Goal: Participate in discussion: Engage in conversation with other users on a specific topic

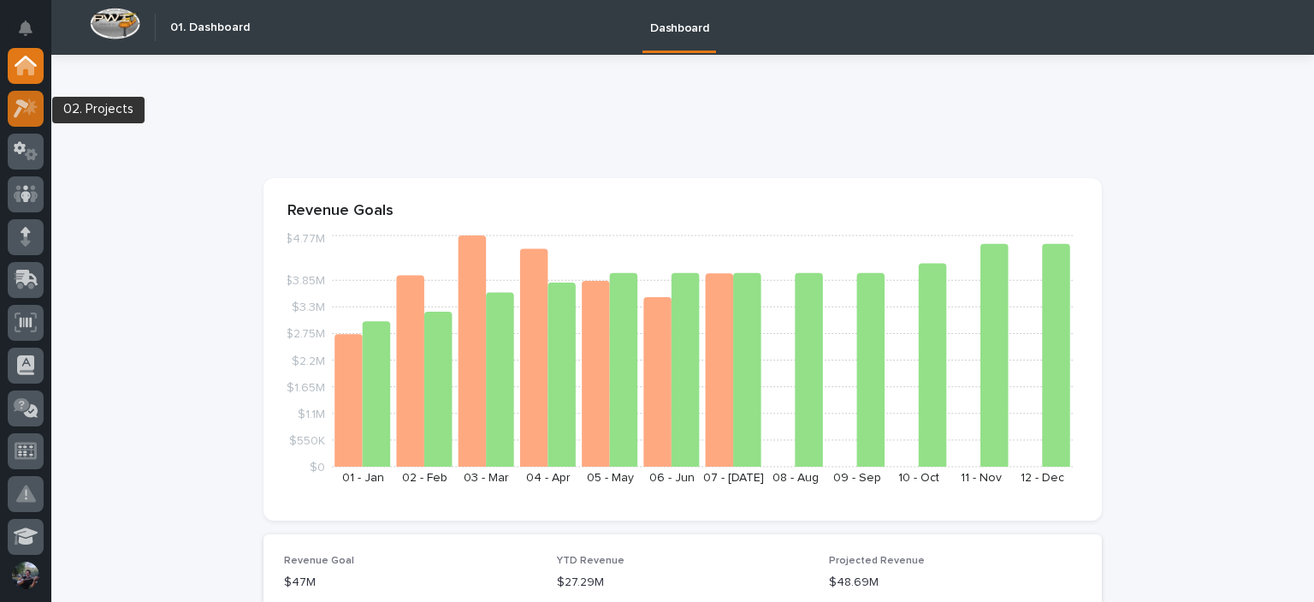
click at [15, 102] on icon at bounding box center [26, 108] width 25 height 20
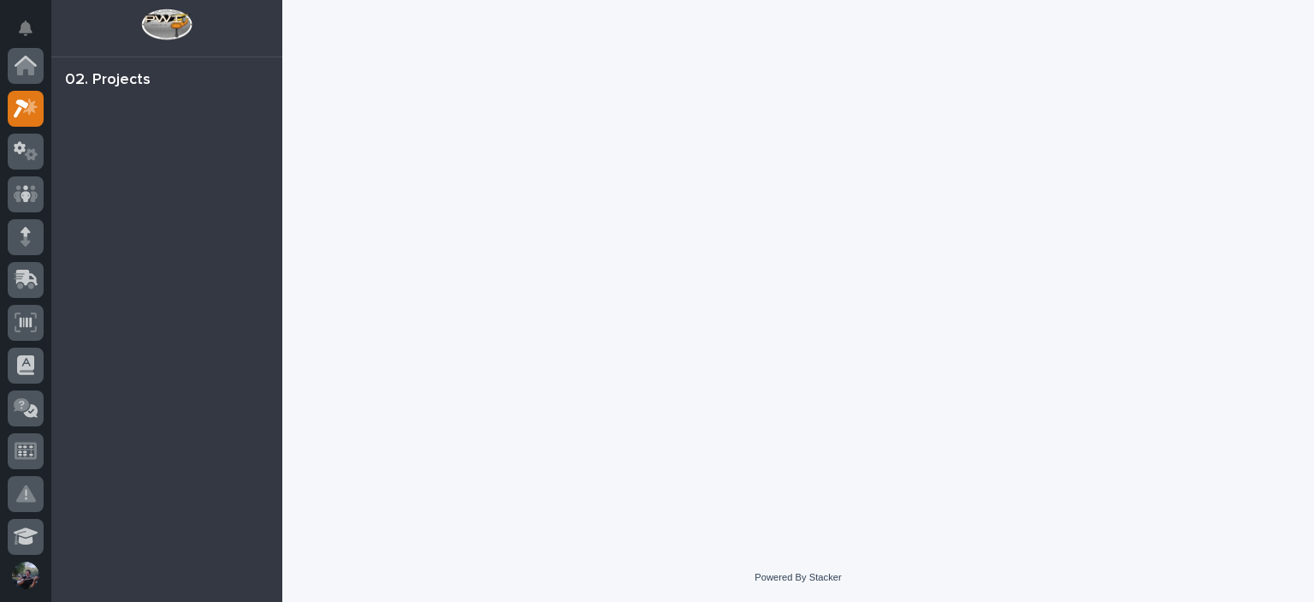
scroll to position [43, 0]
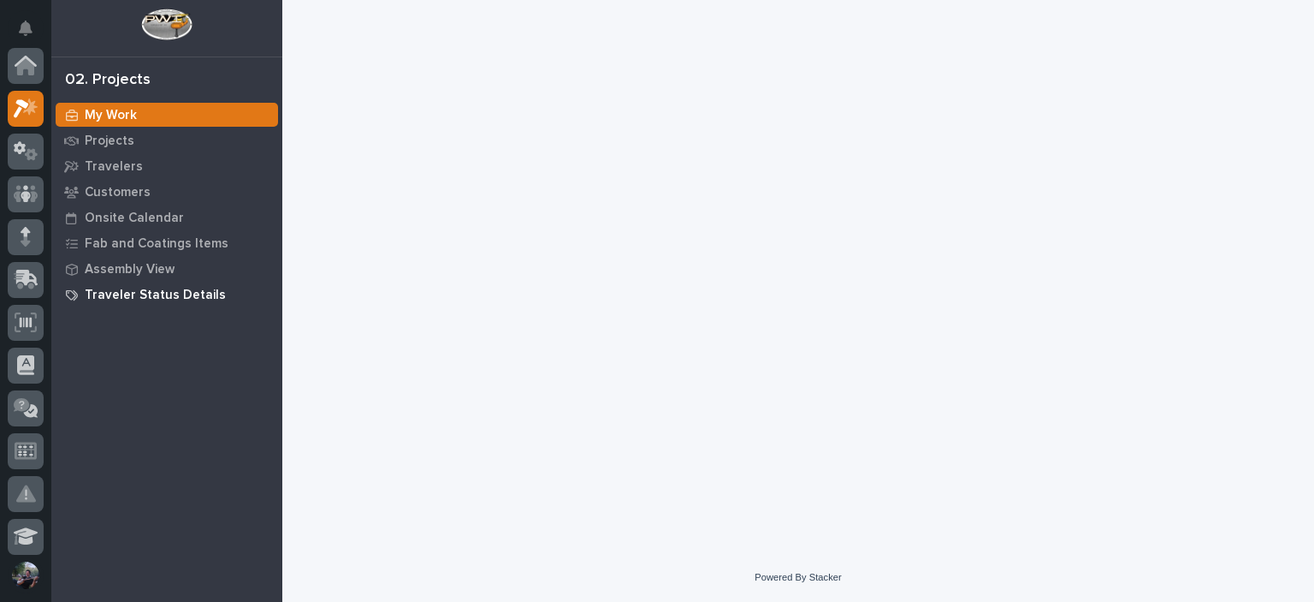
scroll to position [43, 0]
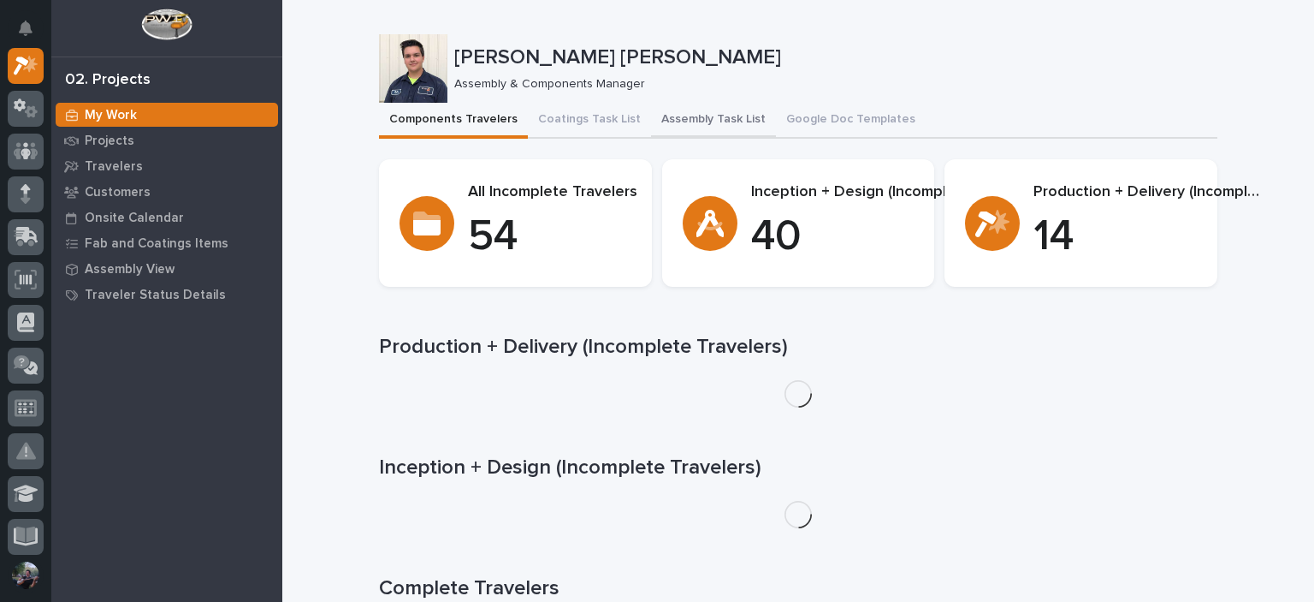
click at [705, 132] on button "Assembly Task List" at bounding box center [713, 121] width 125 height 36
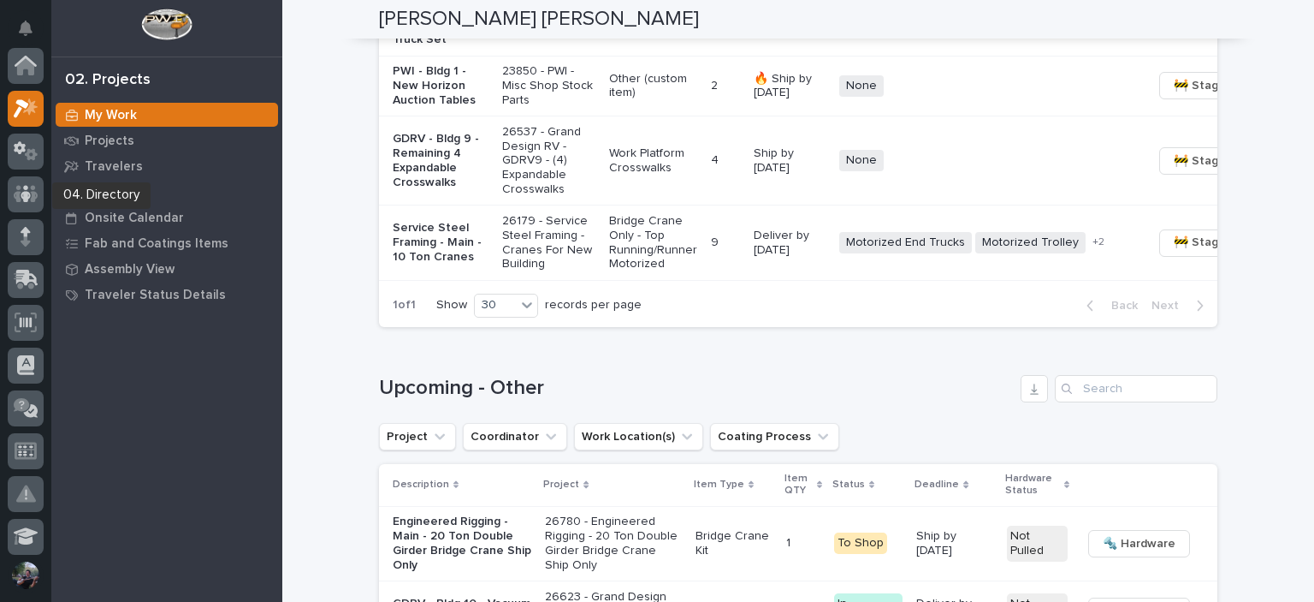
click at [16, 215] on div at bounding box center [26, 197] width 36 height 43
click at [21, 255] on div at bounding box center [26, 240] width 36 height 43
click at [33, 231] on div at bounding box center [26, 237] width 36 height 36
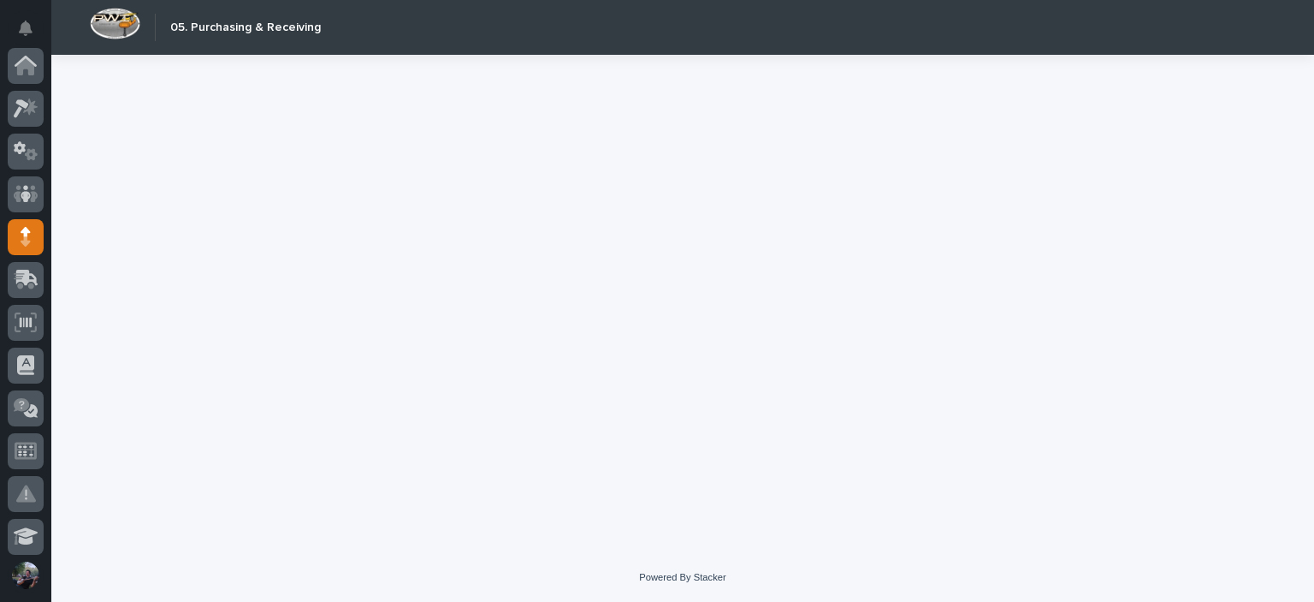
scroll to position [171, 0]
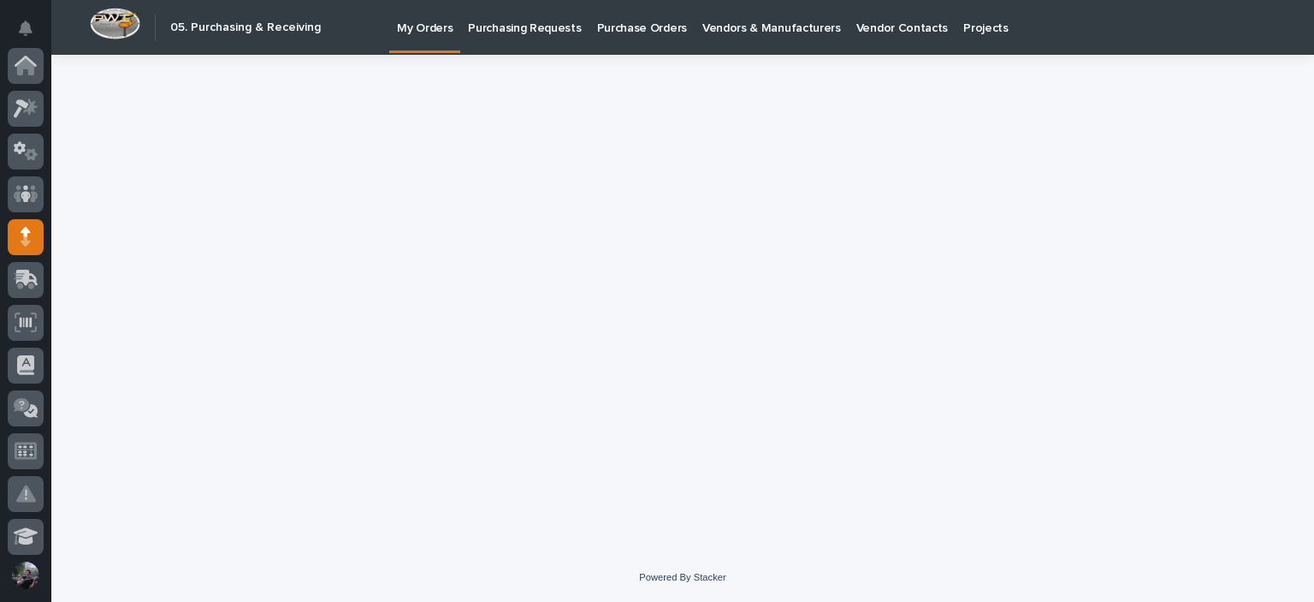
scroll to position [171, 0]
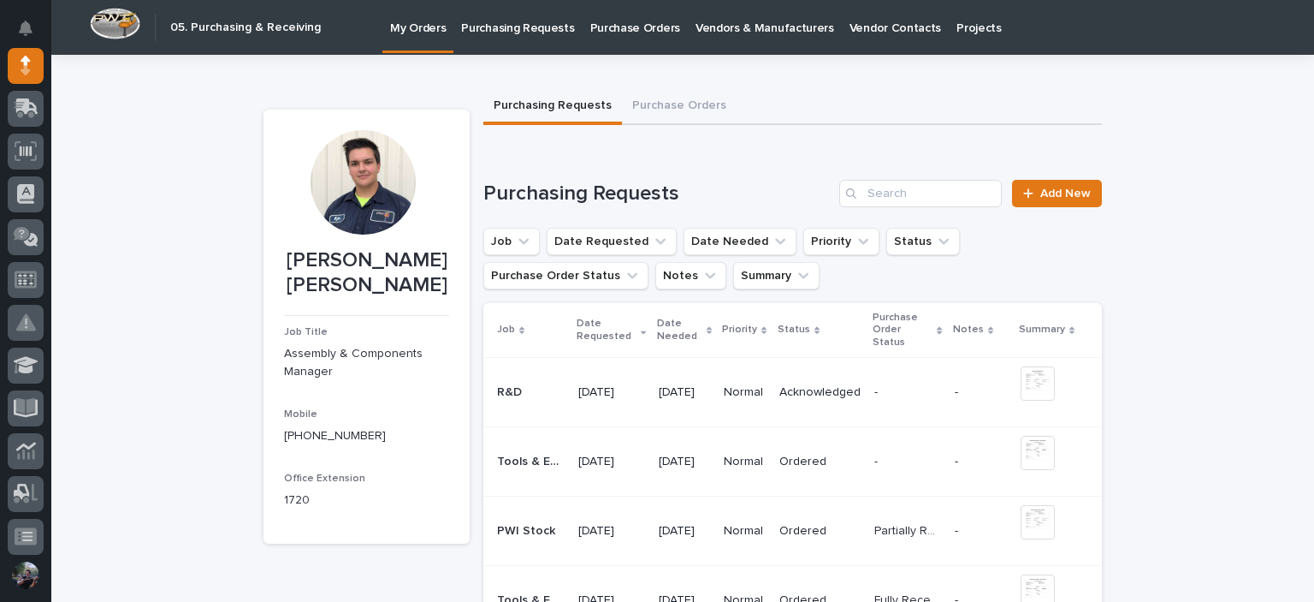
click at [483, 17] on p "Purchasing Requests" at bounding box center [517, 18] width 113 height 36
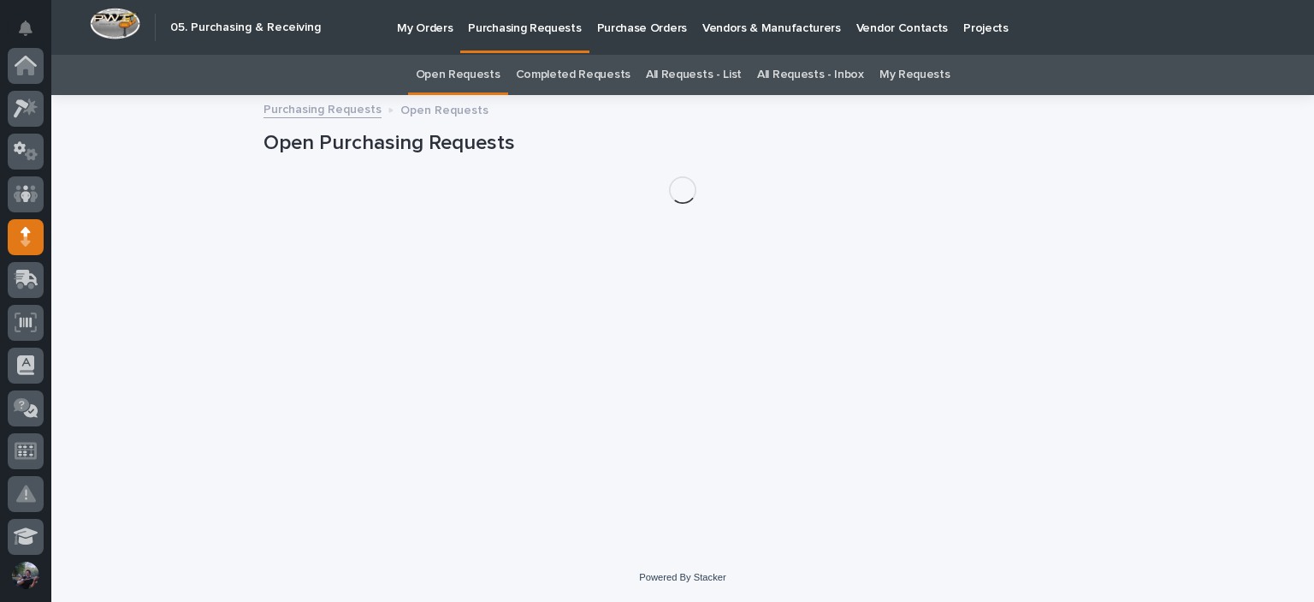
scroll to position [171, 0]
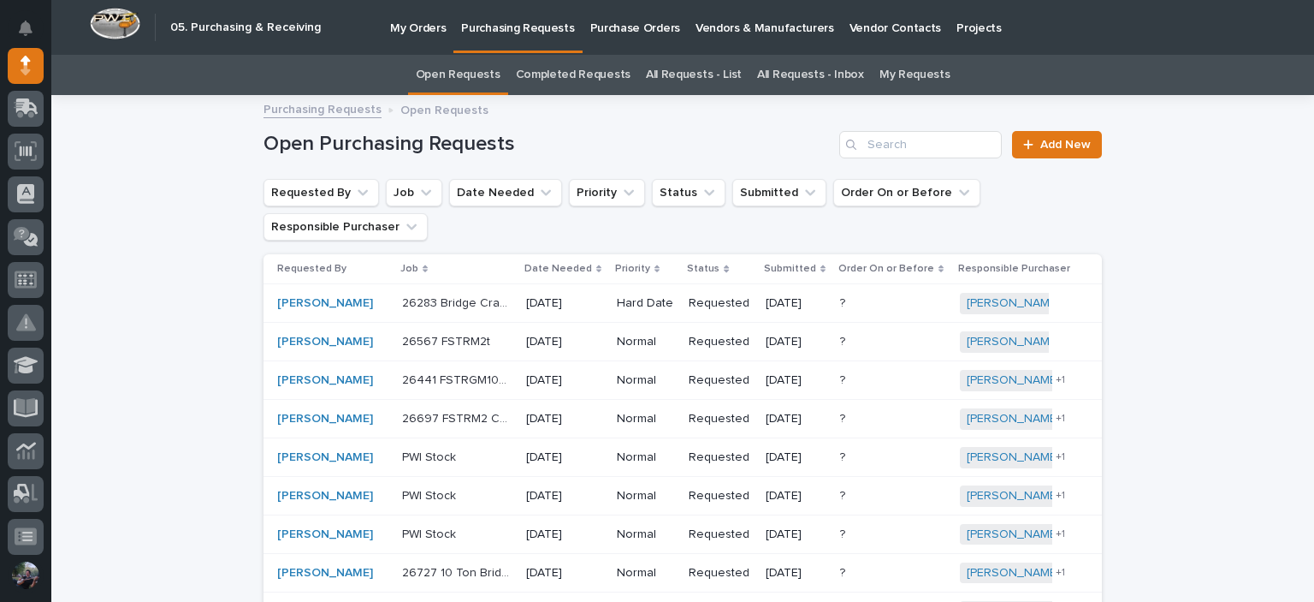
click at [894, 64] on link "My Requests" at bounding box center [915, 75] width 71 height 40
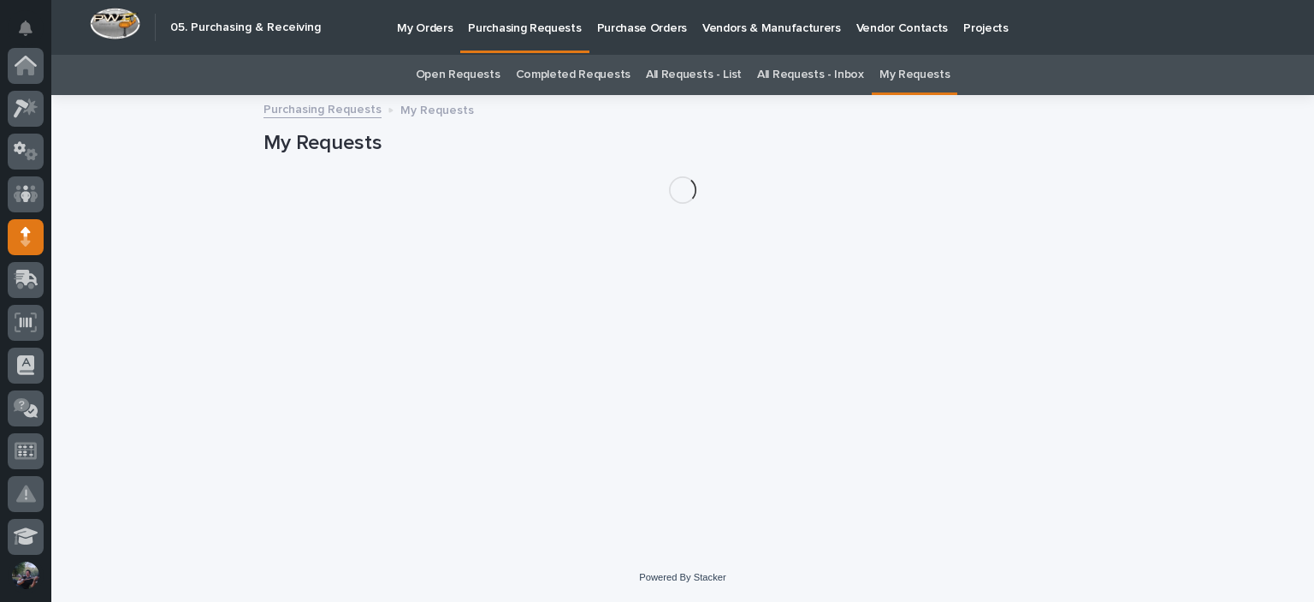
scroll to position [171, 0]
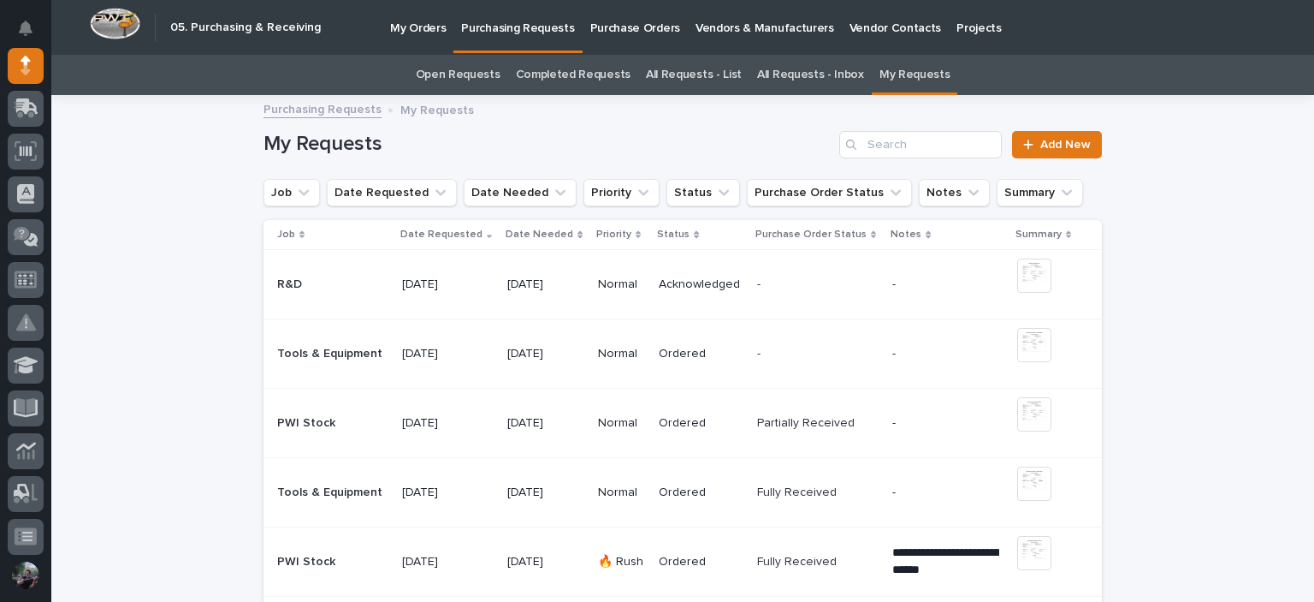
click at [622, 32] on p "Purchase Orders" at bounding box center [635, 18] width 90 height 36
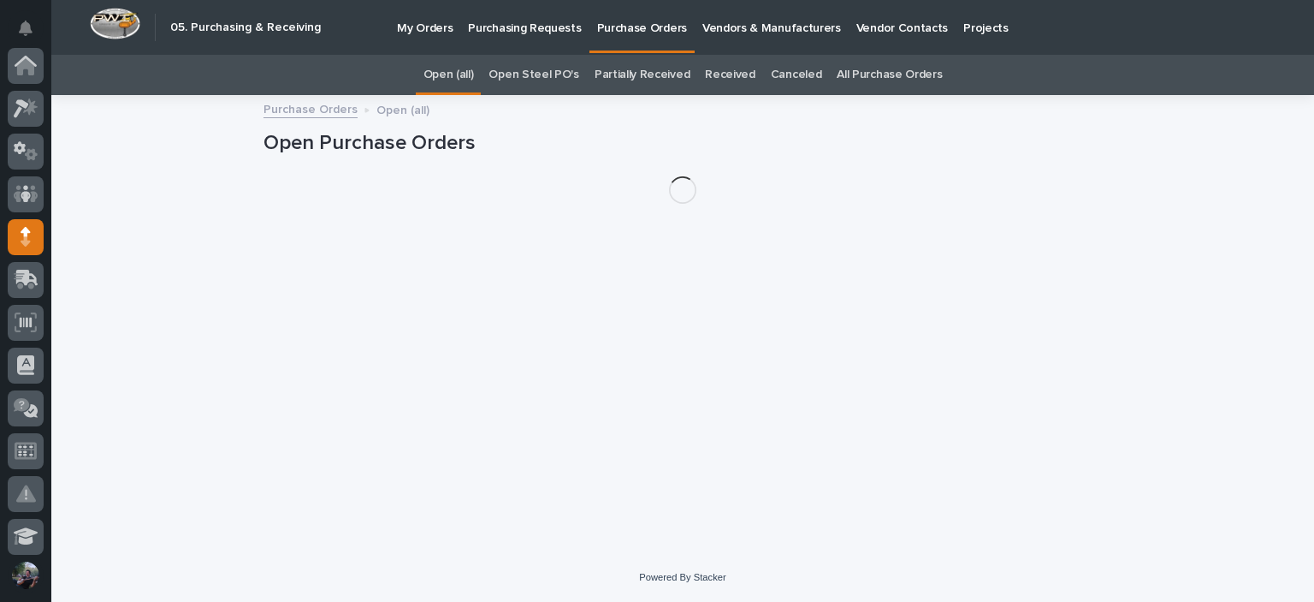
scroll to position [171, 0]
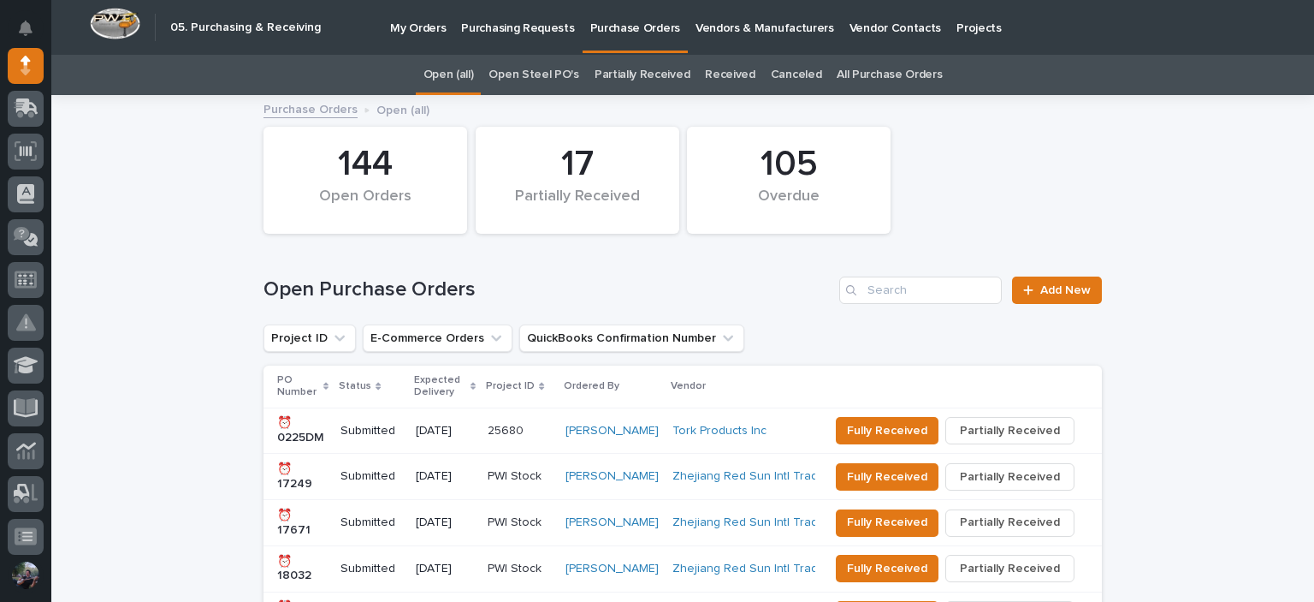
click at [837, 82] on link "All Purchase Orders" at bounding box center [889, 75] width 105 height 40
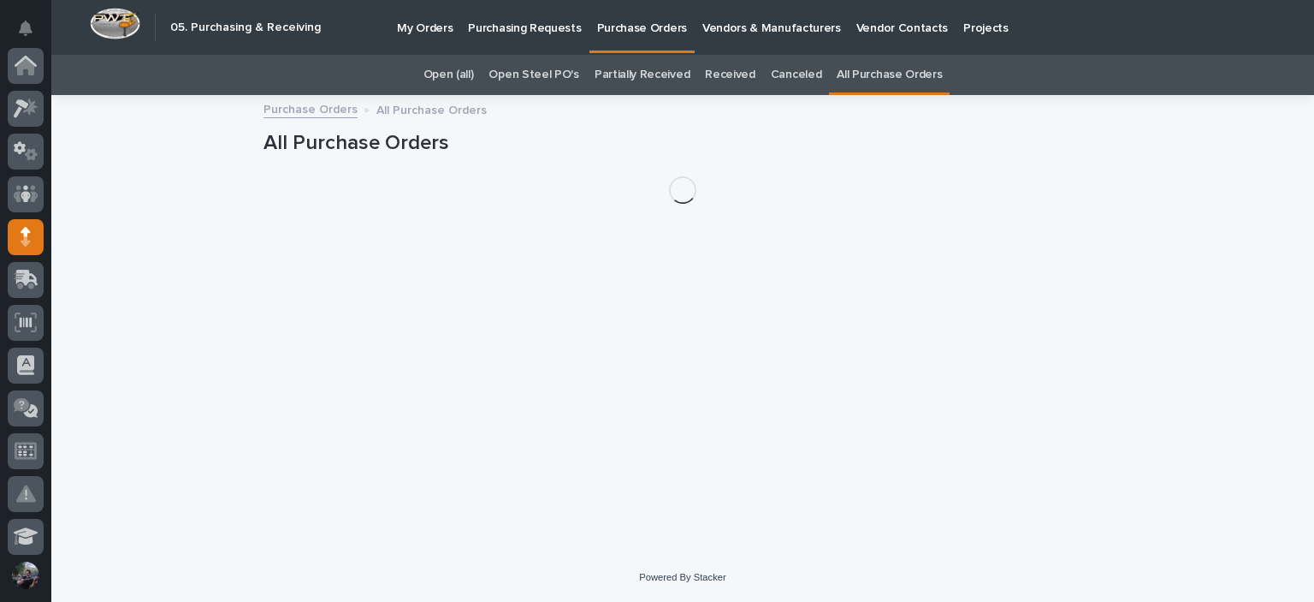
scroll to position [171, 0]
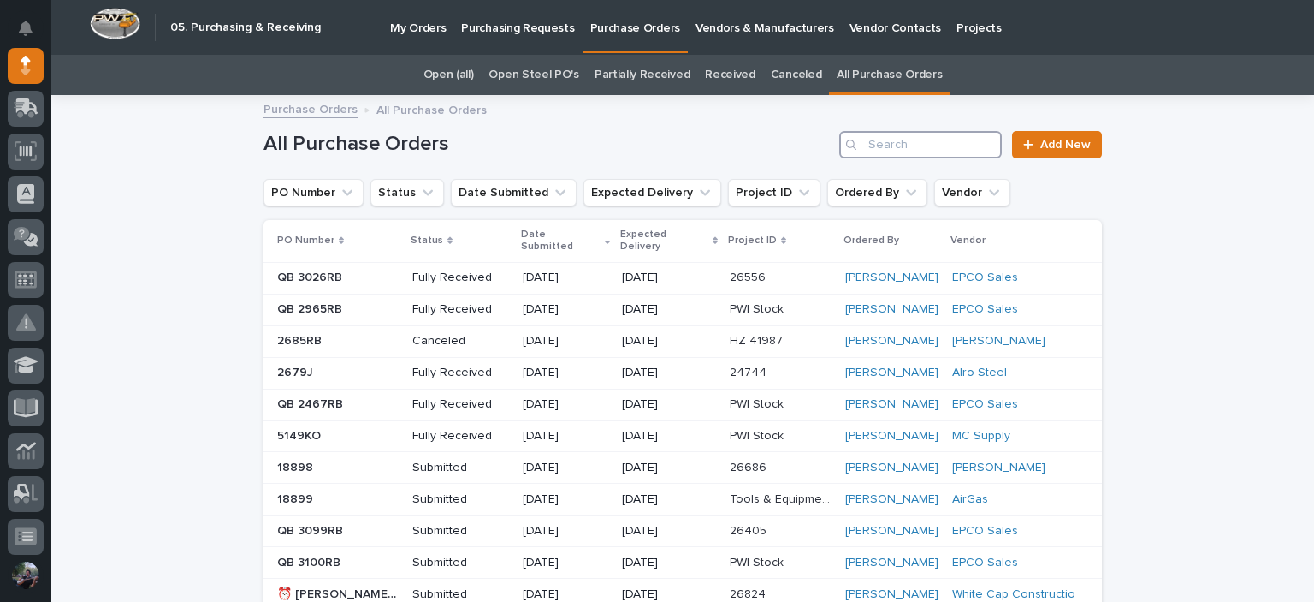
click at [934, 142] on input "Search" at bounding box center [921, 144] width 163 height 27
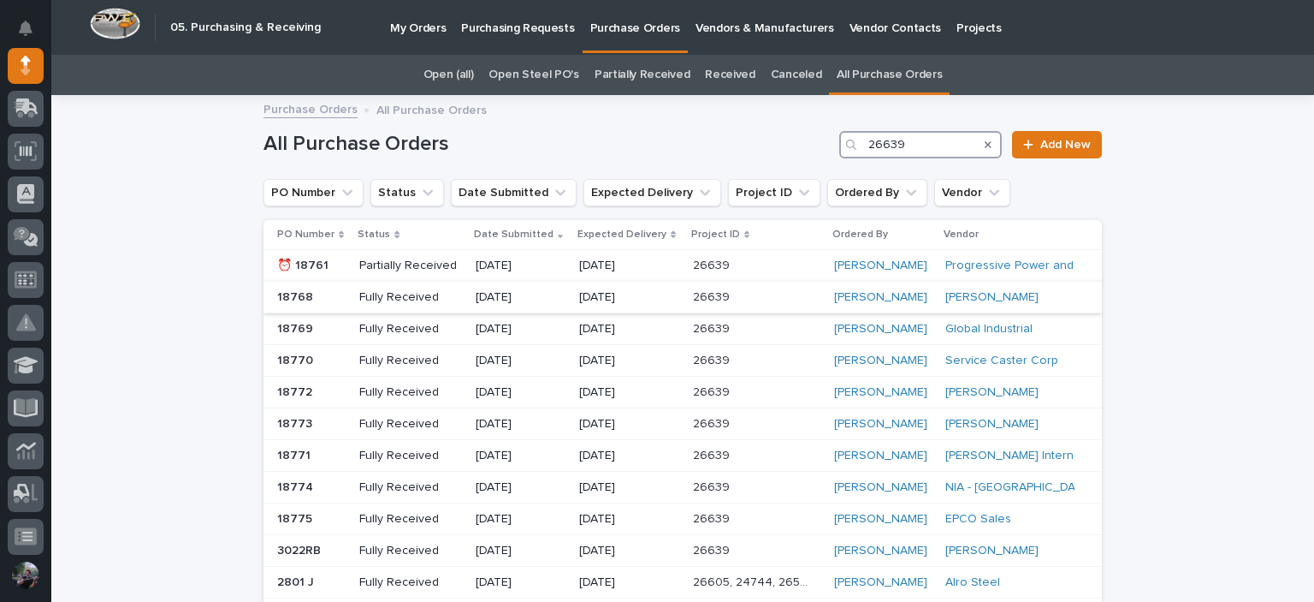
type input "26639"
click at [894, 295] on div "[PERSON_NAME]" at bounding box center [883, 297] width 98 height 15
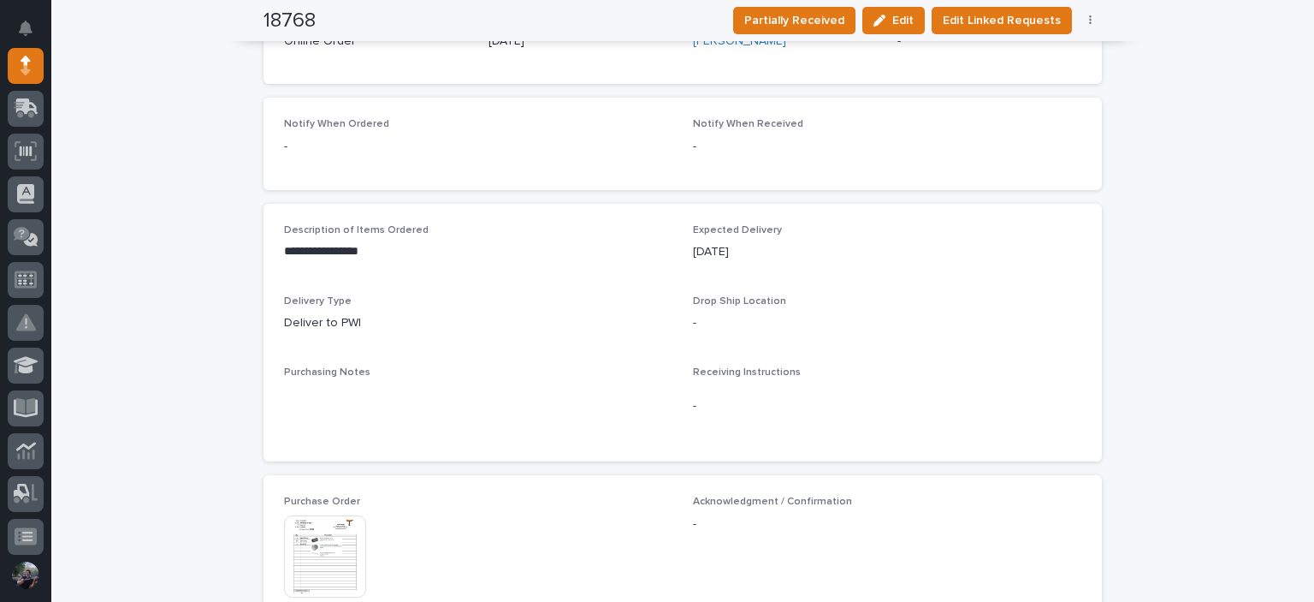
scroll to position [685, 0]
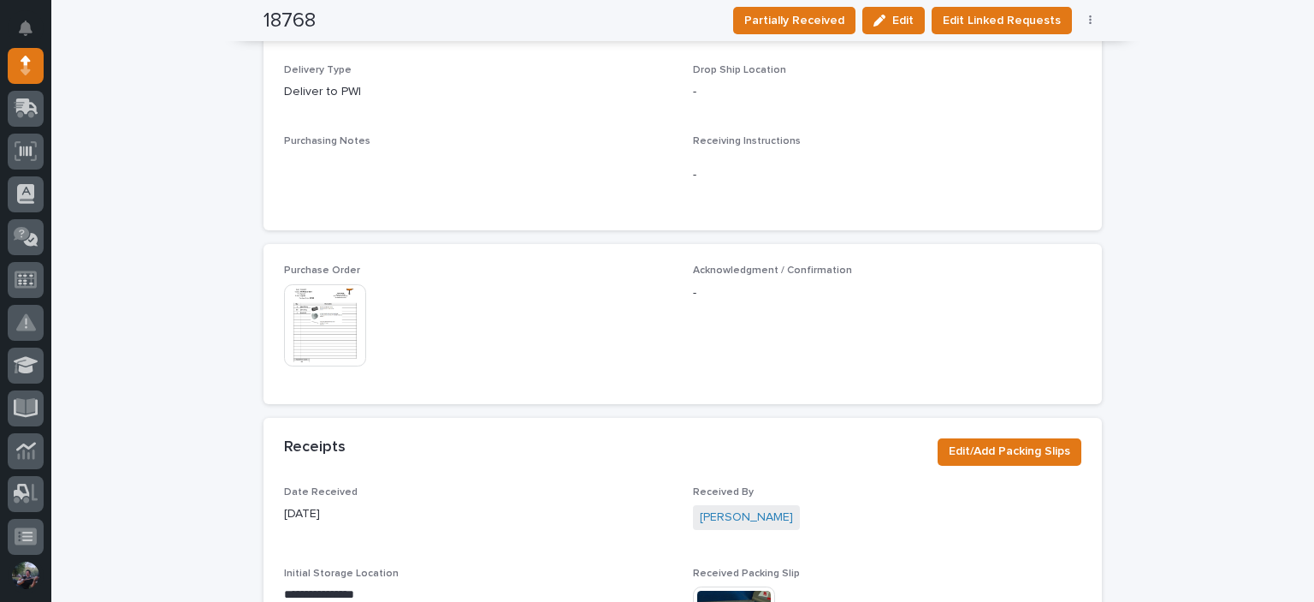
click at [291, 323] on img at bounding box center [325, 325] width 82 height 82
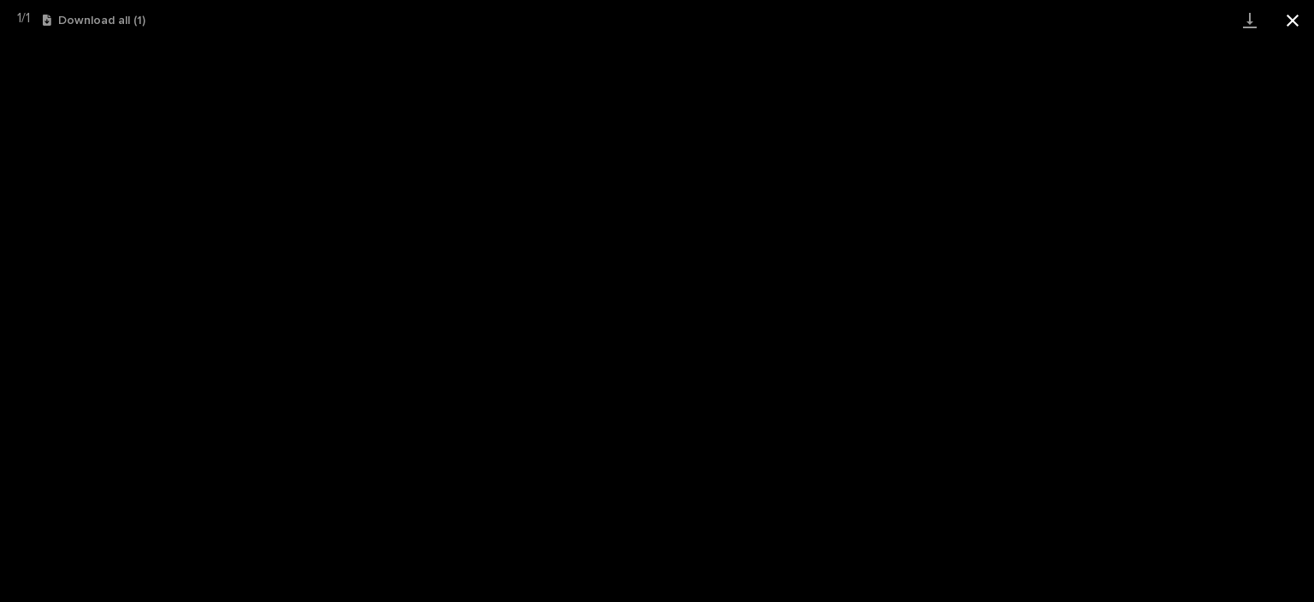
click at [1291, 13] on button "Close gallery" at bounding box center [1293, 20] width 43 height 40
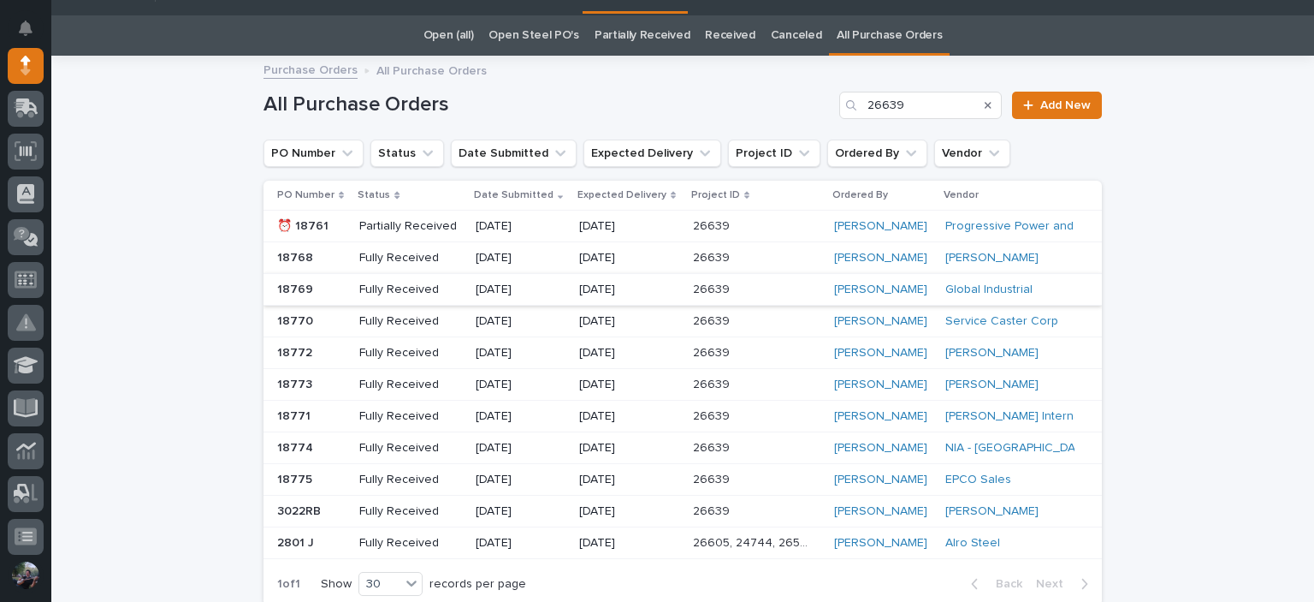
scroll to position [55, 0]
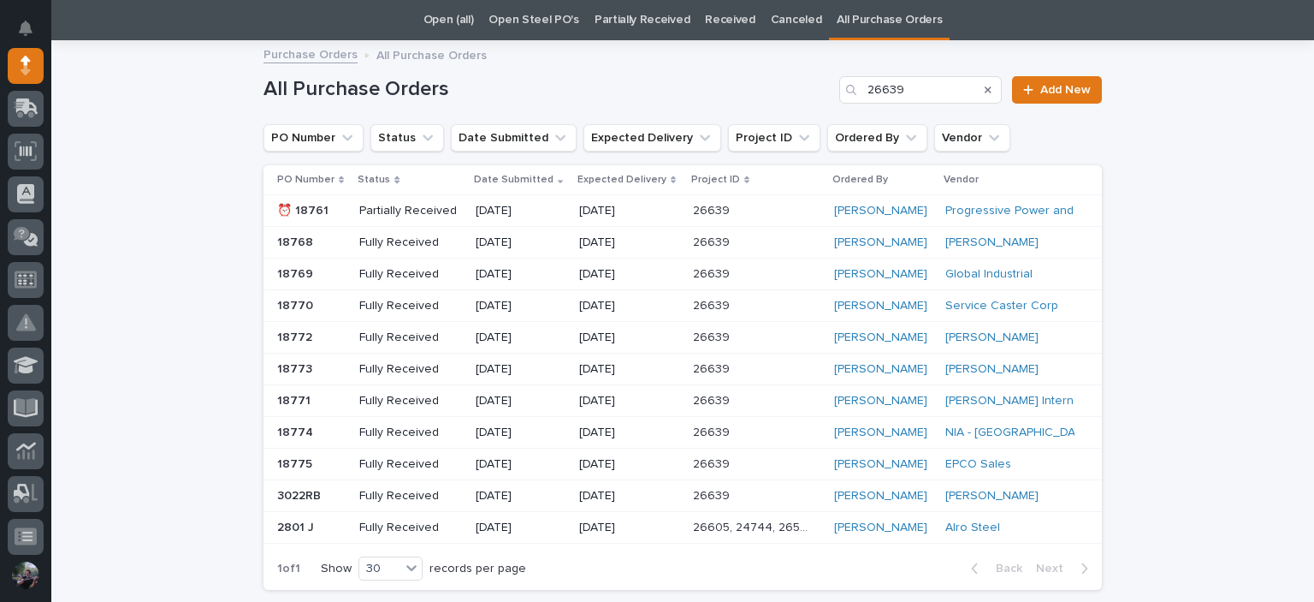
click at [907, 269] on div "[PERSON_NAME]" at bounding box center [883, 274] width 98 height 15
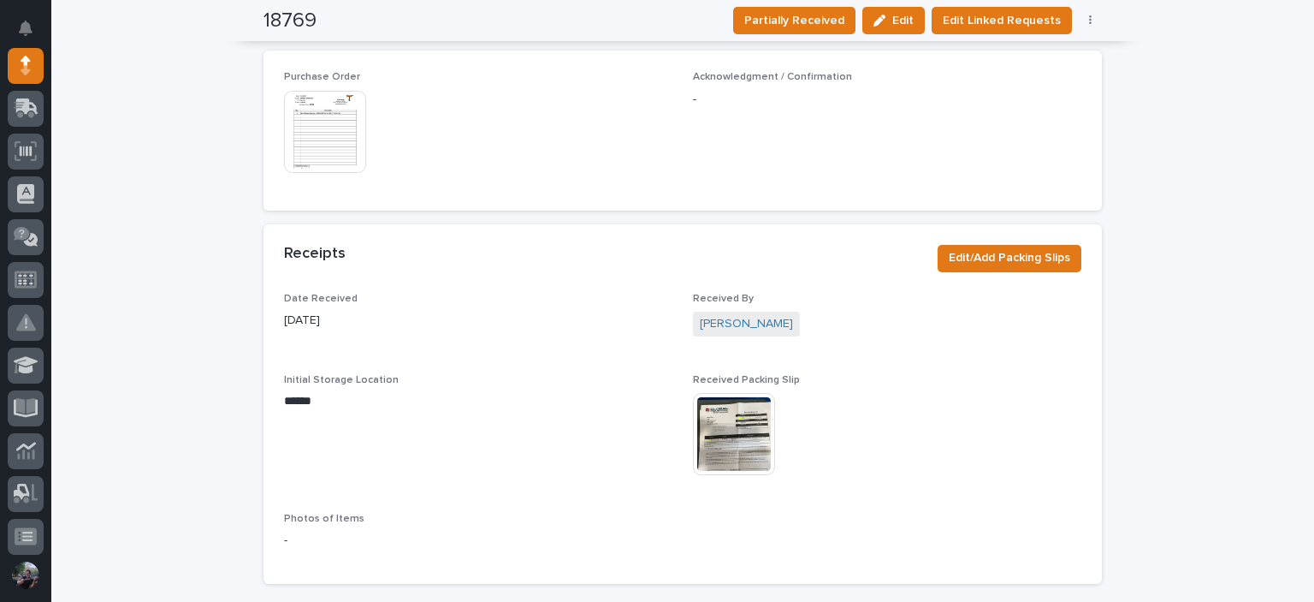
scroll to position [766, 0]
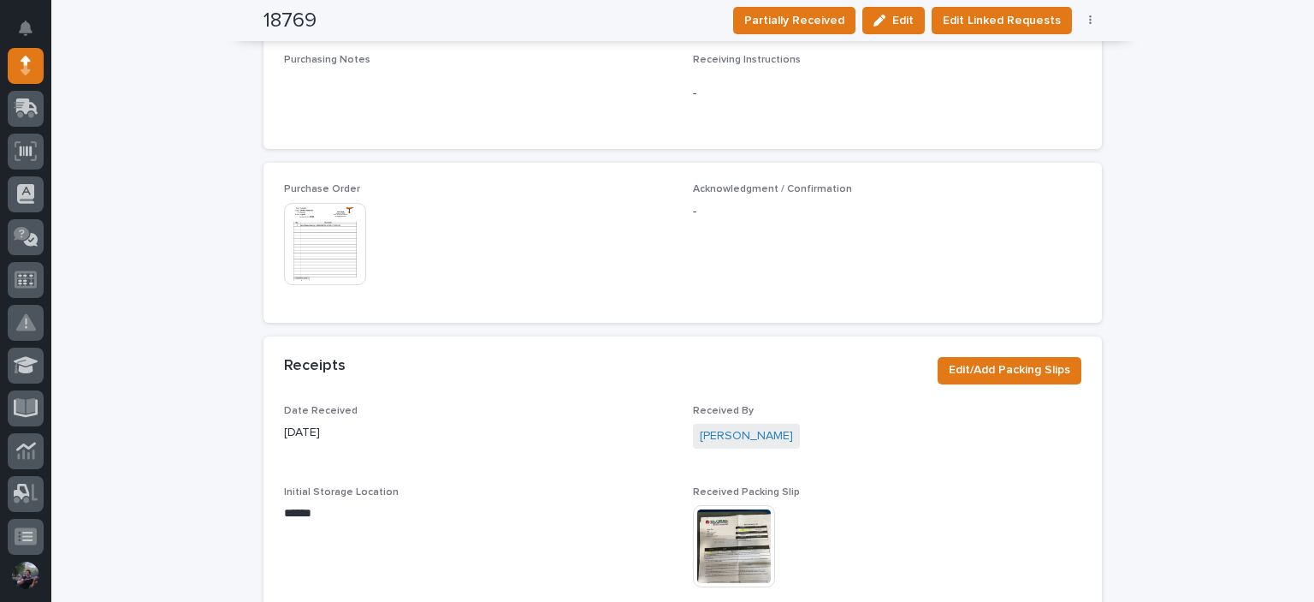
click at [315, 240] on img at bounding box center [325, 244] width 82 height 82
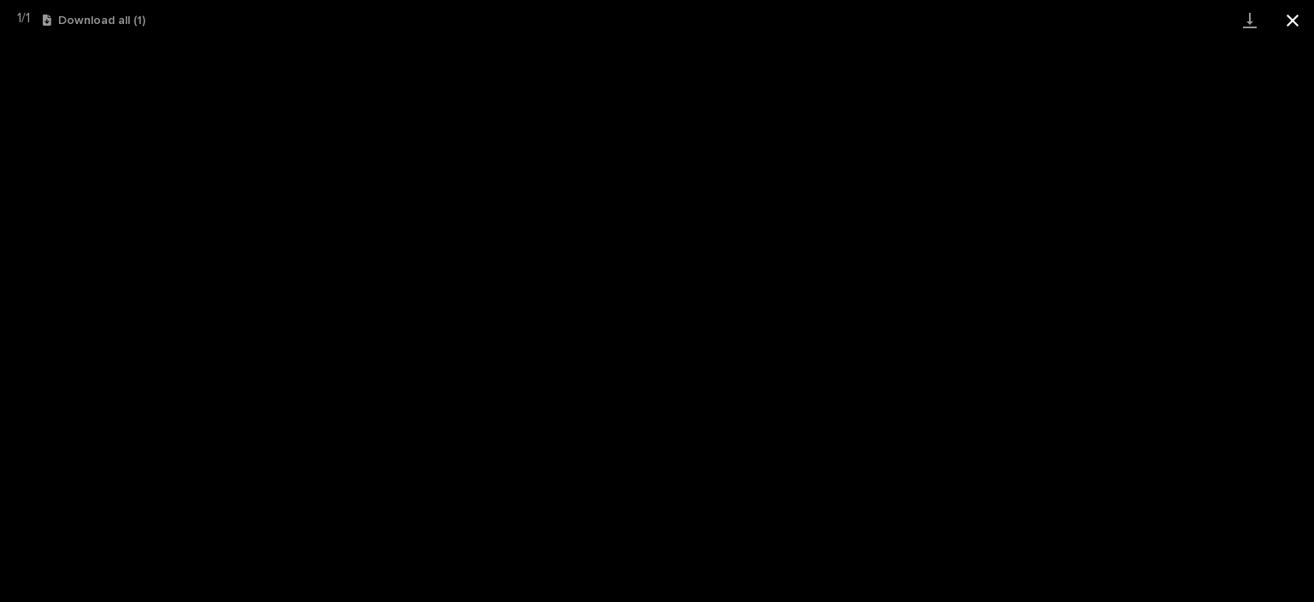
click at [1300, 25] on button "Close gallery" at bounding box center [1293, 20] width 43 height 40
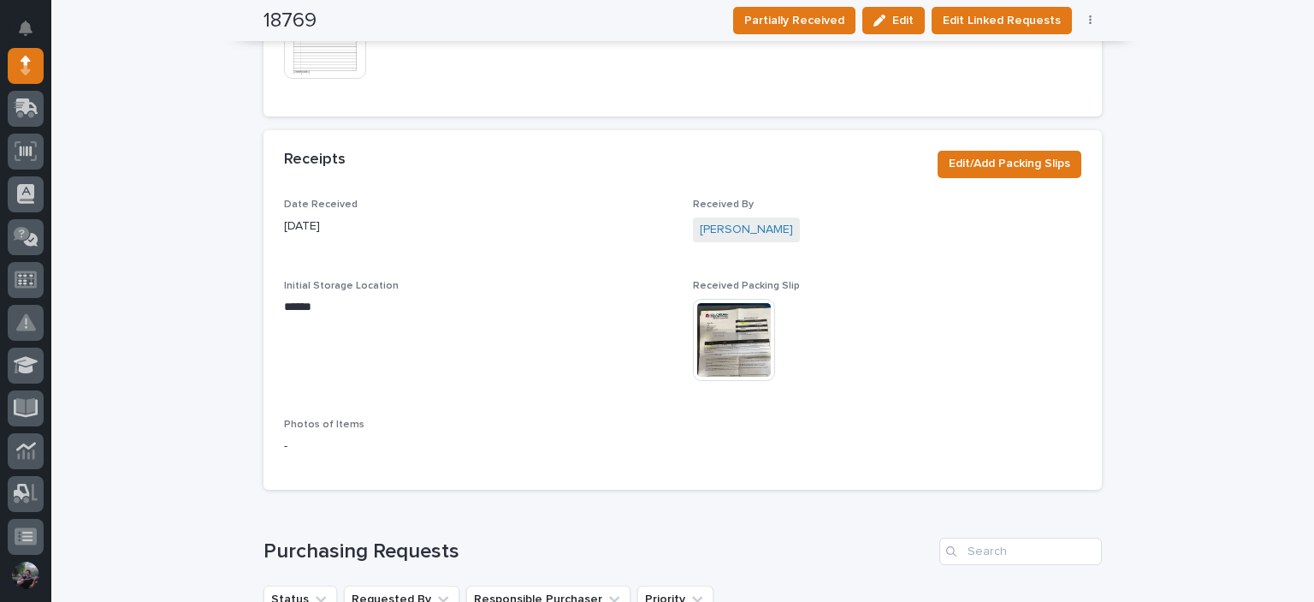
scroll to position [741, 0]
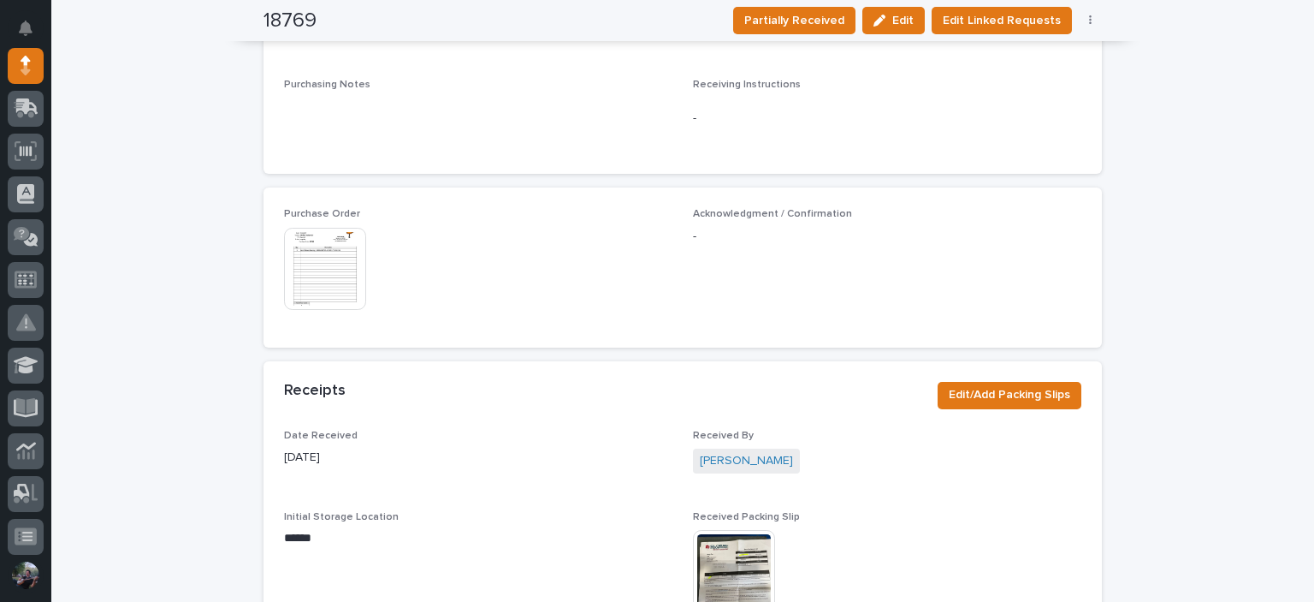
click at [299, 261] on img at bounding box center [325, 269] width 82 height 82
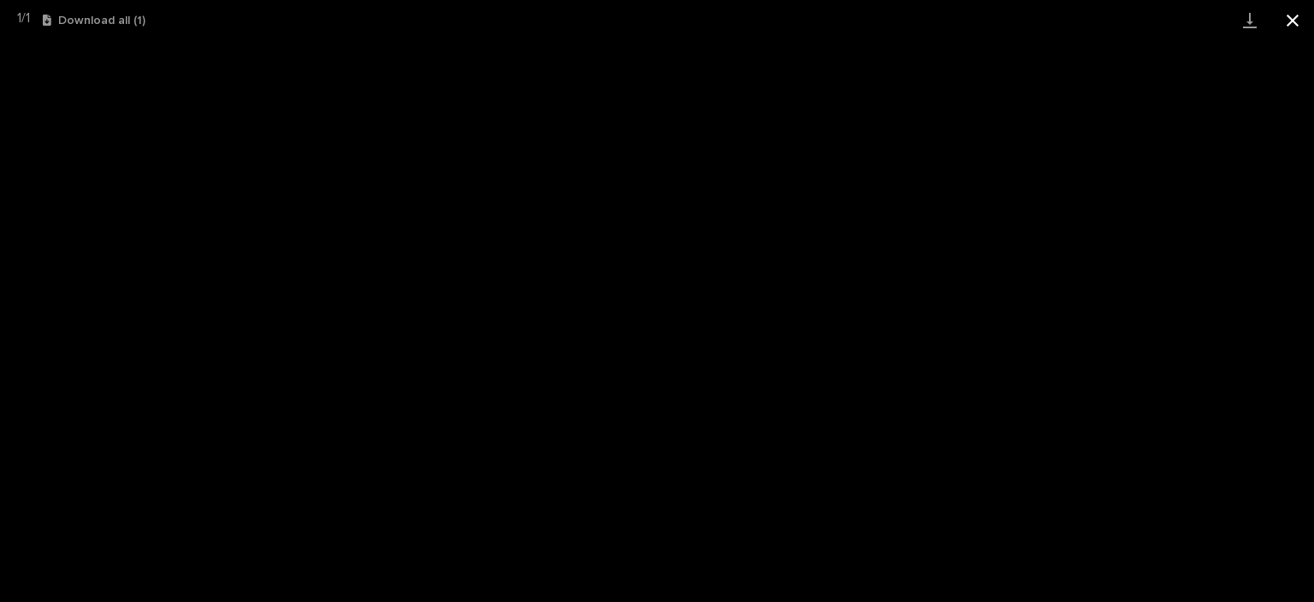
click at [1301, 13] on button "Close gallery" at bounding box center [1293, 20] width 43 height 40
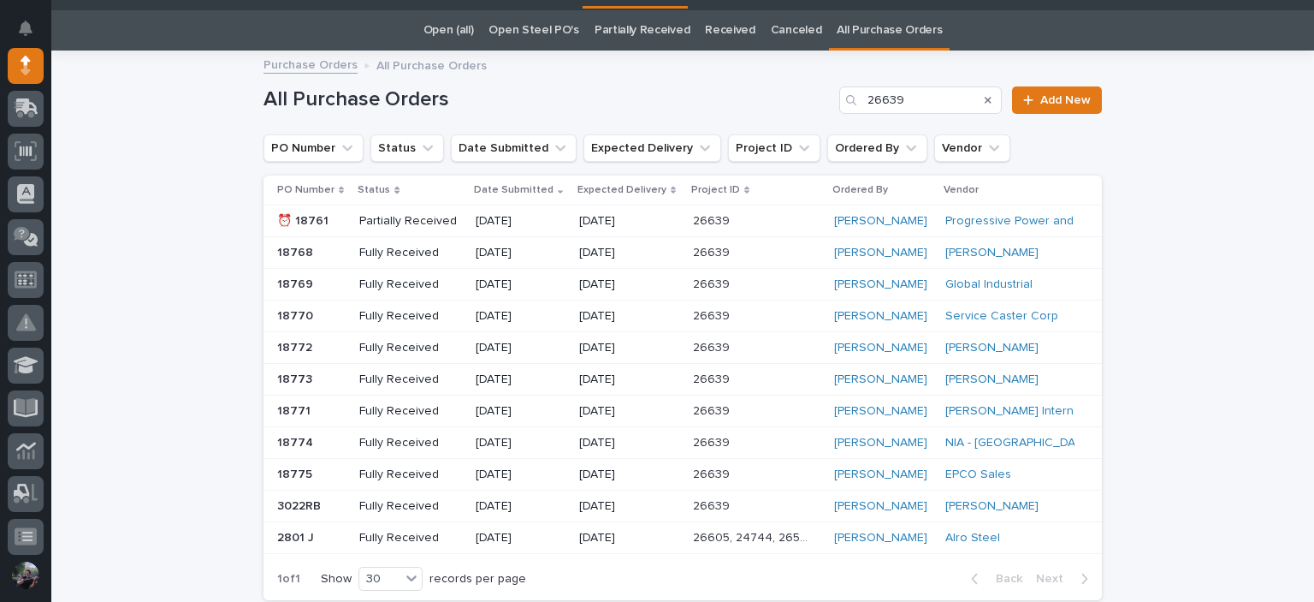
scroll to position [55, 0]
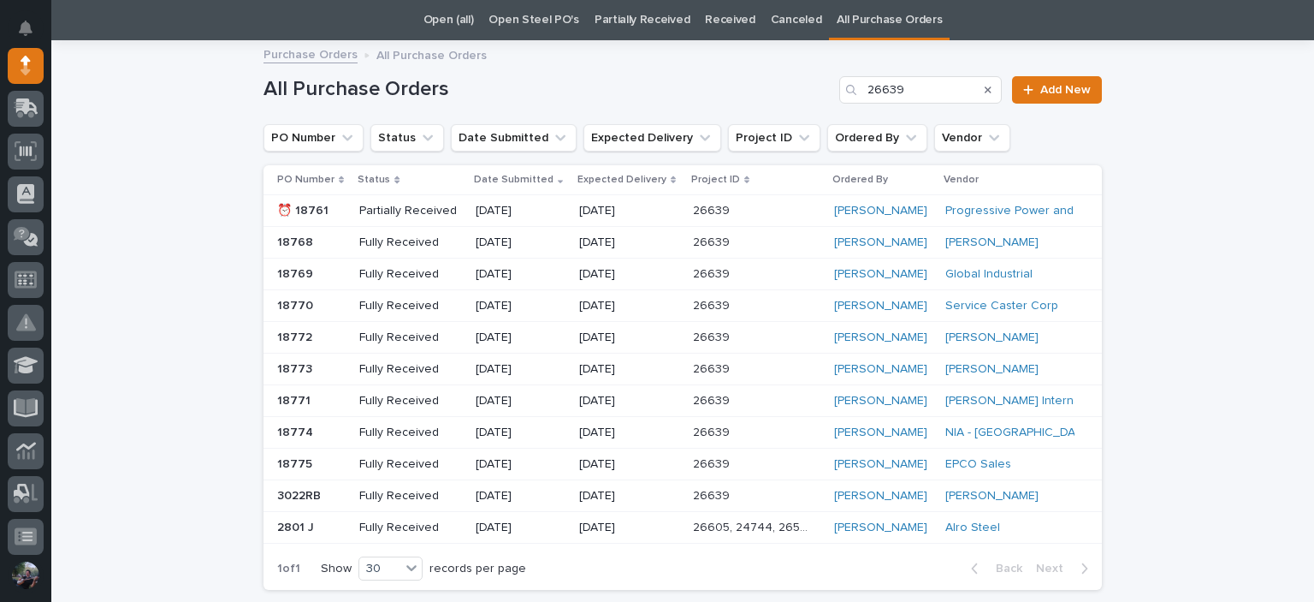
click at [310, 335] on p at bounding box center [311, 337] width 68 height 15
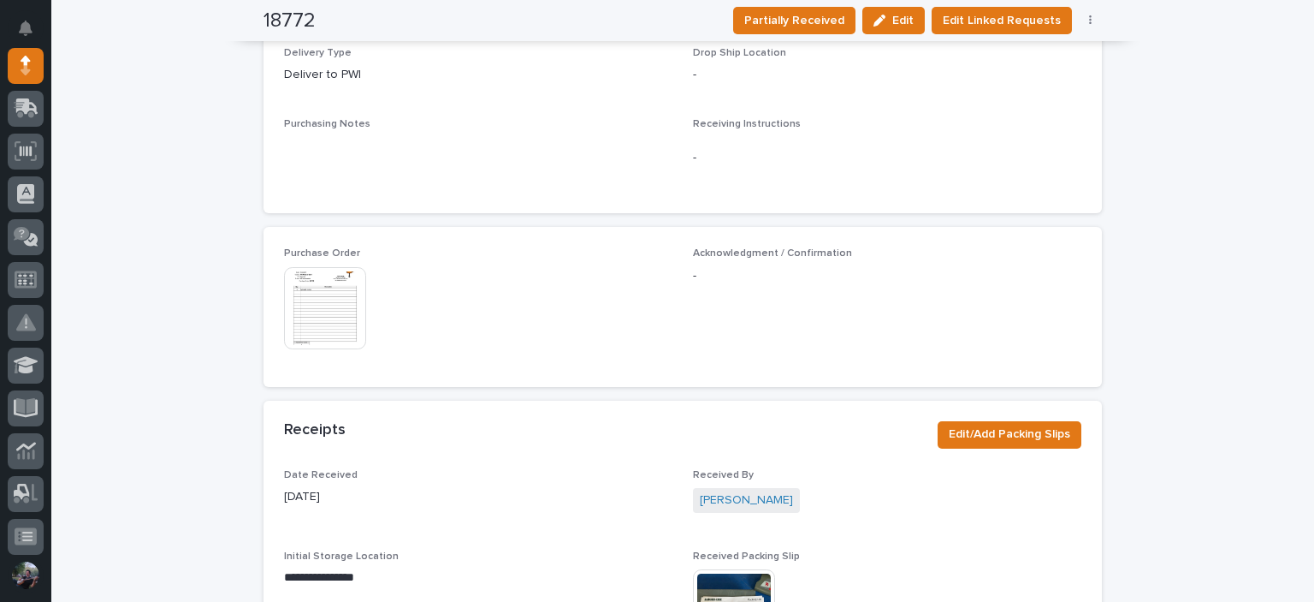
scroll to position [937, 0]
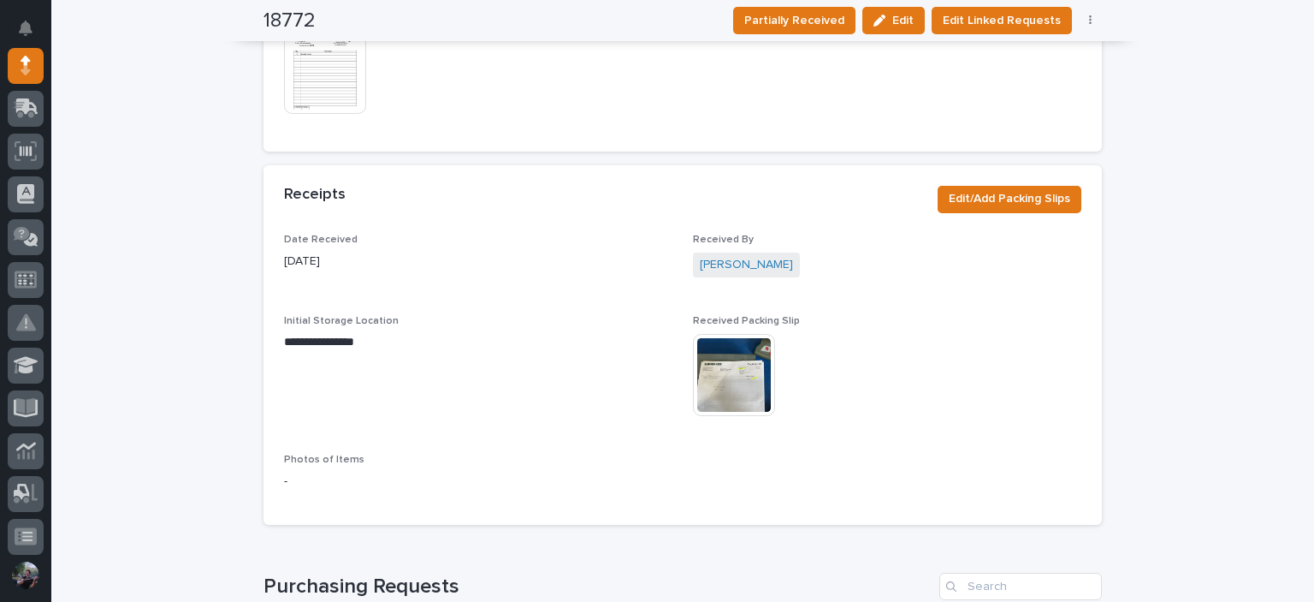
click at [313, 86] on img at bounding box center [325, 73] width 82 height 82
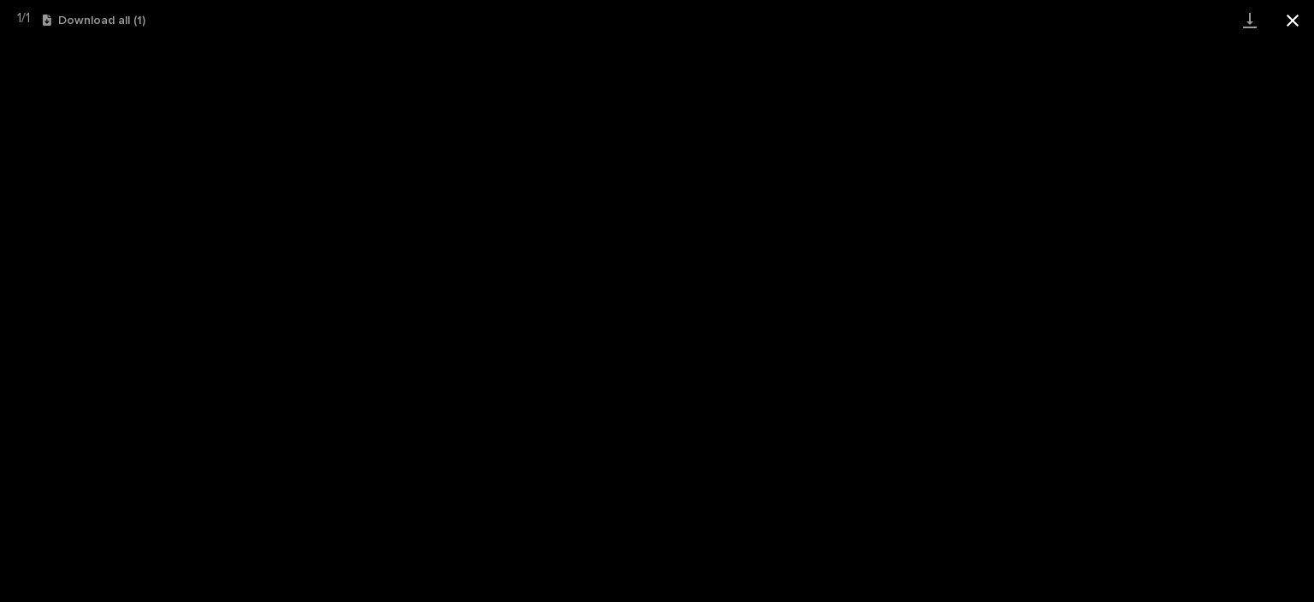
click at [1314, 17] on button "Close gallery" at bounding box center [1293, 20] width 43 height 40
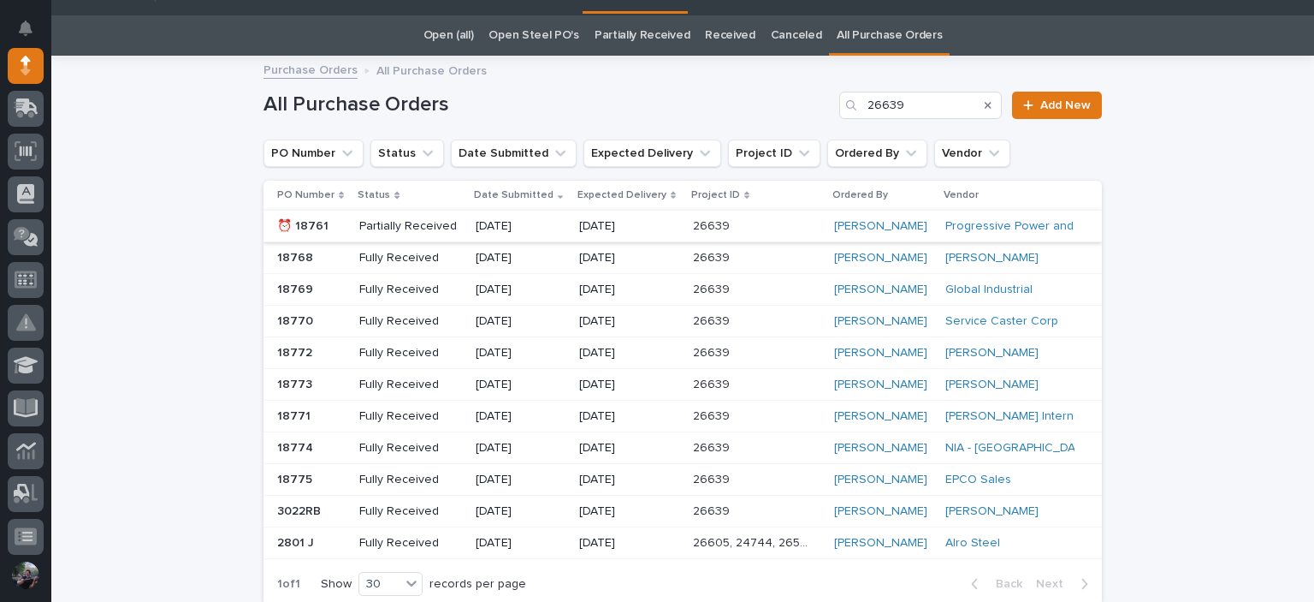
scroll to position [55, 0]
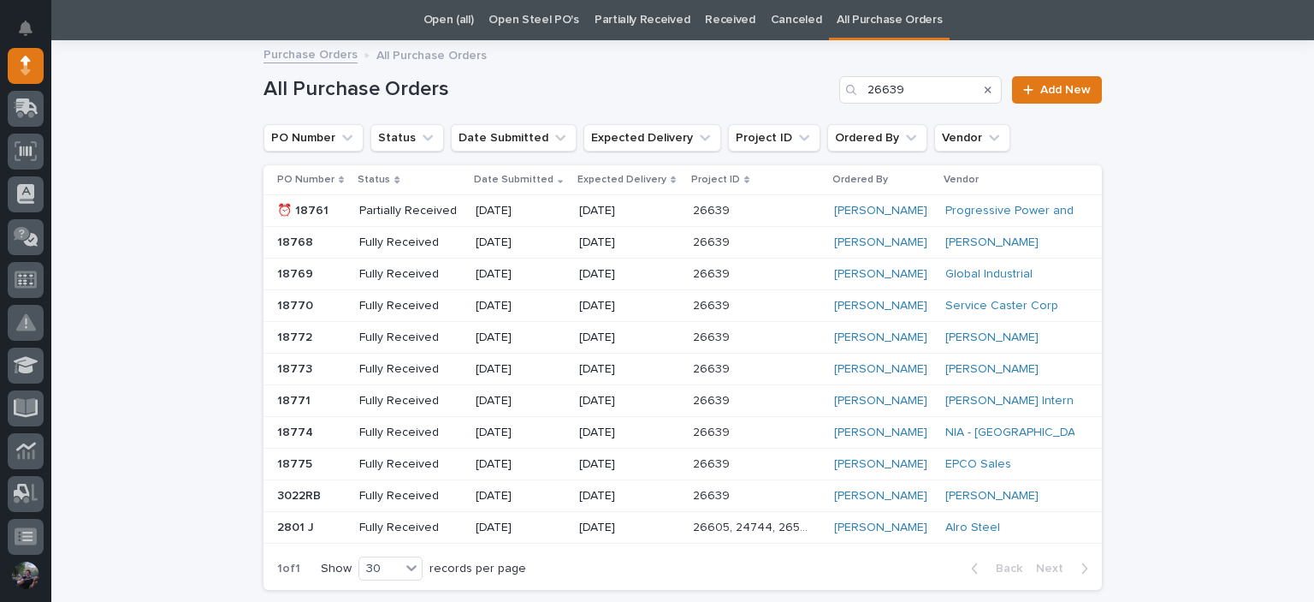
click at [897, 369] on div "[PERSON_NAME]" at bounding box center [883, 369] width 98 height 15
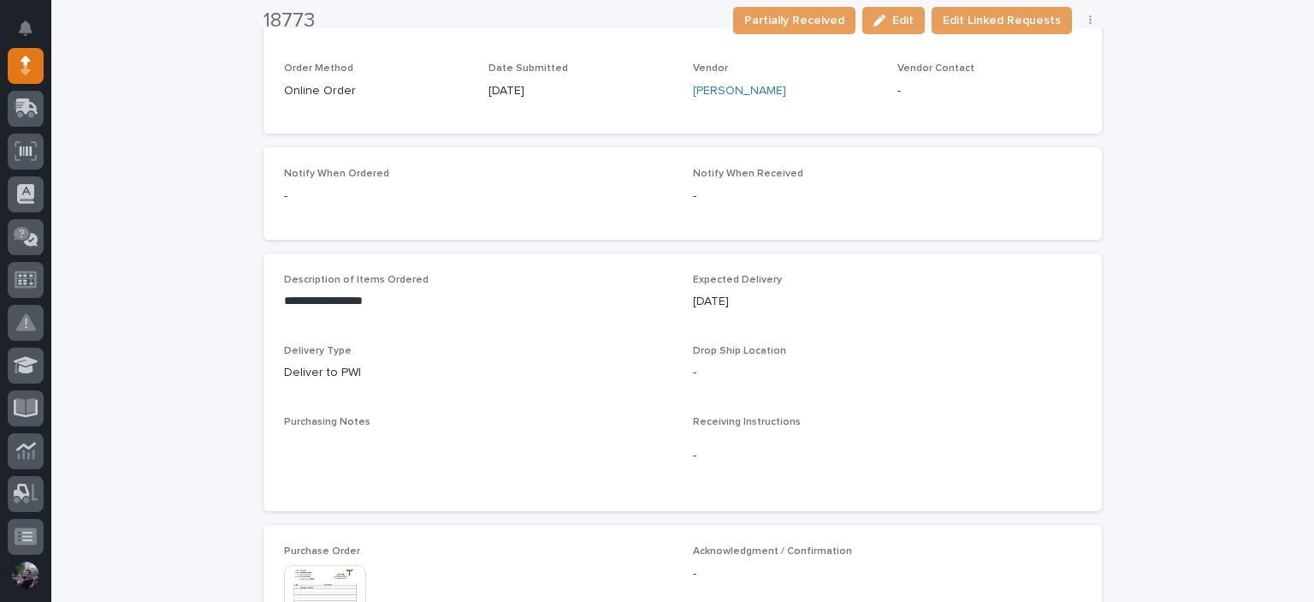
scroll to position [481, 0]
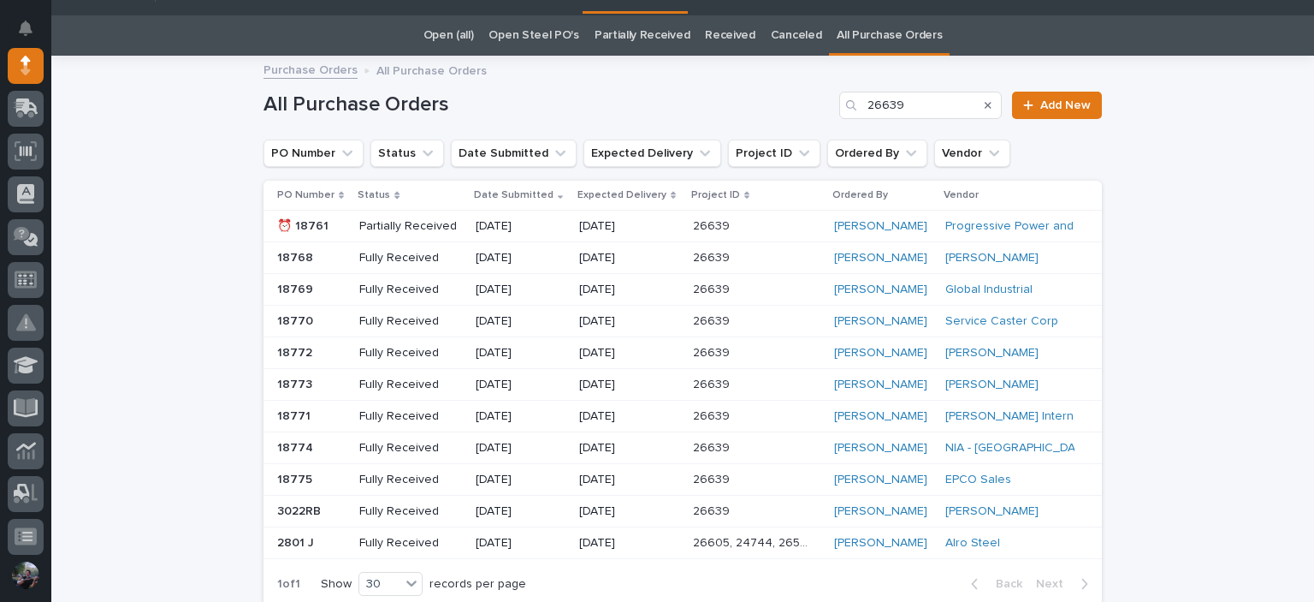
scroll to position [55, 0]
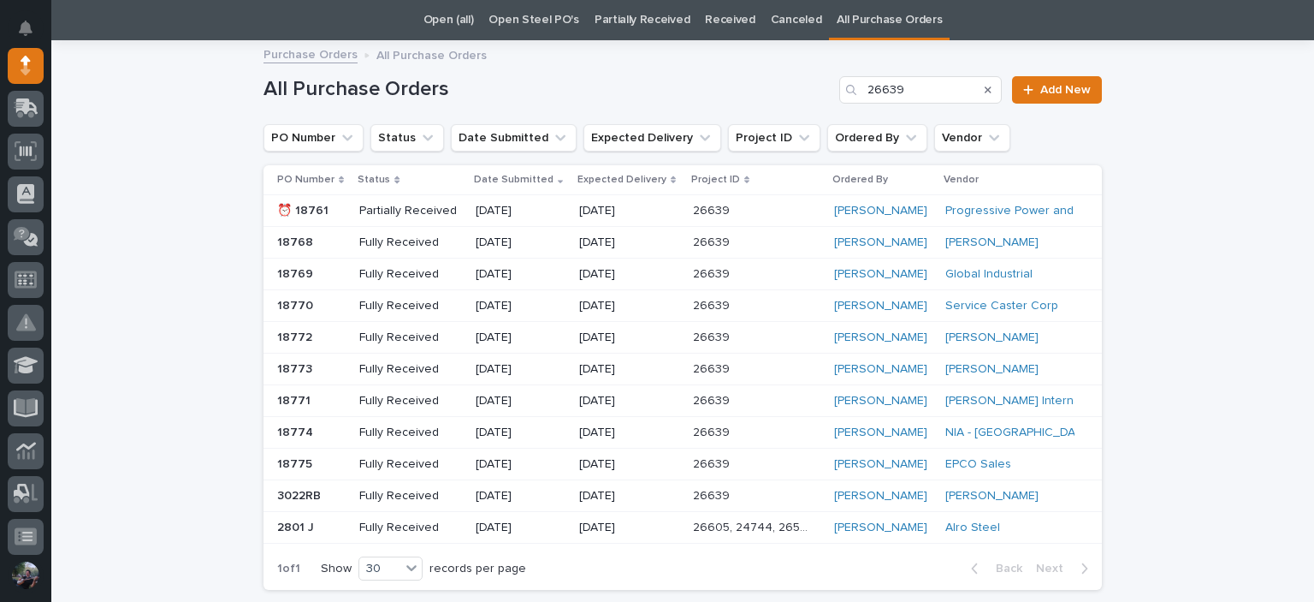
click at [1033, 490] on div "[PERSON_NAME]" at bounding box center [1007, 496] width 122 height 15
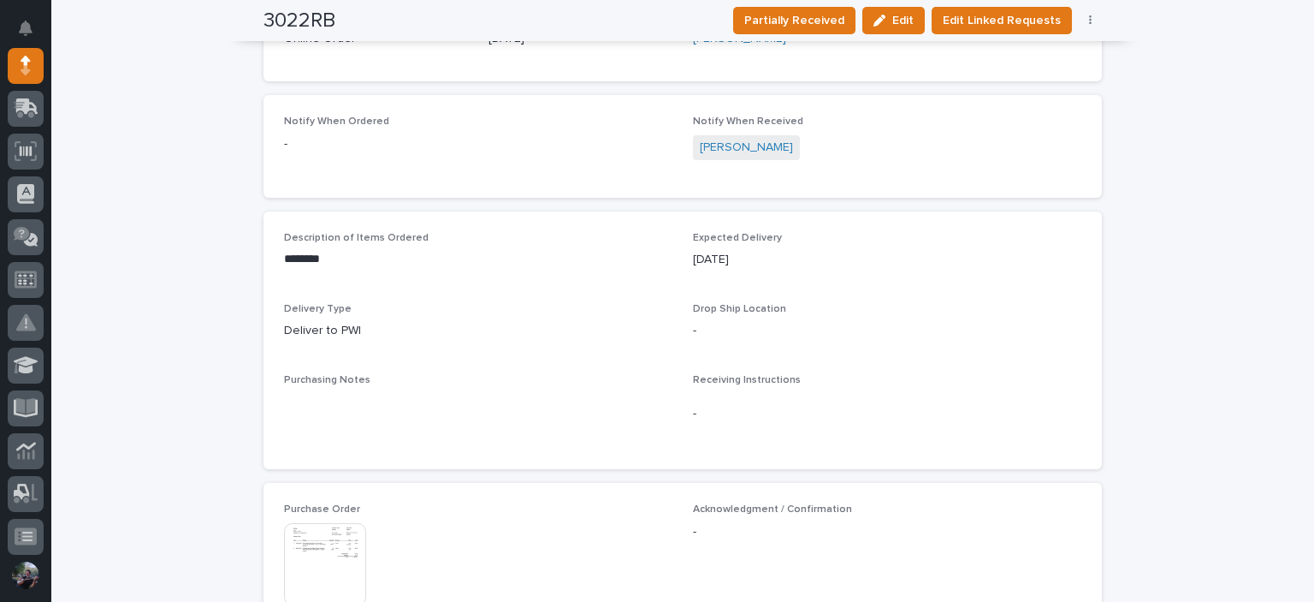
scroll to position [798, 0]
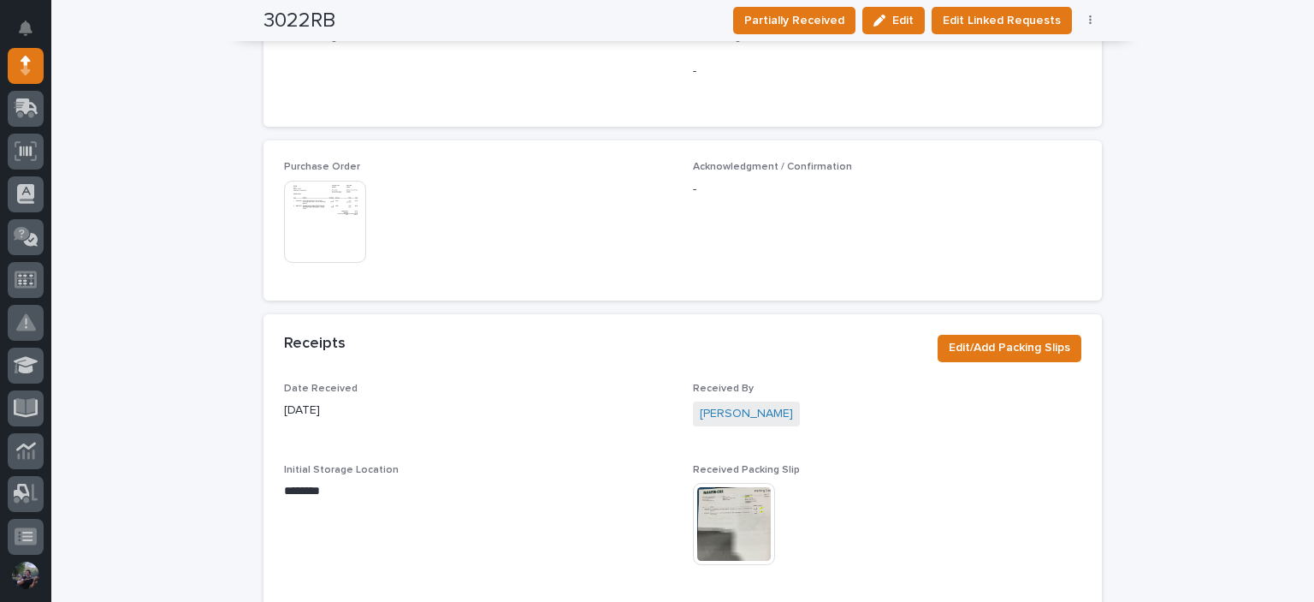
click at [320, 210] on img at bounding box center [325, 222] width 82 height 82
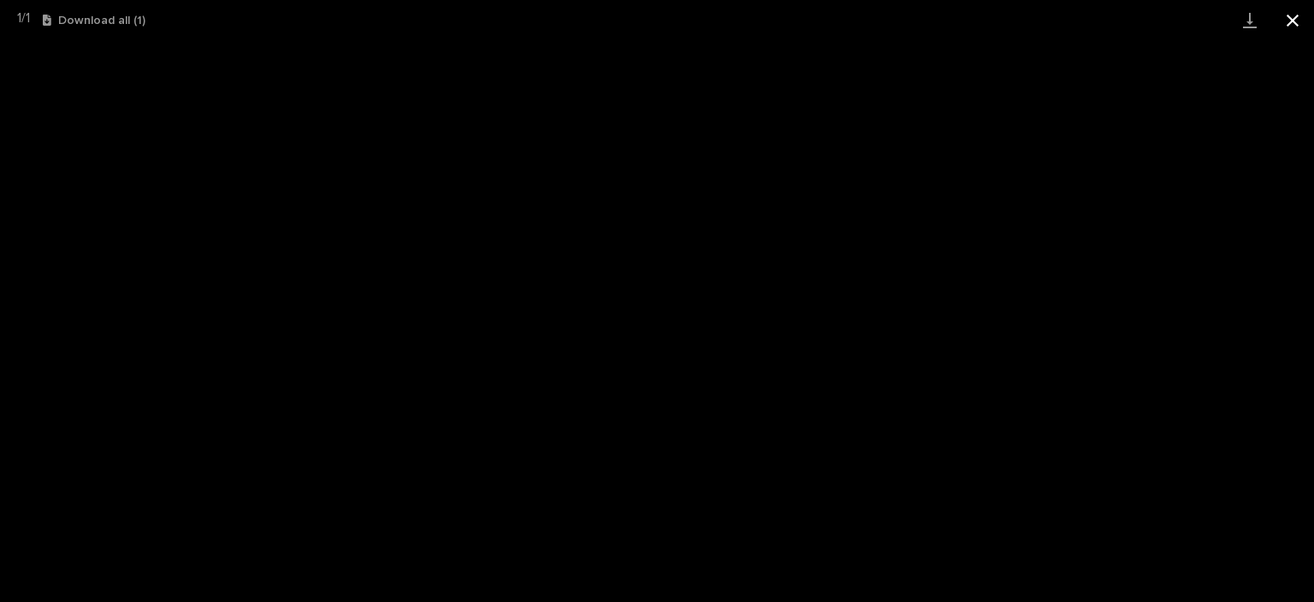
click at [1295, 25] on button "Close gallery" at bounding box center [1293, 20] width 43 height 40
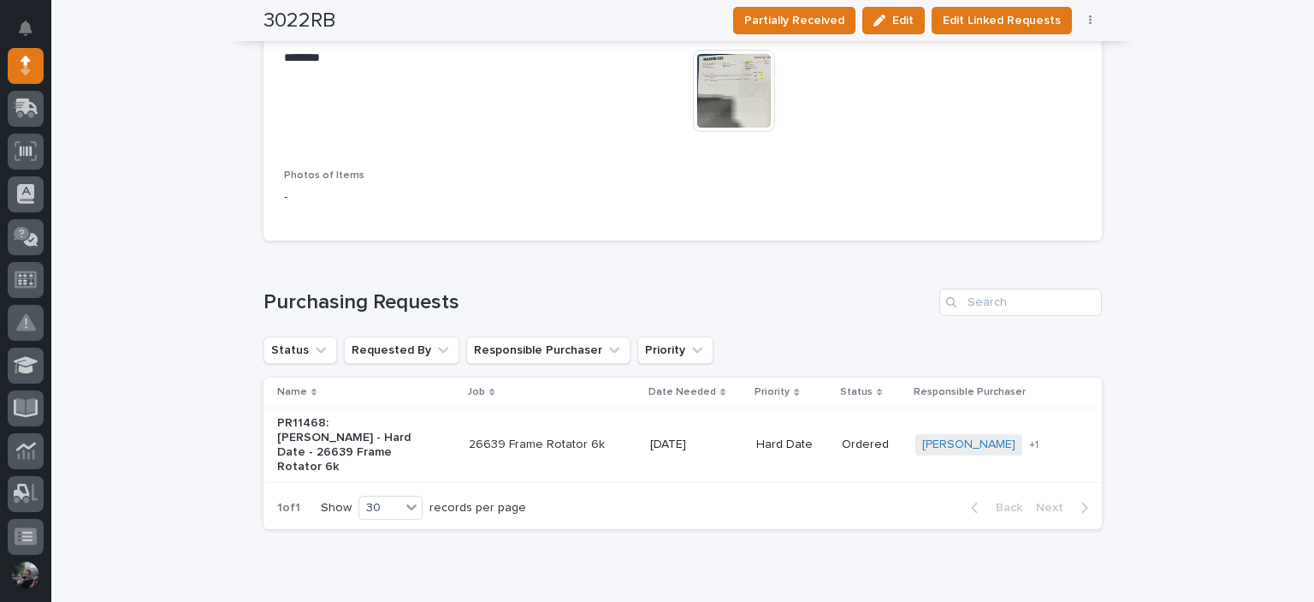
scroll to position [1292, 0]
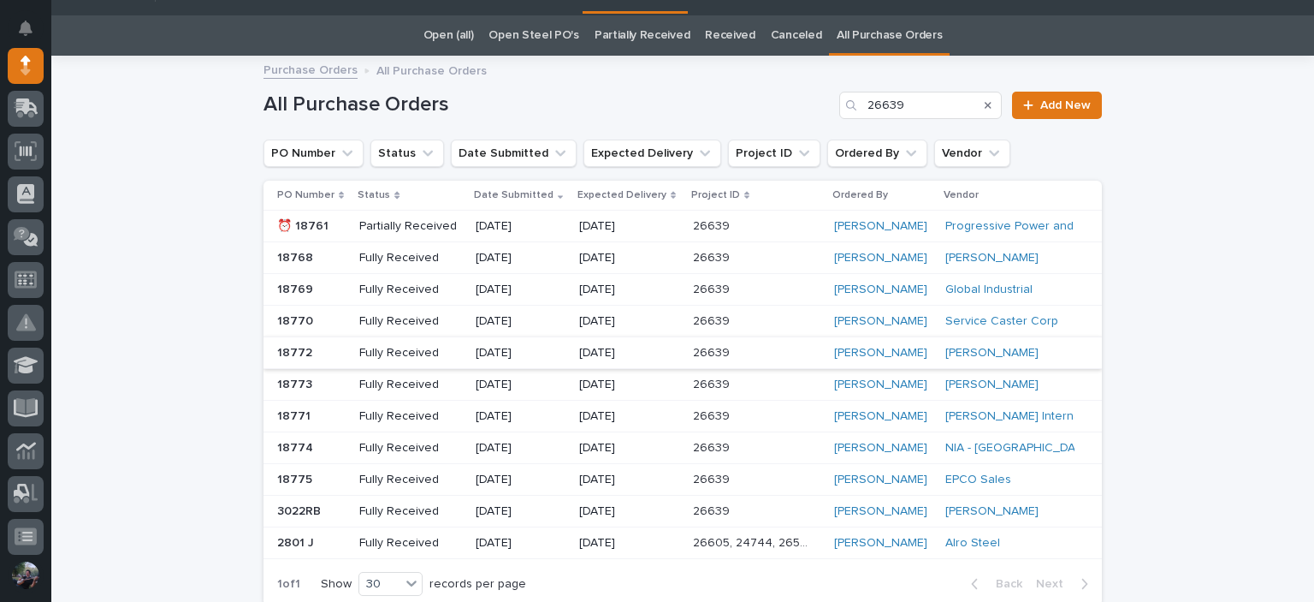
scroll to position [55, 0]
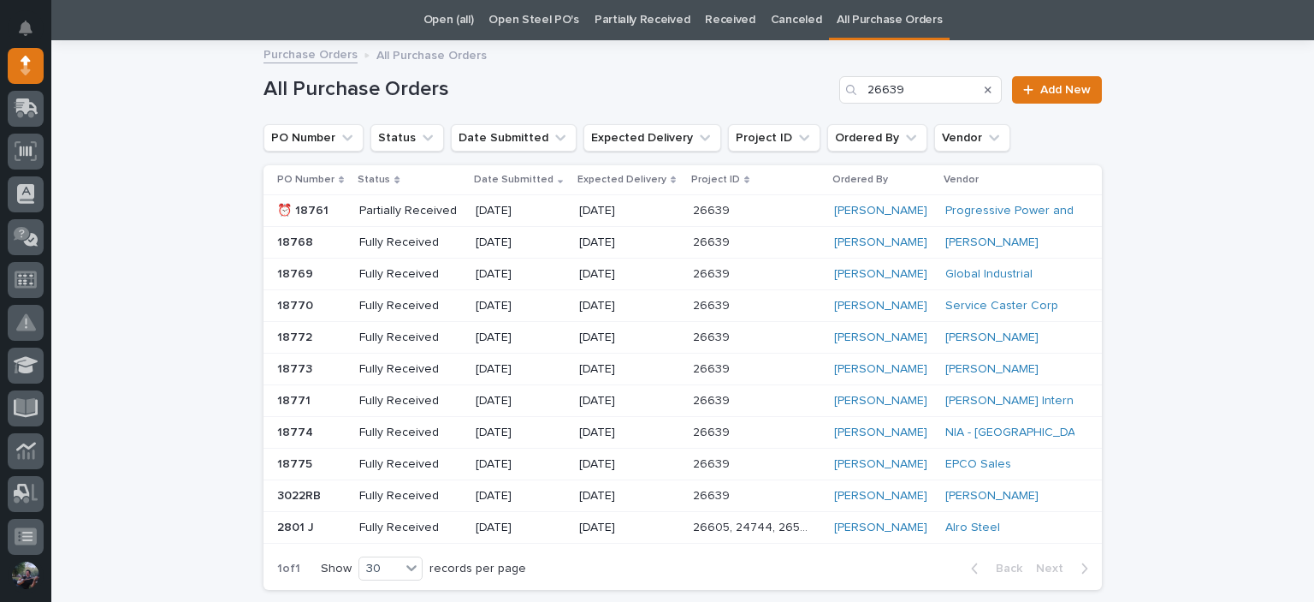
click at [890, 267] on div "[PERSON_NAME]" at bounding box center [883, 274] width 98 height 15
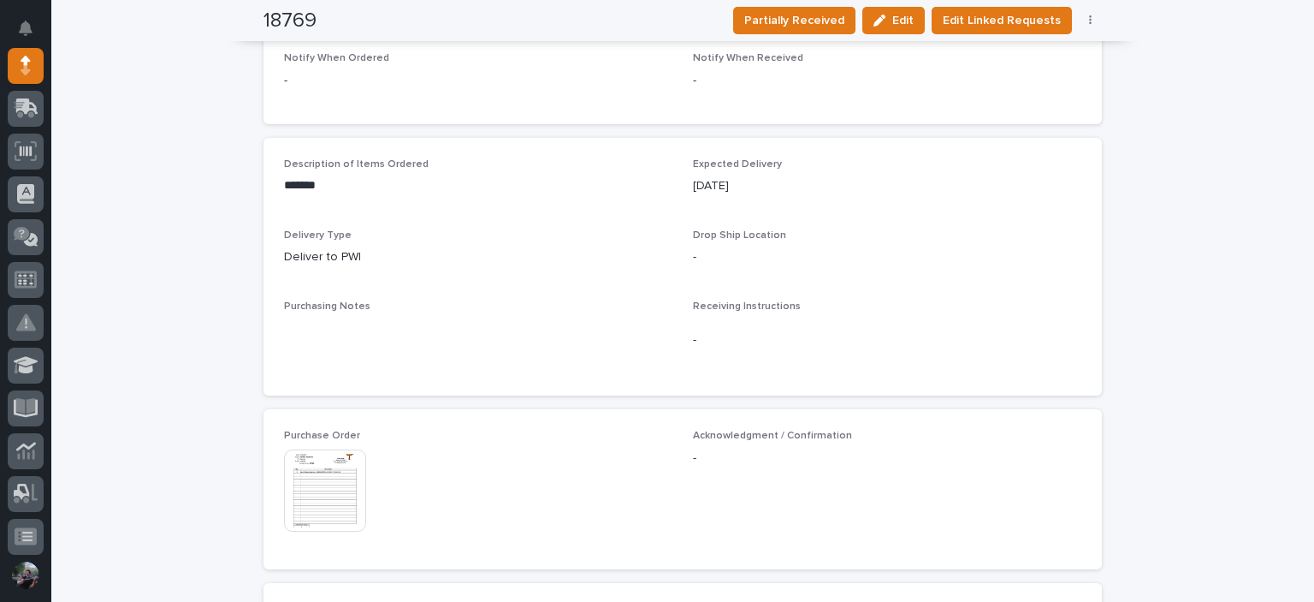
scroll to position [568, 0]
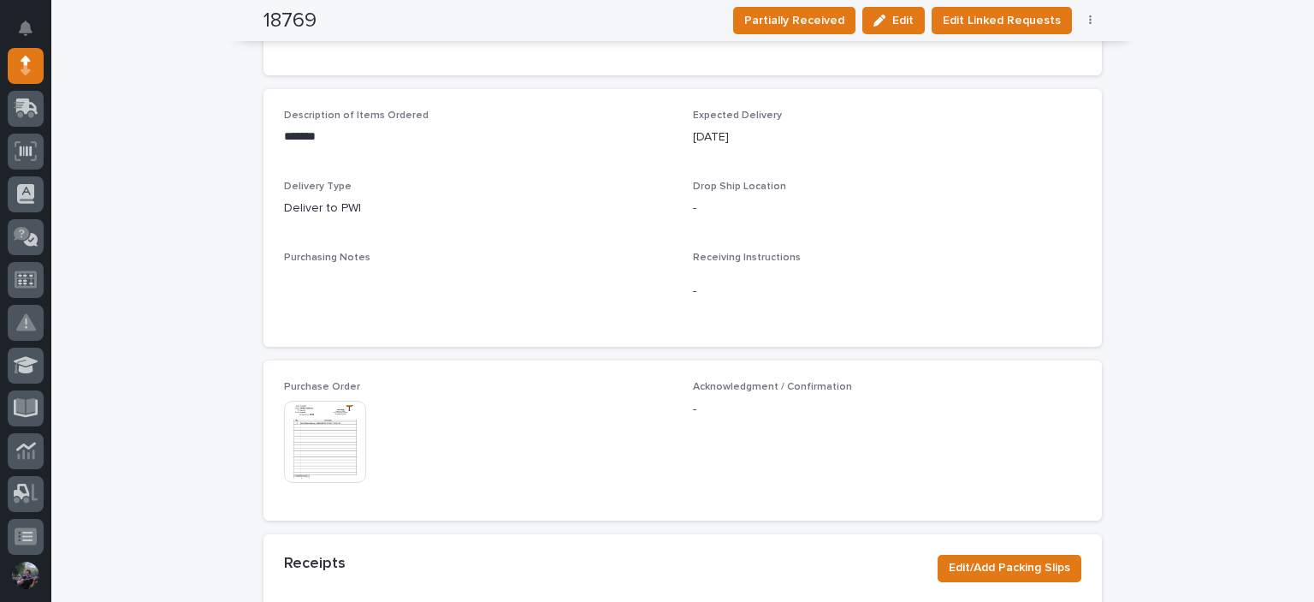
click at [349, 456] on img at bounding box center [325, 441] width 82 height 82
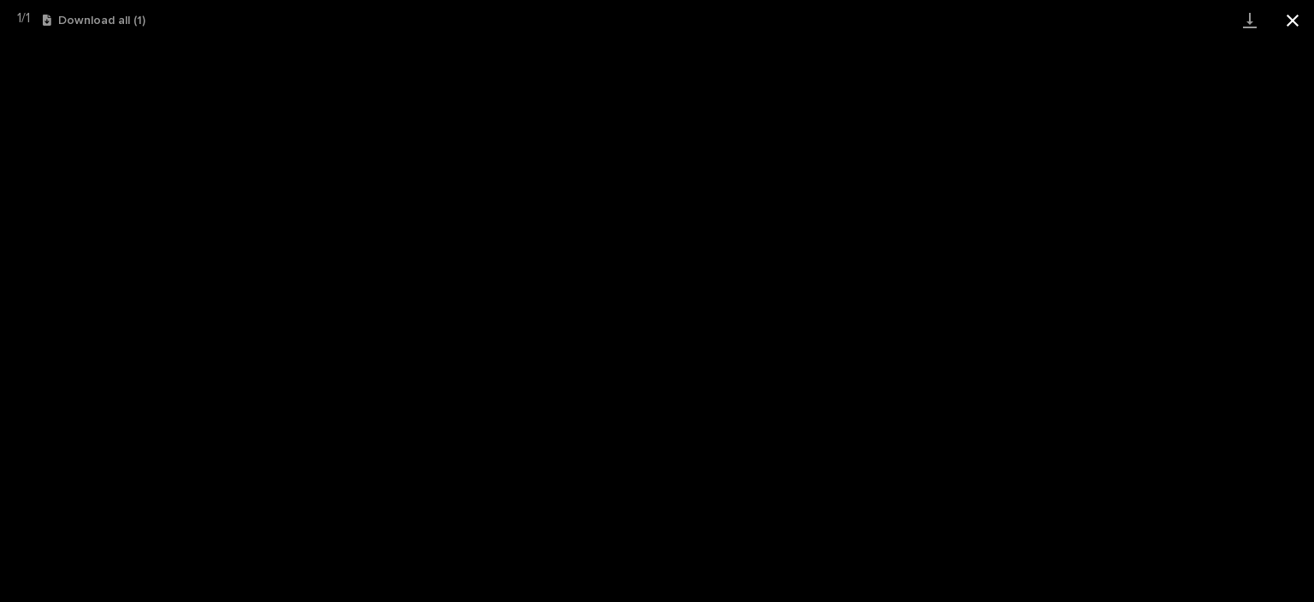
click at [1308, 27] on button "Close gallery" at bounding box center [1293, 20] width 43 height 40
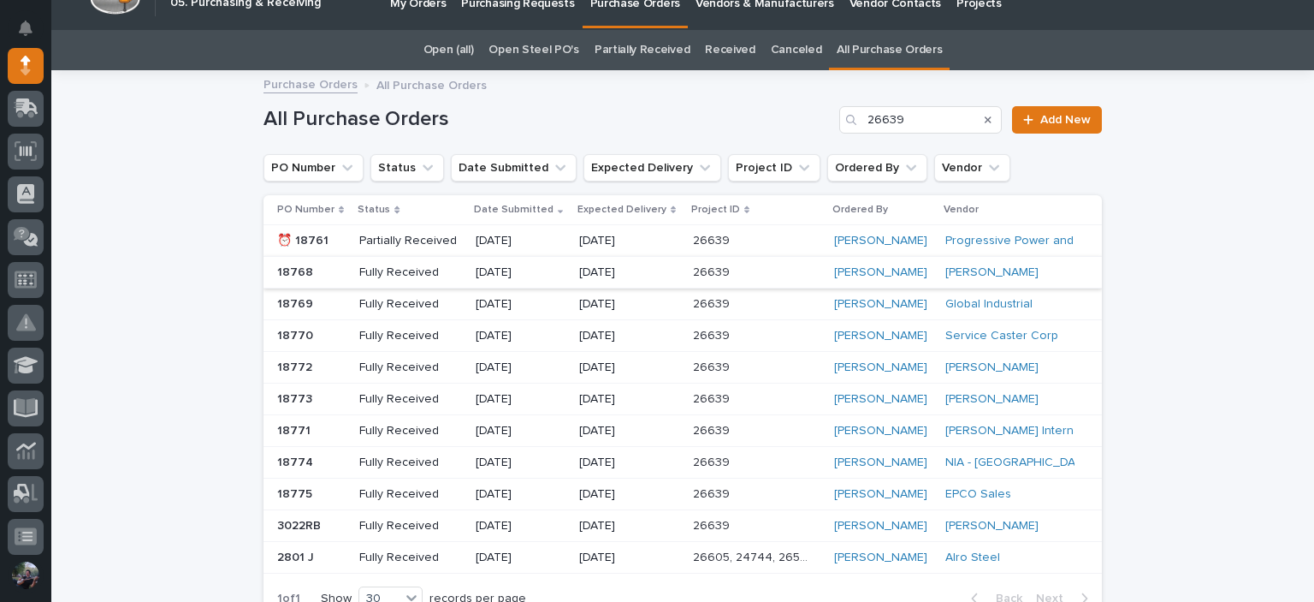
scroll to position [55, 0]
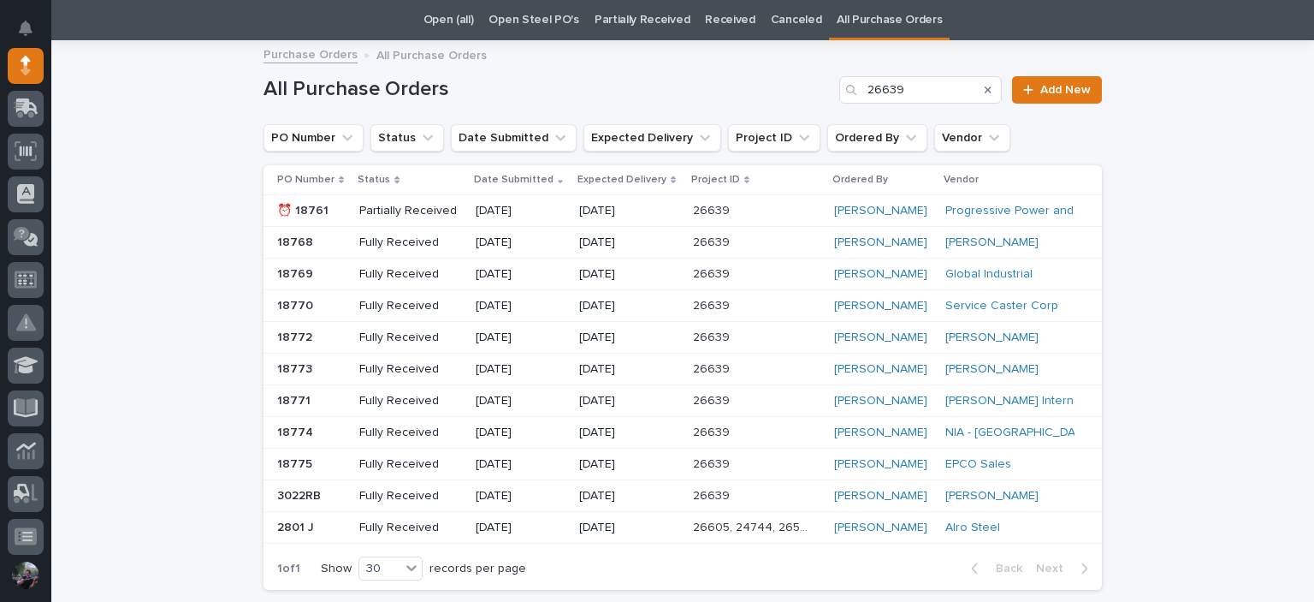
click at [1046, 234] on div "[PERSON_NAME]" at bounding box center [1010, 242] width 129 height 28
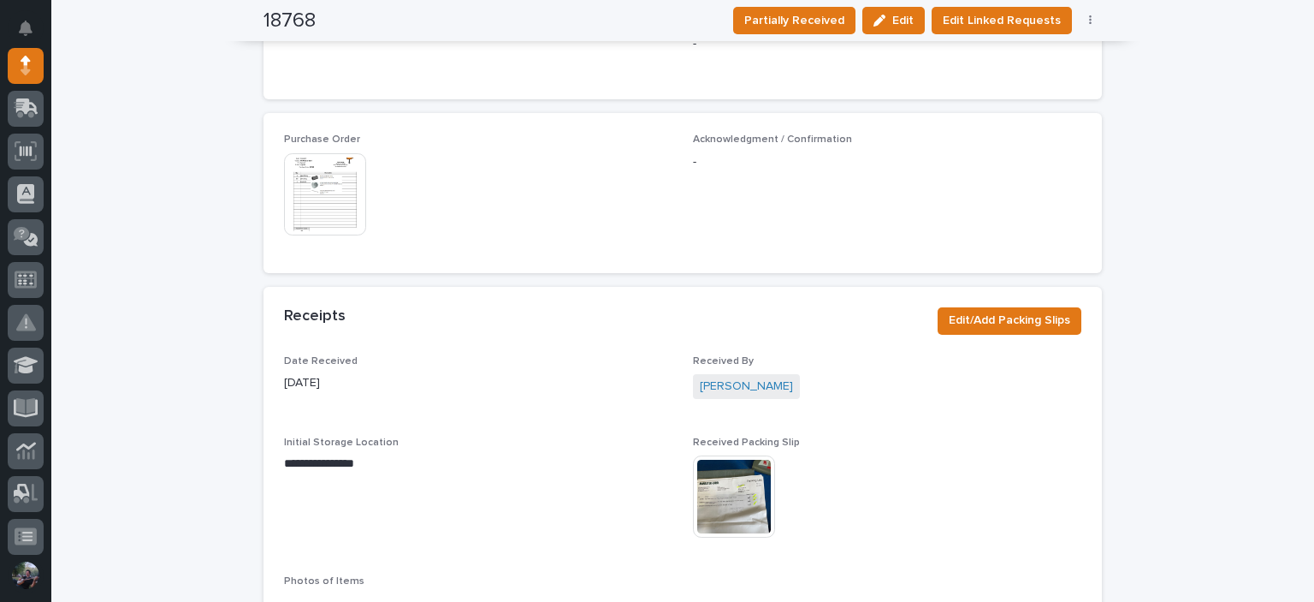
scroll to position [682, 0]
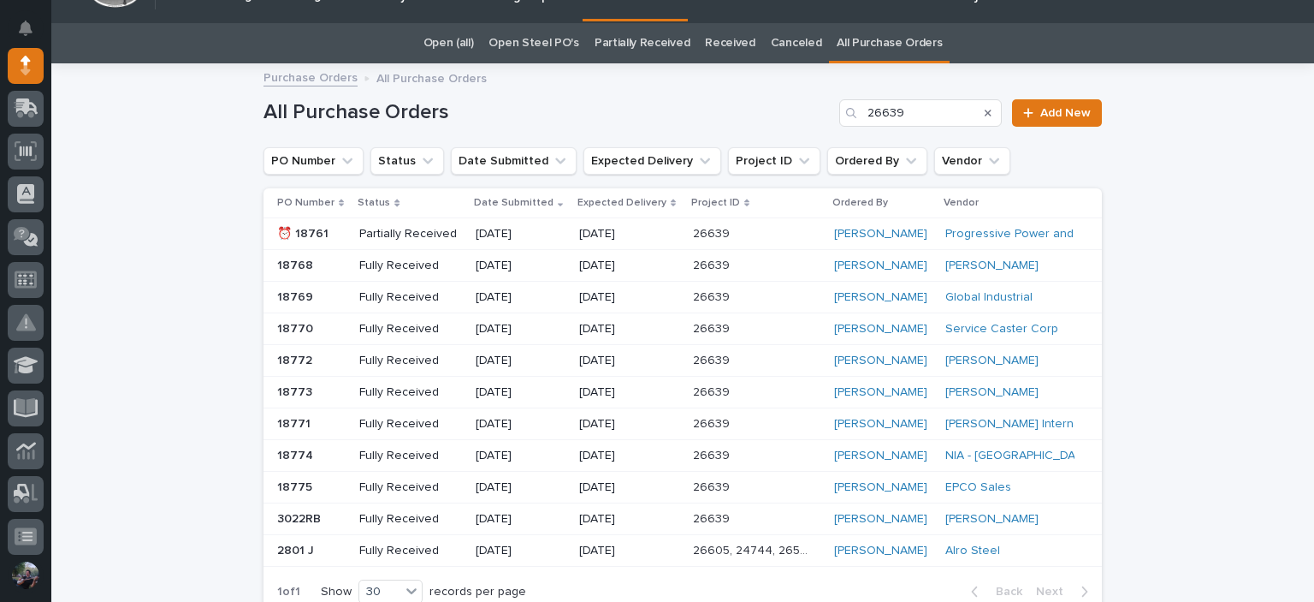
scroll to position [55, 0]
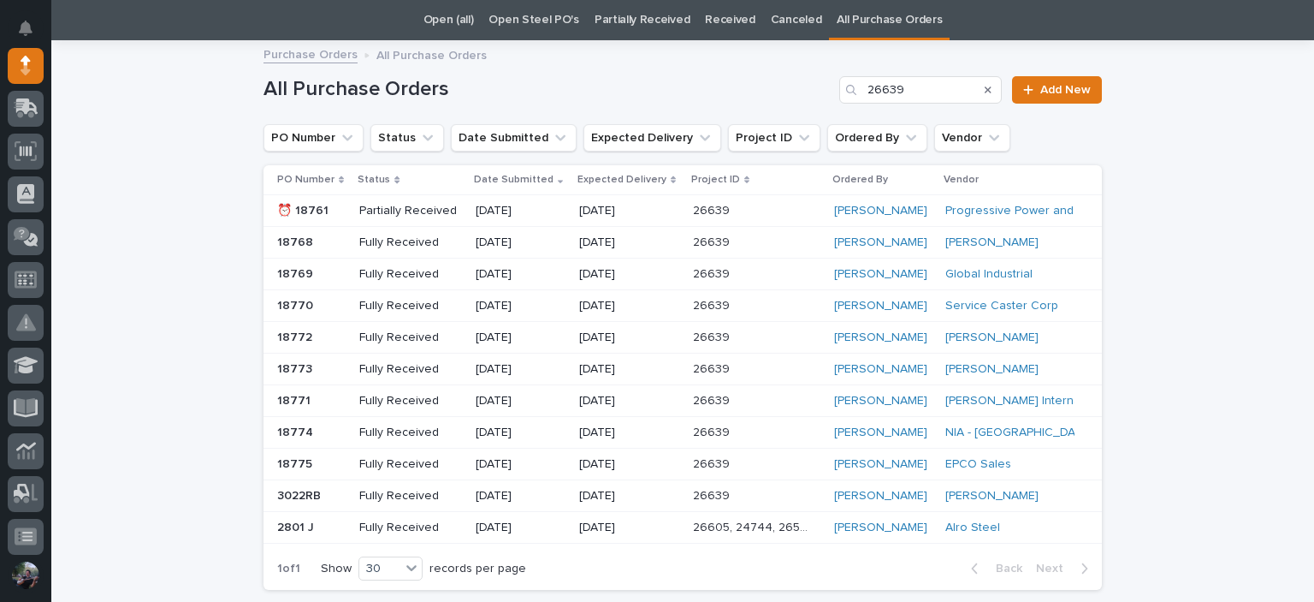
click at [874, 205] on div "[PERSON_NAME]" at bounding box center [883, 211] width 98 height 15
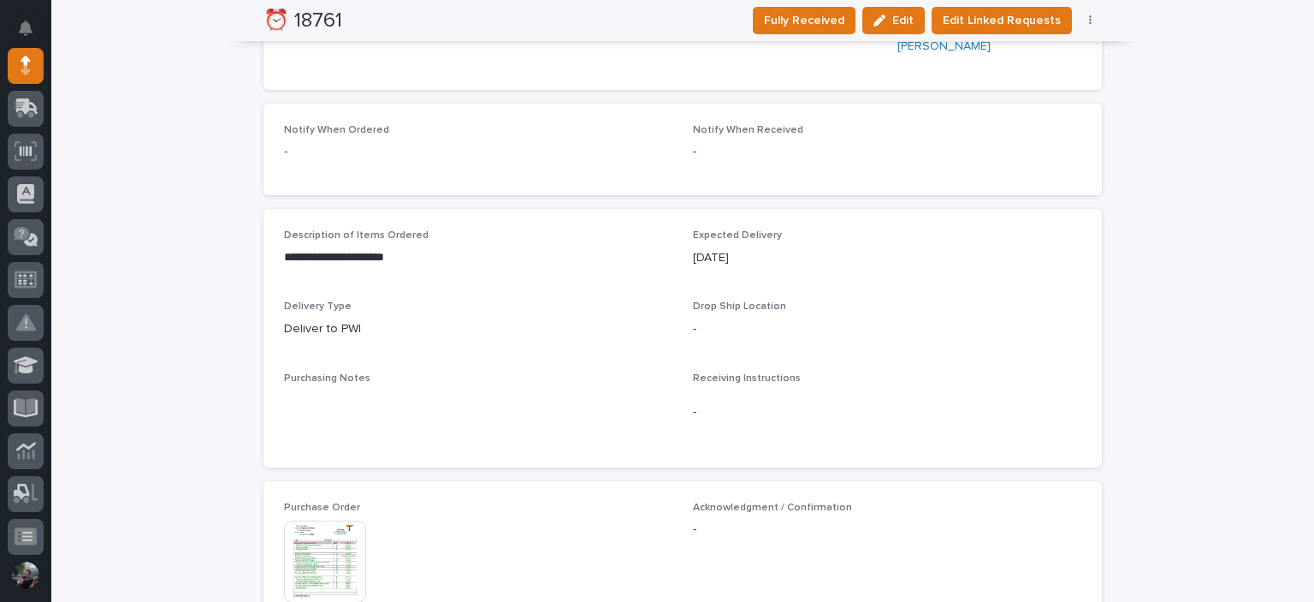
scroll to position [741, 0]
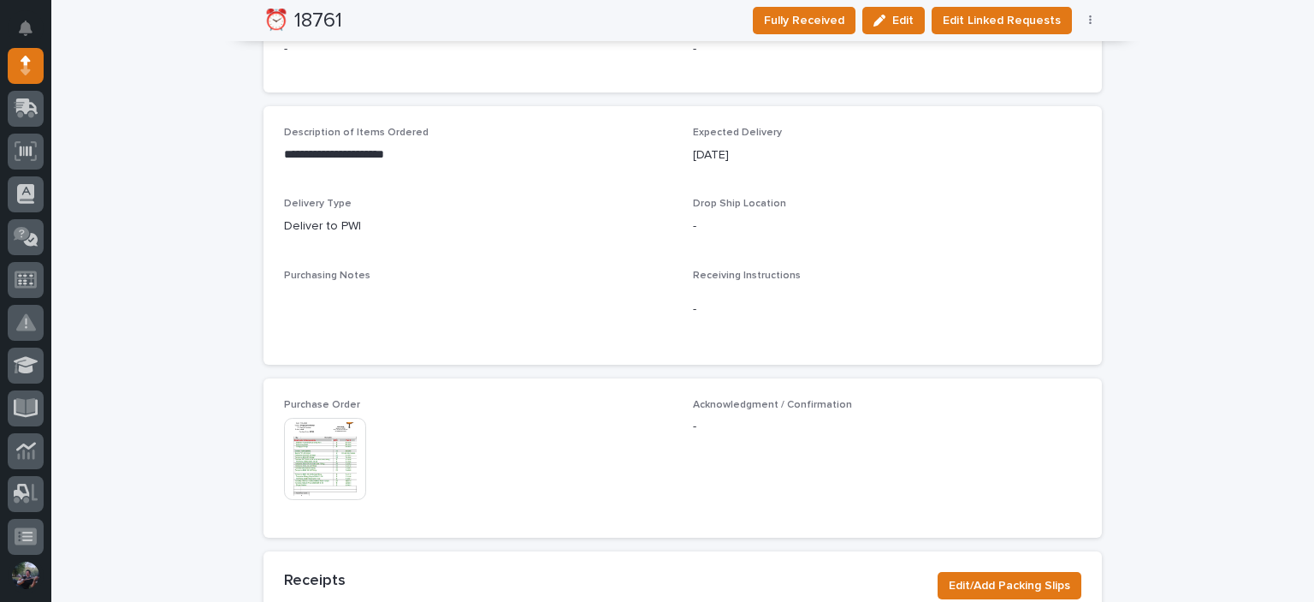
click at [311, 447] on img at bounding box center [325, 459] width 82 height 82
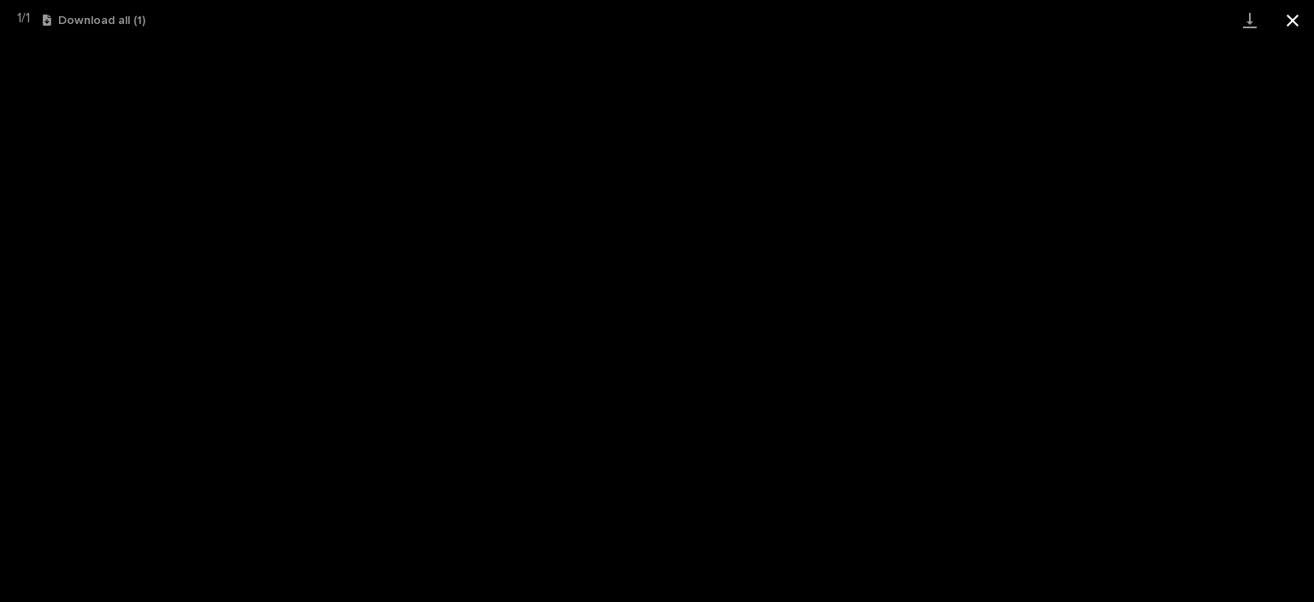
click at [1290, 26] on button "Close gallery" at bounding box center [1293, 20] width 43 height 40
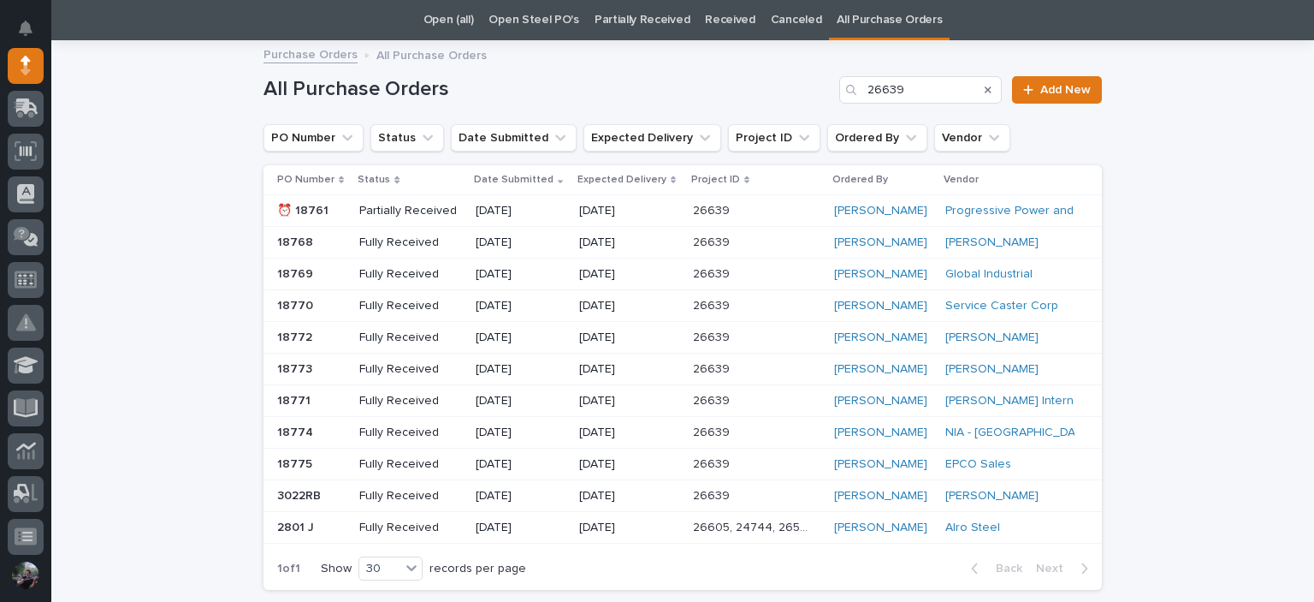
click at [1053, 311] on div "Service Caster Corp" at bounding box center [1007, 306] width 122 height 15
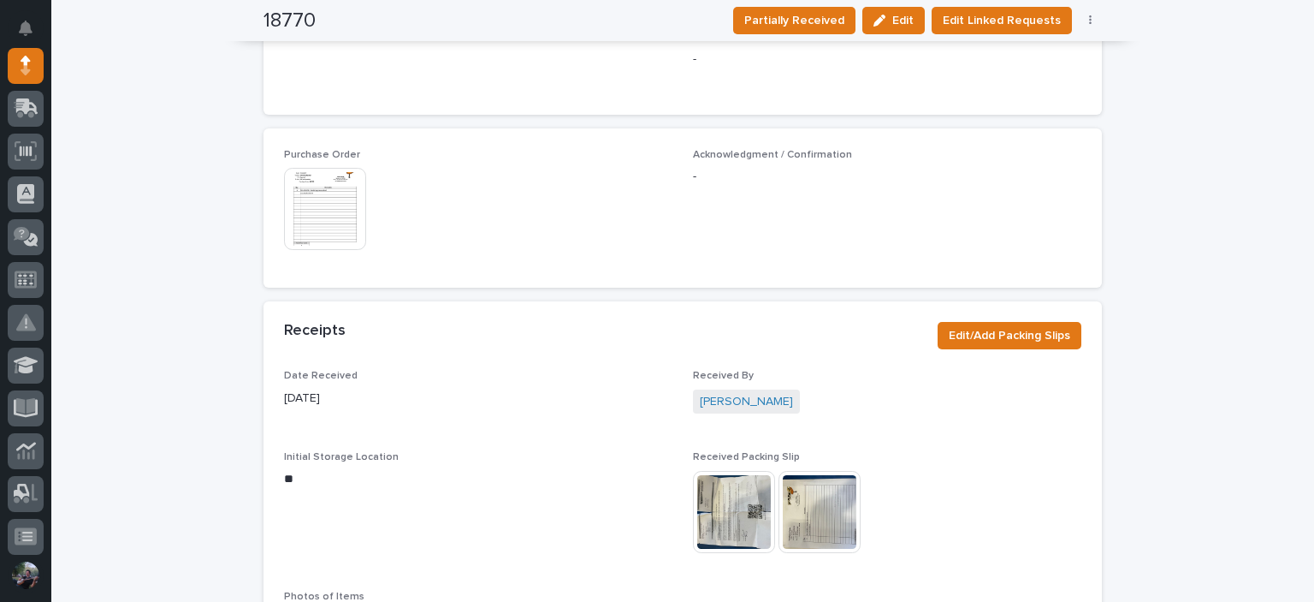
click at [311, 187] on img at bounding box center [325, 209] width 82 height 82
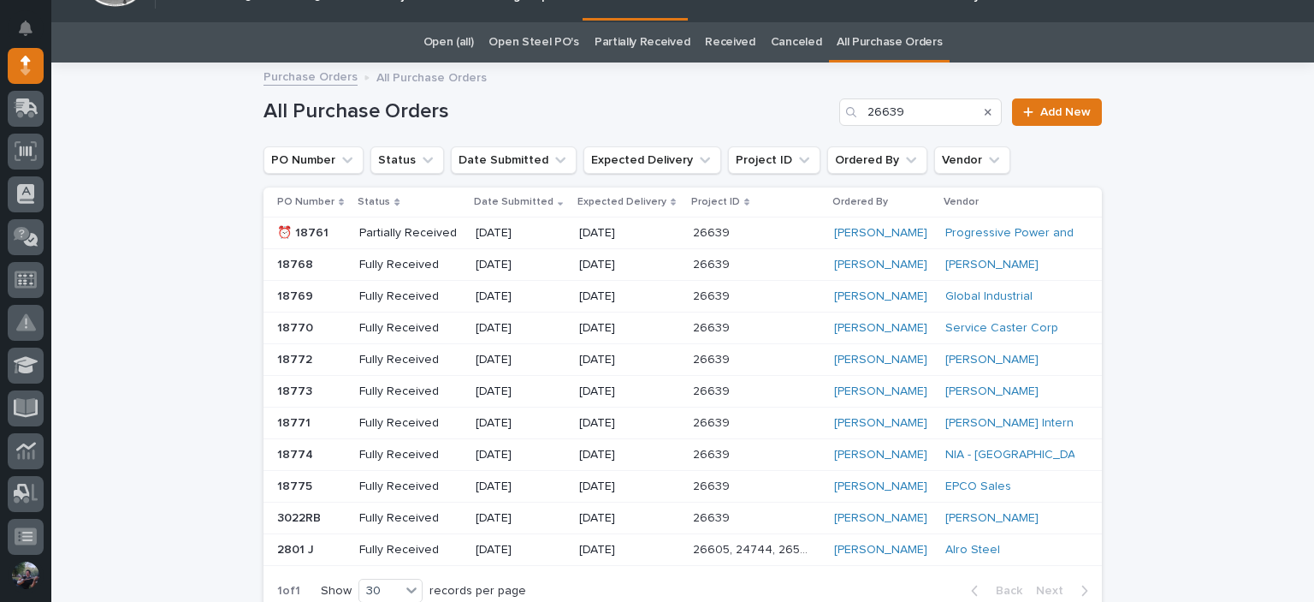
scroll to position [55, 0]
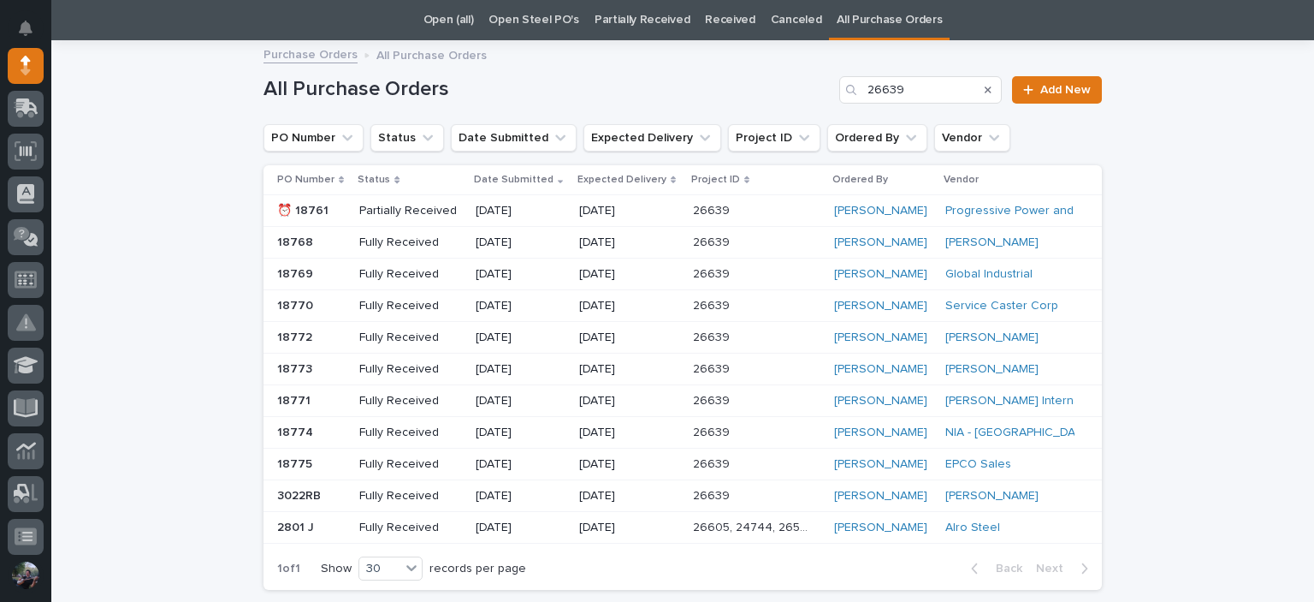
click at [1072, 400] on td "[PERSON_NAME] International" at bounding box center [1020, 401] width 163 height 32
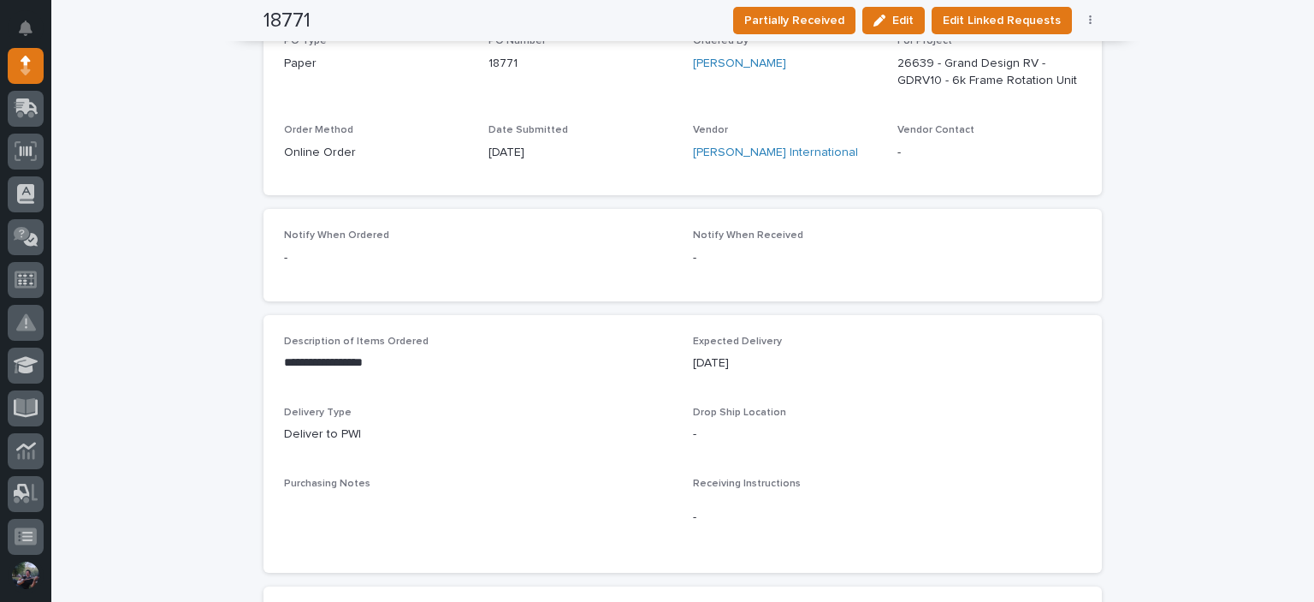
scroll to position [685, 0]
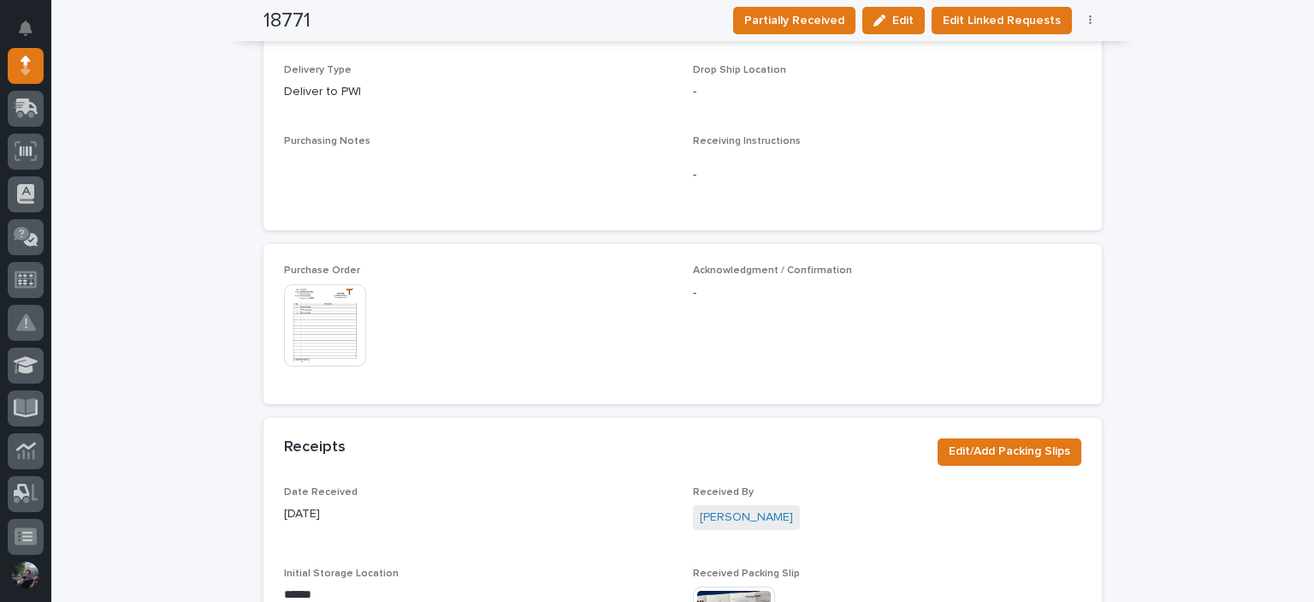
click at [313, 311] on img at bounding box center [325, 325] width 82 height 82
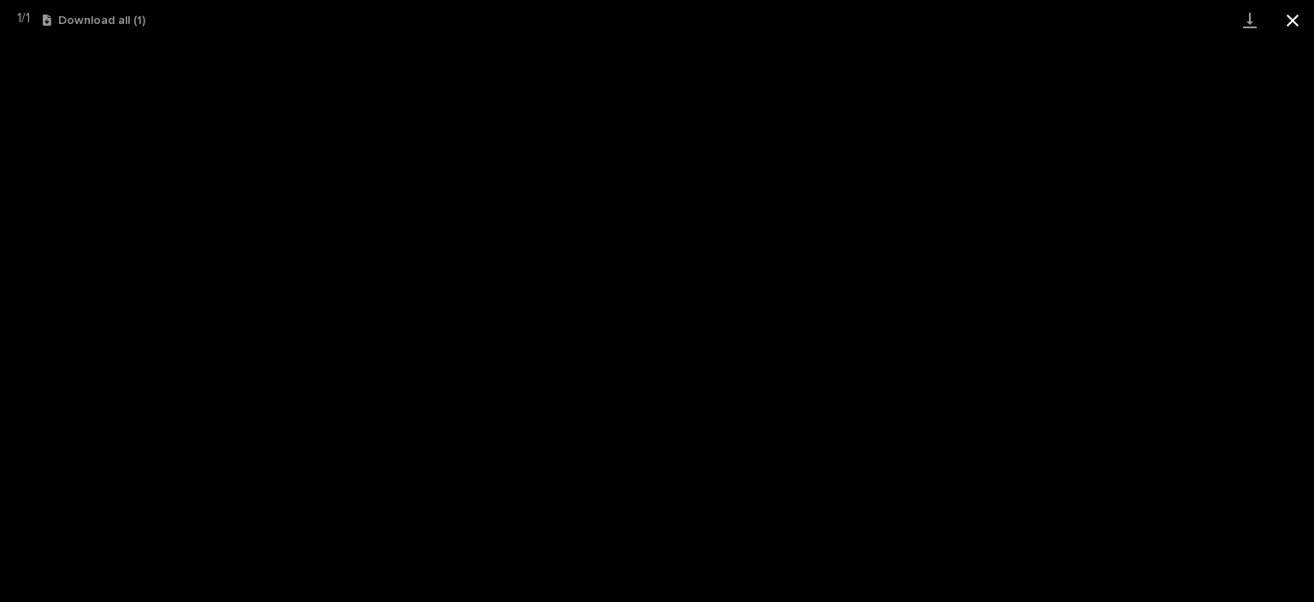
drag, startPoint x: 1282, startPoint y: 2, endPoint x: 1306, endPoint y: 20, distance: 30.0
click at [1306, 20] on button "Close gallery" at bounding box center [1293, 20] width 43 height 40
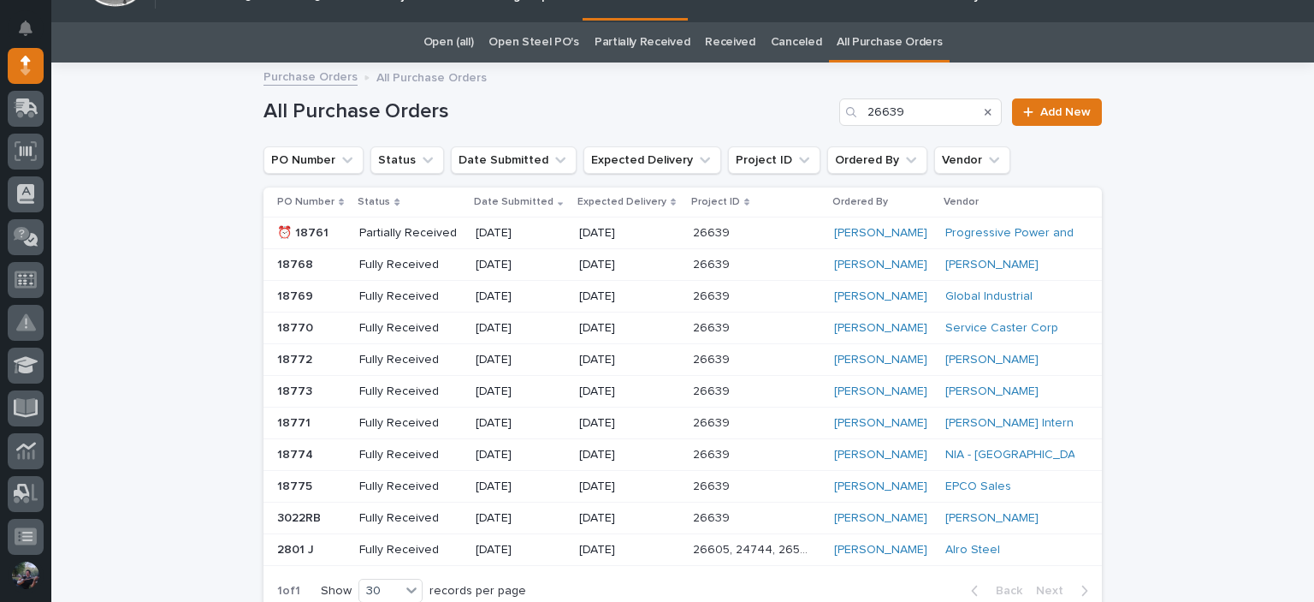
scroll to position [55, 0]
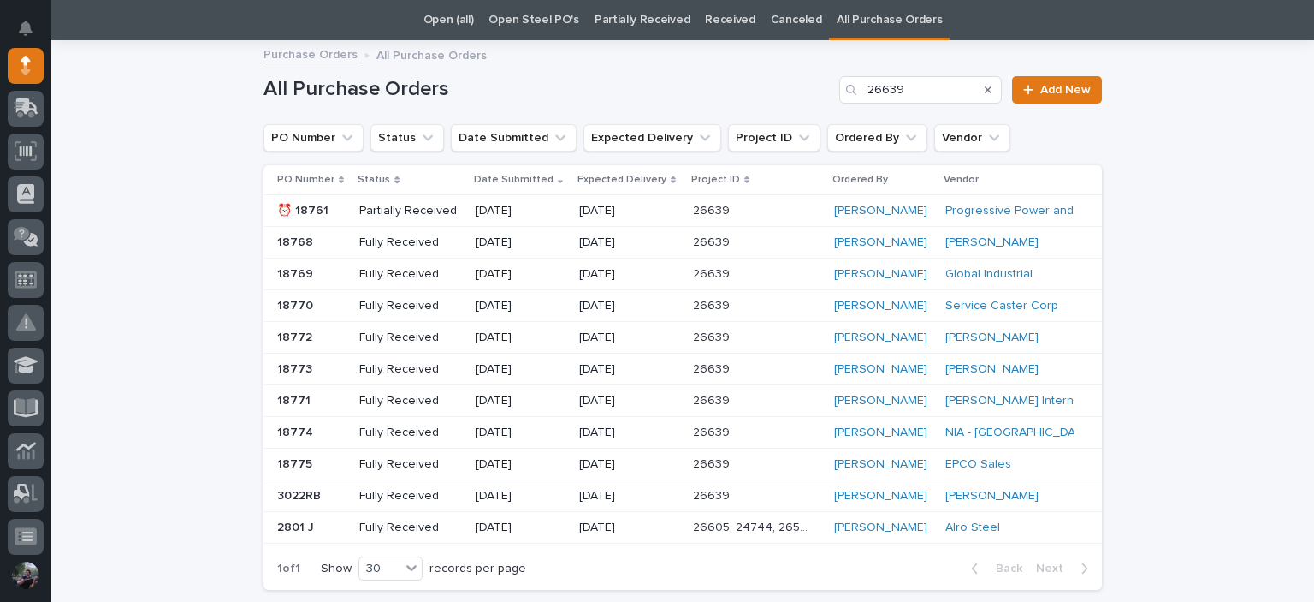
click at [1074, 437] on td "NIA - [GEOGRAPHIC_DATA][US_STATE] Axle" at bounding box center [1020, 433] width 163 height 32
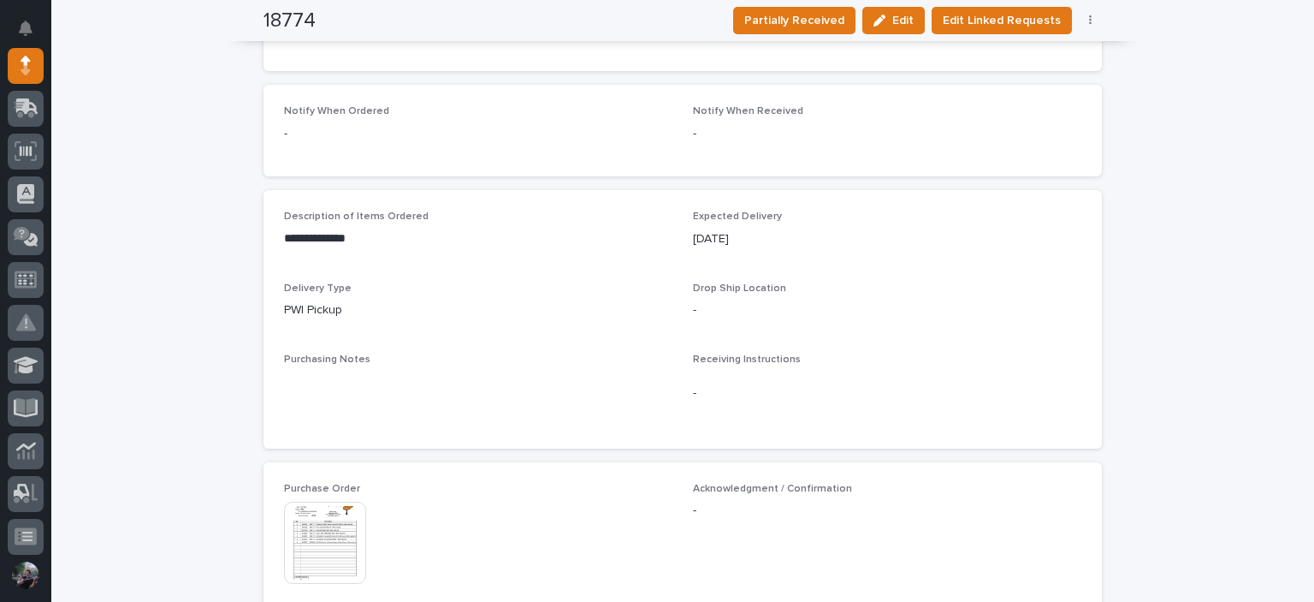
scroll to position [627, 0]
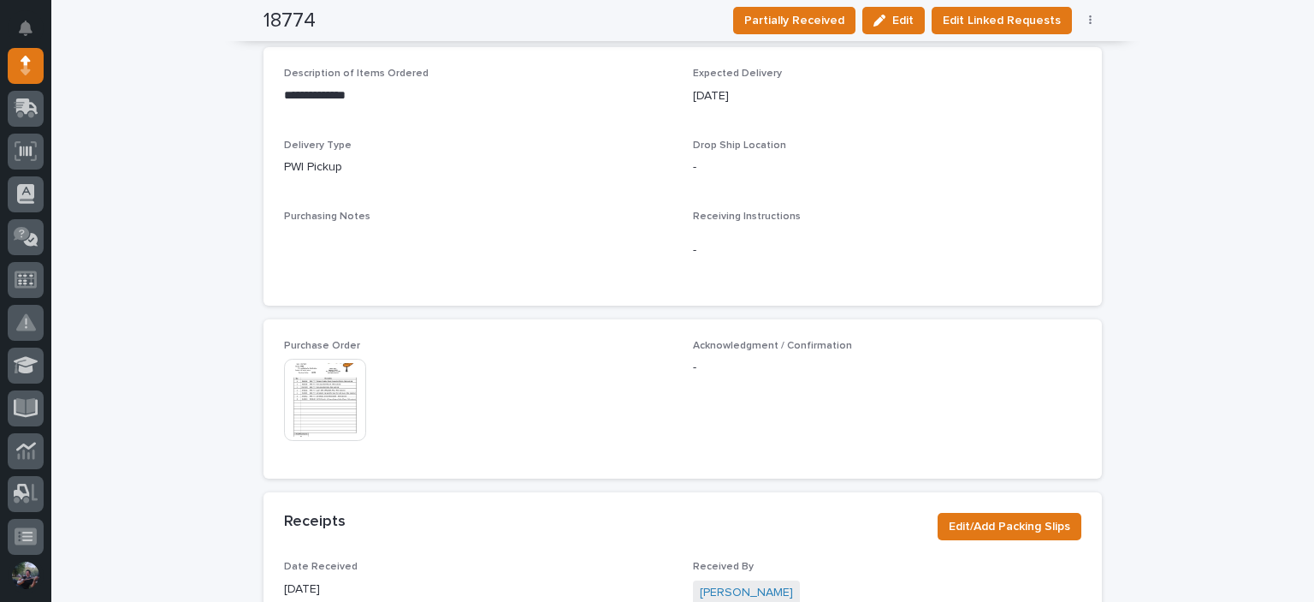
click at [309, 365] on img at bounding box center [325, 400] width 82 height 82
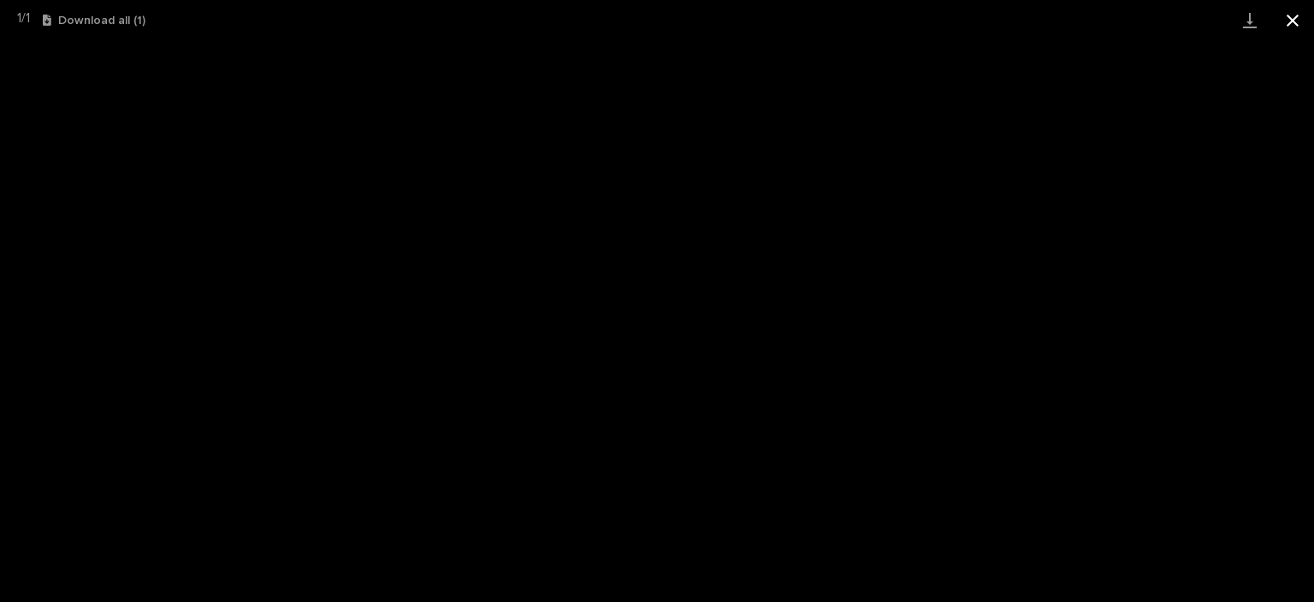
click at [1289, 26] on button "Close gallery" at bounding box center [1293, 20] width 43 height 40
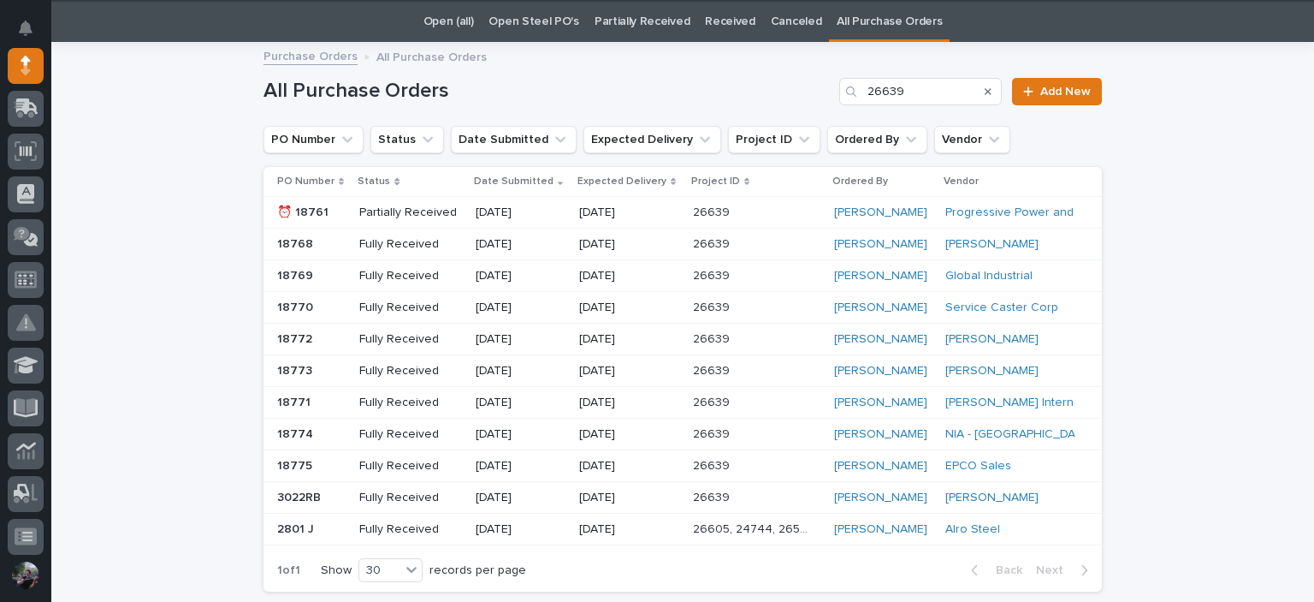
scroll to position [55, 0]
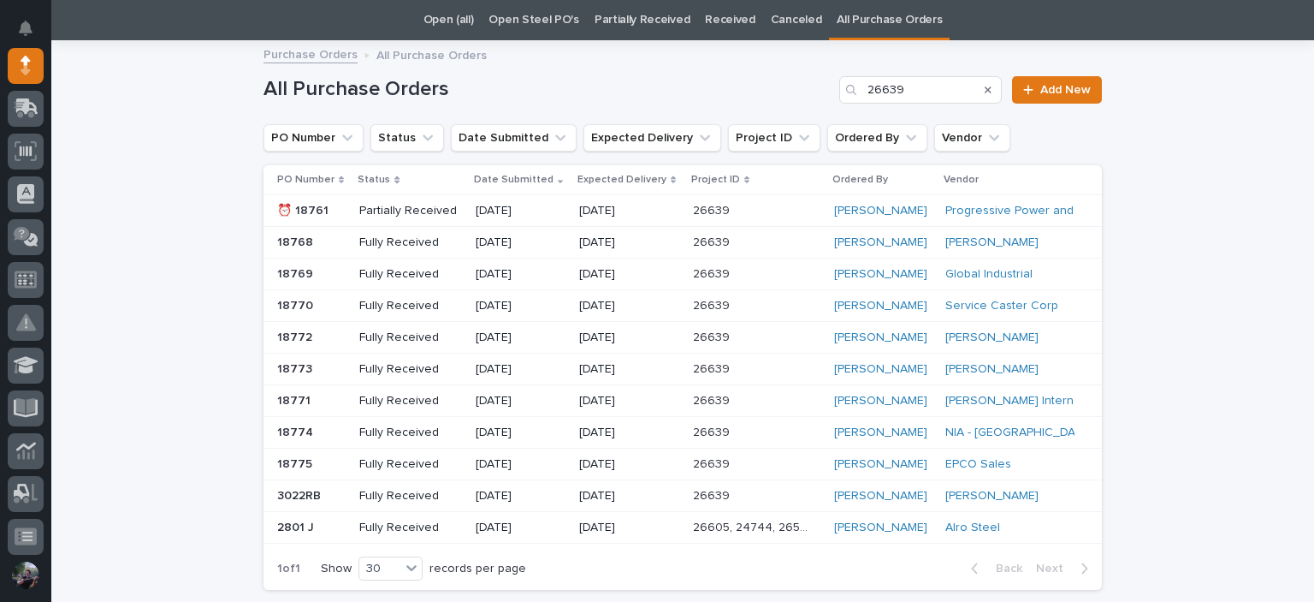
click at [917, 463] on div "[PERSON_NAME]" at bounding box center [883, 464] width 98 height 15
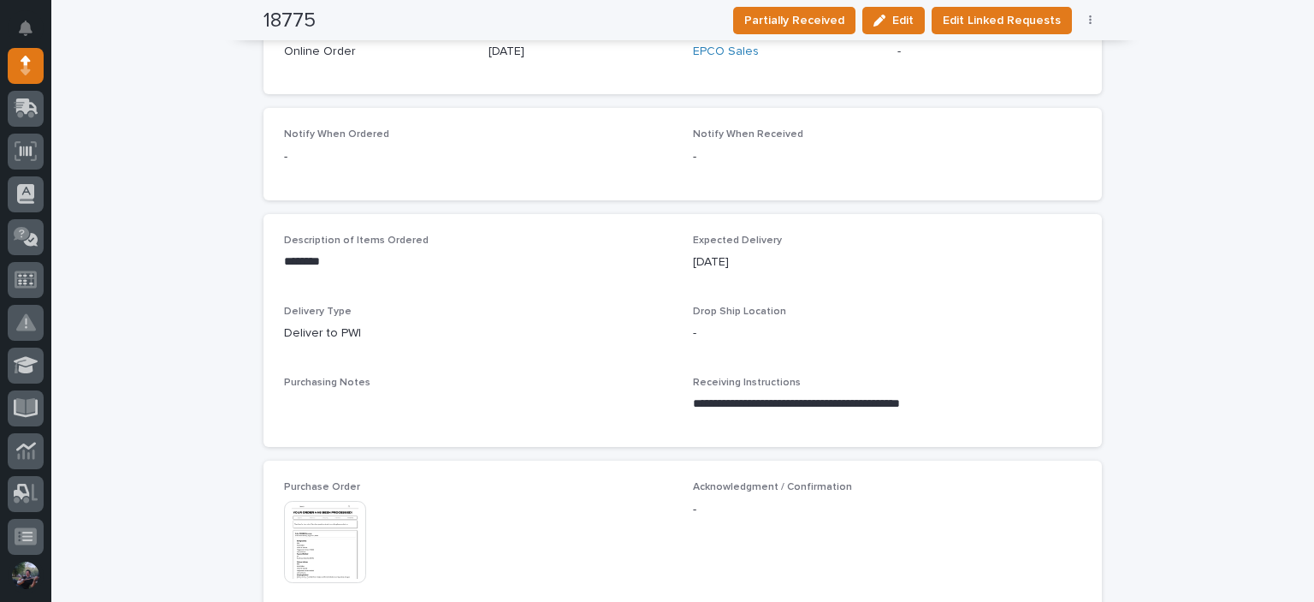
scroll to position [570, 0]
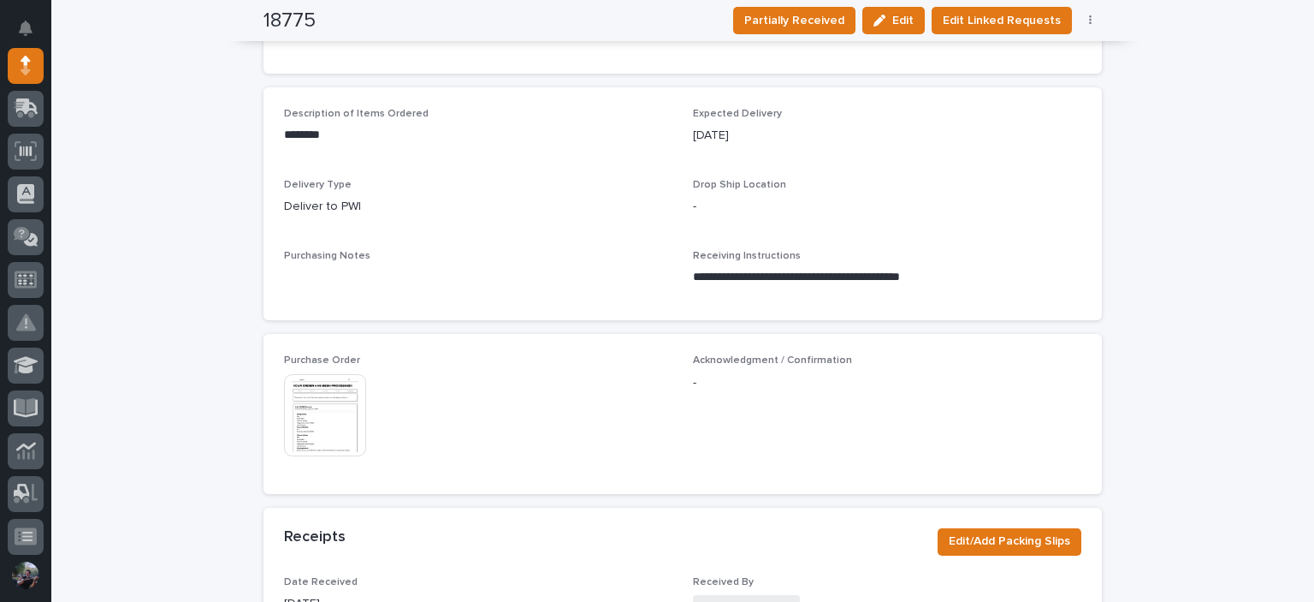
click at [296, 436] on img at bounding box center [325, 415] width 82 height 82
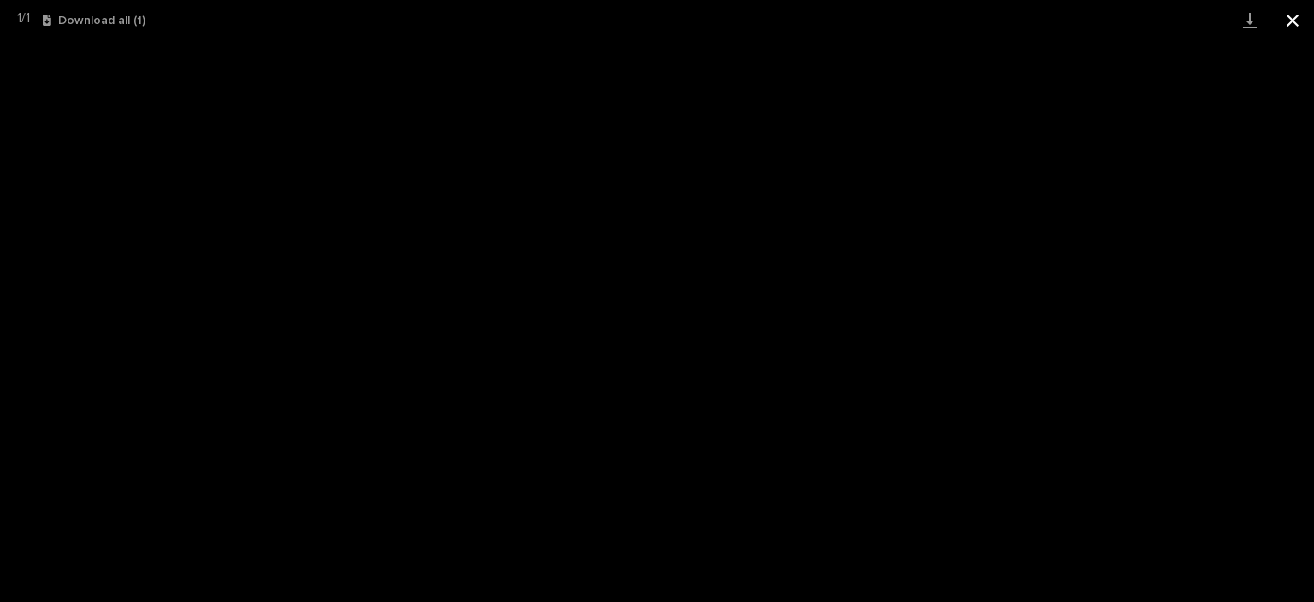
click at [1296, 23] on button "Close gallery" at bounding box center [1293, 20] width 43 height 40
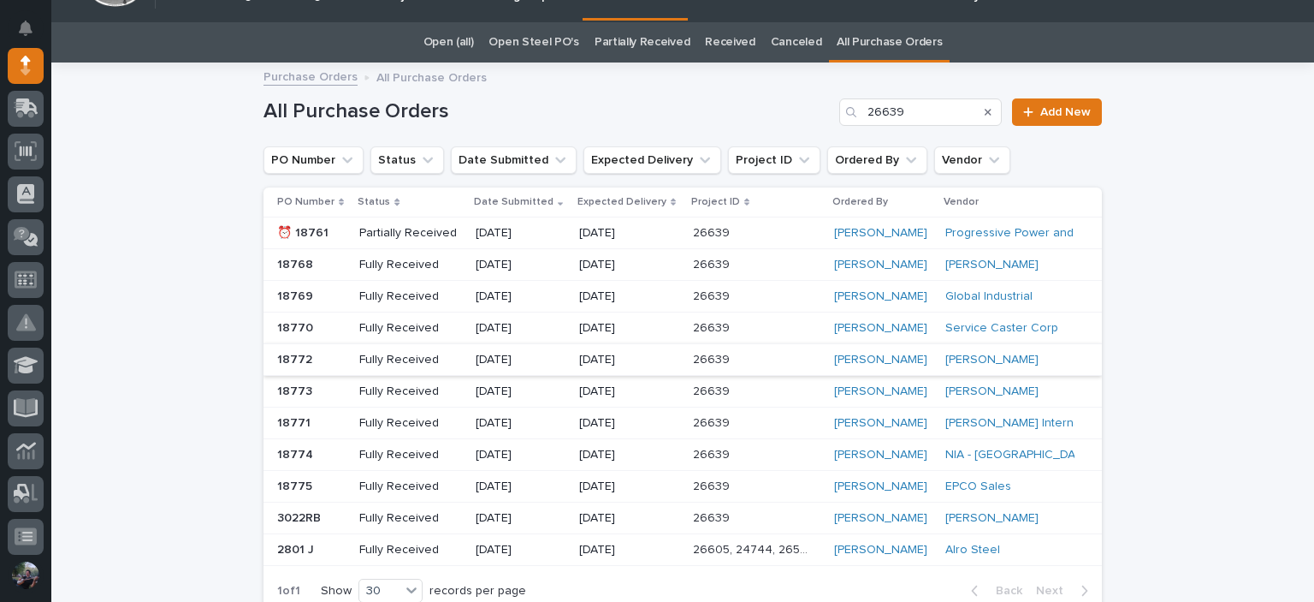
scroll to position [55, 0]
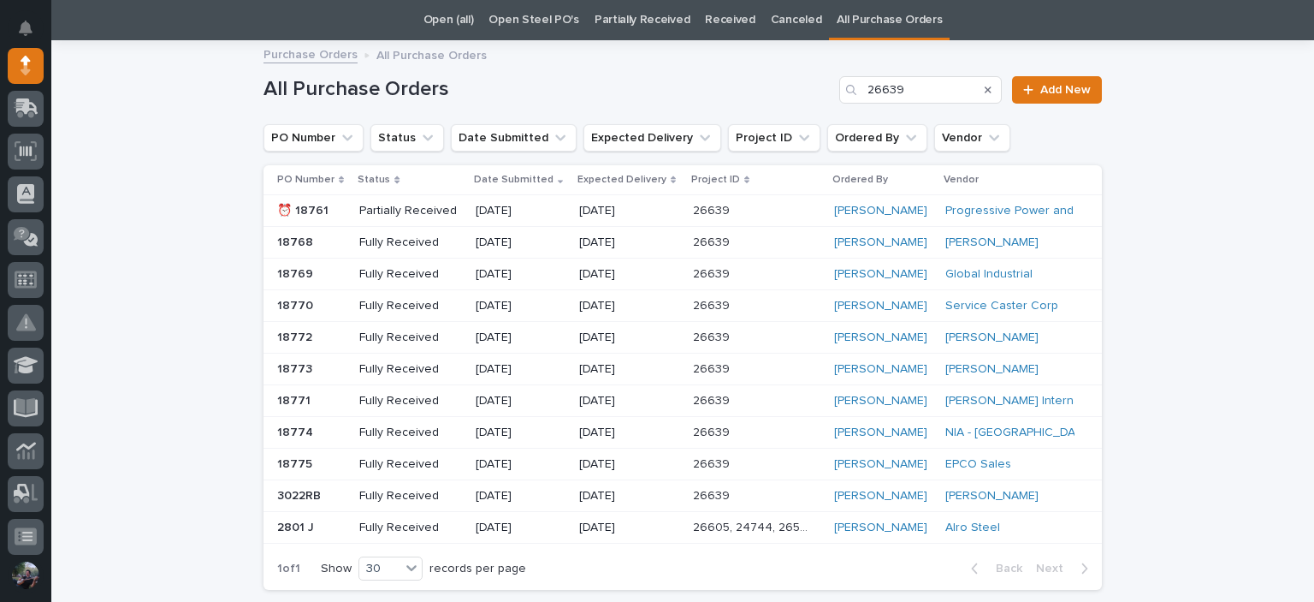
click at [1046, 491] on div "[PERSON_NAME]" at bounding box center [1007, 496] width 122 height 15
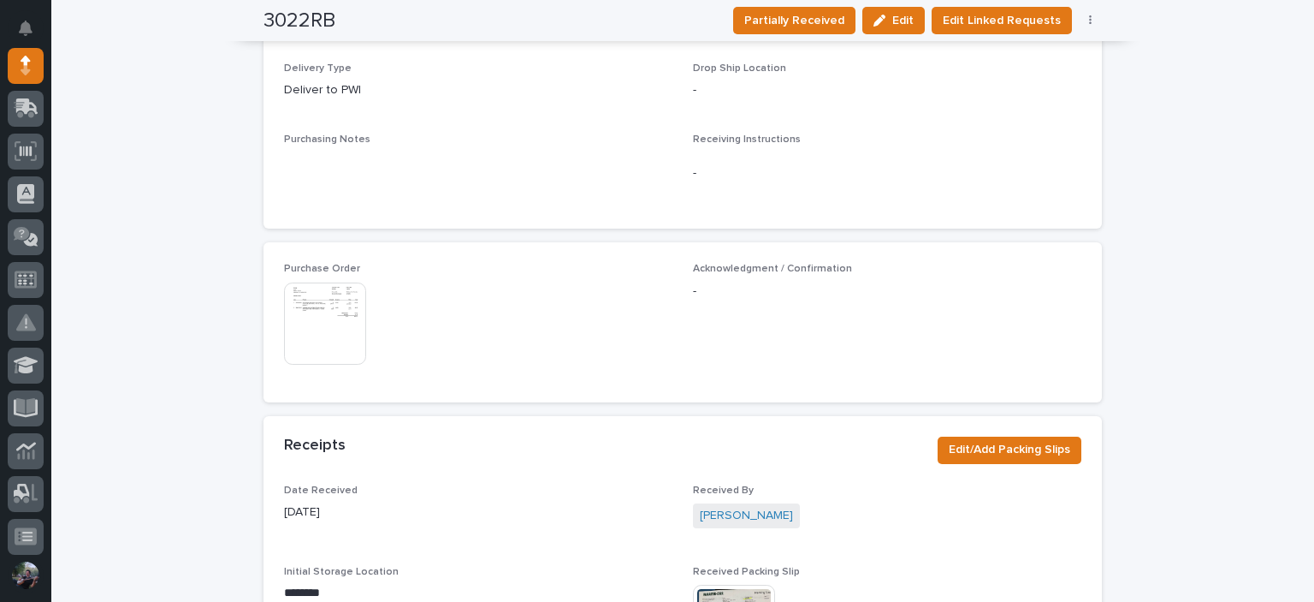
scroll to position [796, 0]
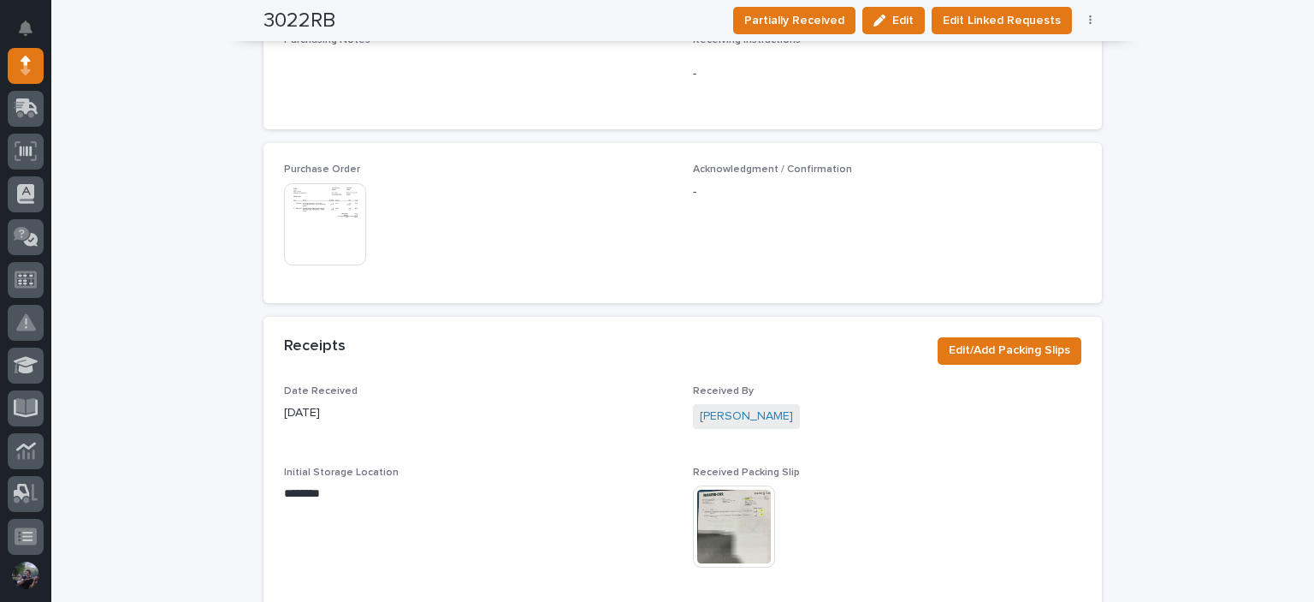
click at [325, 231] on img at bounding box center [325, 224] width 82 height 82
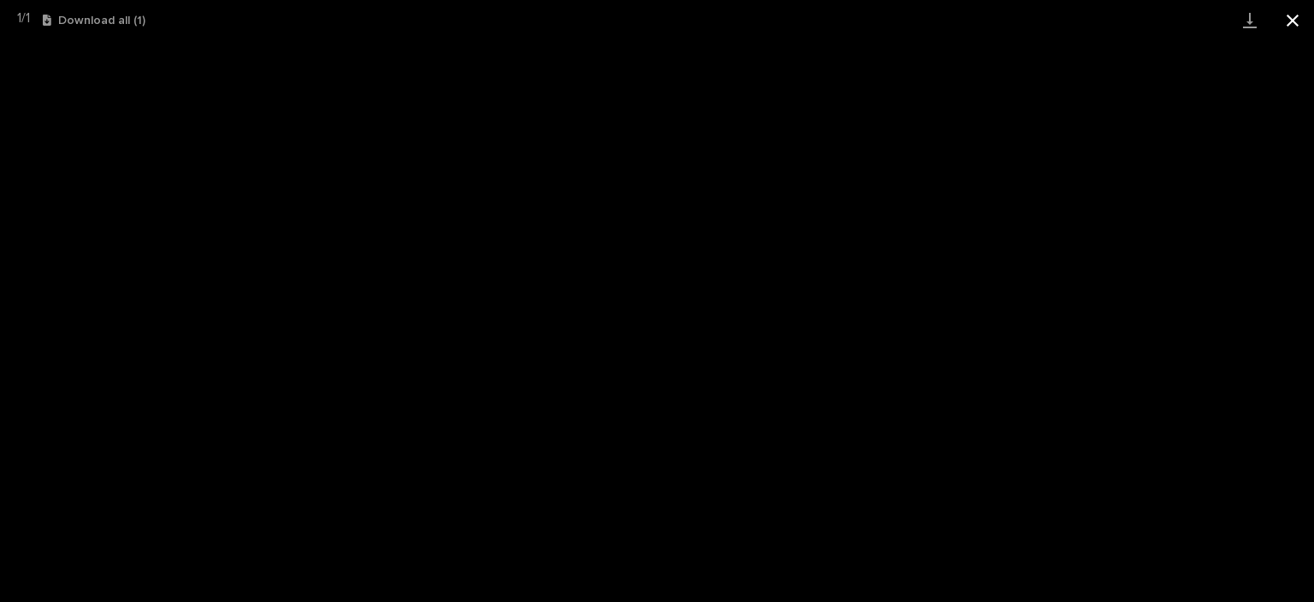
click at [1294, 32] on button "Close gallery" at bounding box center [1293, 20] width 43 height 40
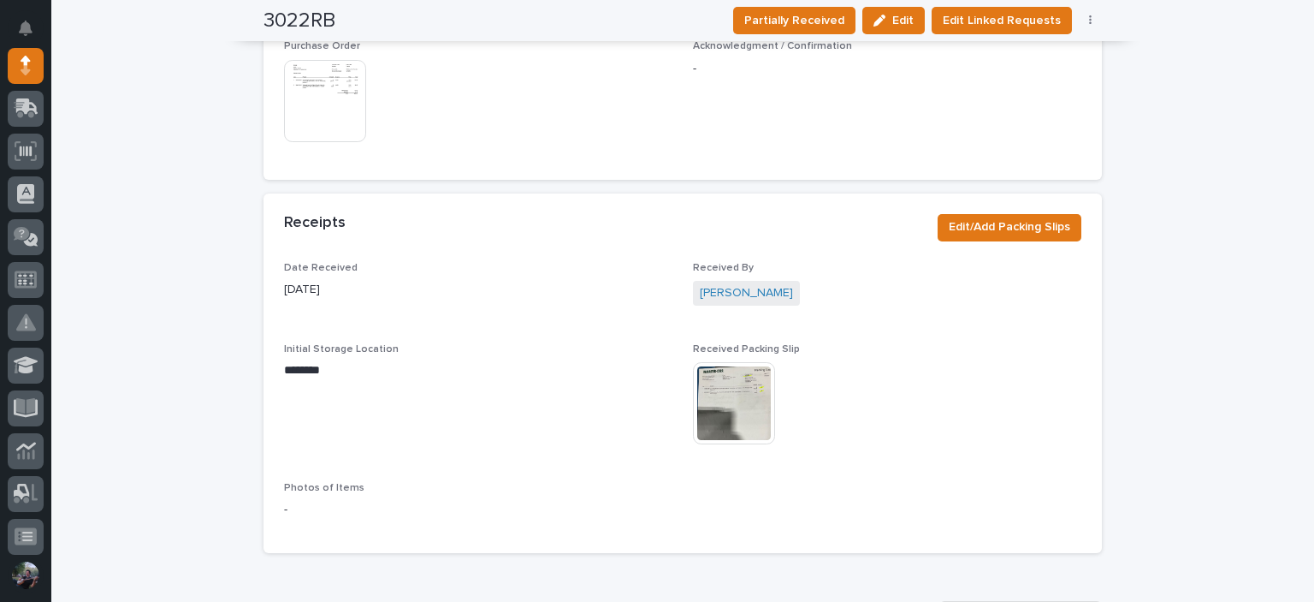
scroll to position [1138, 0]
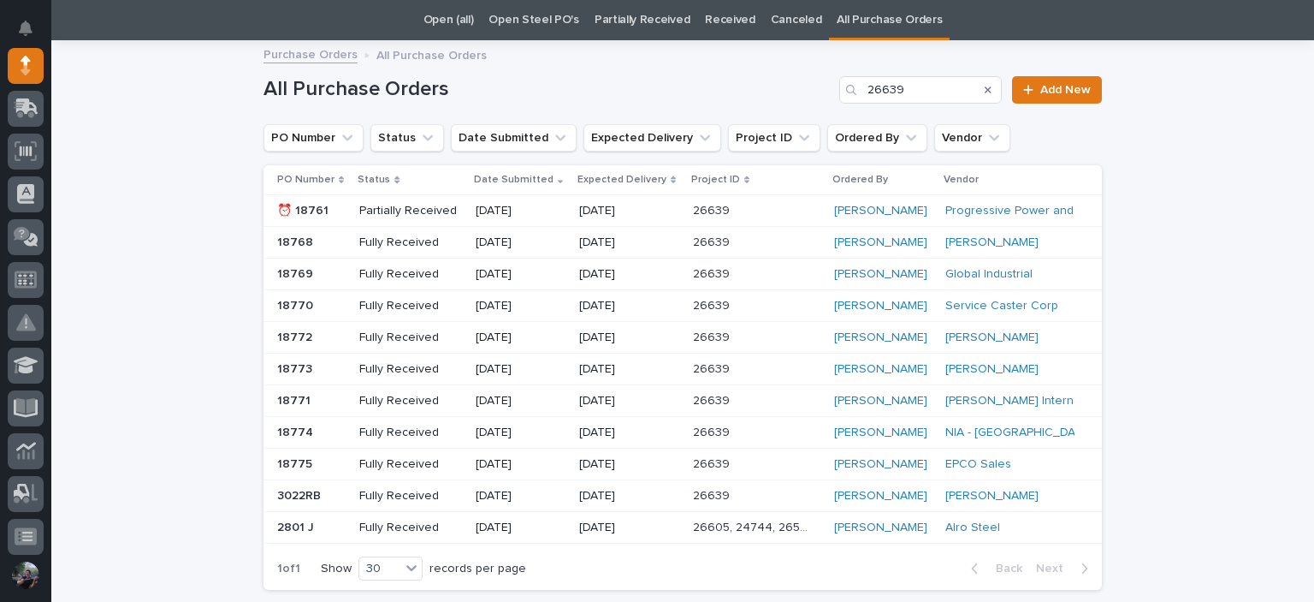
scroll to position [188, 0]
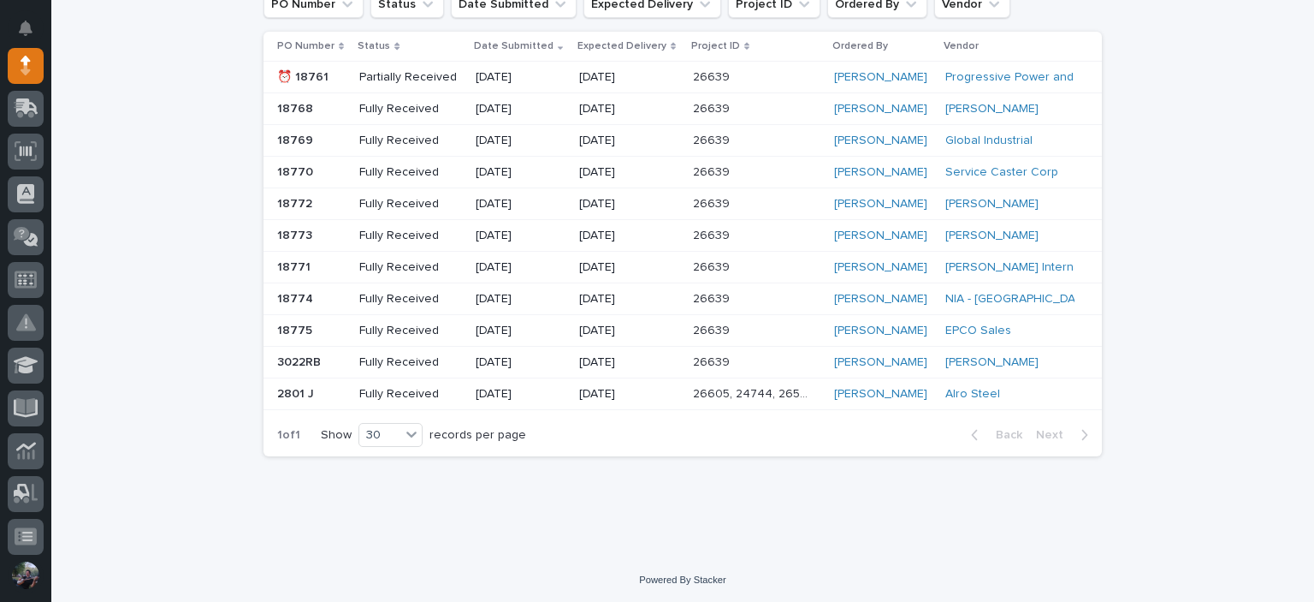
click at [442, 391] on p "Fully Received" at bounding box center [410, 394] width 102 height 15
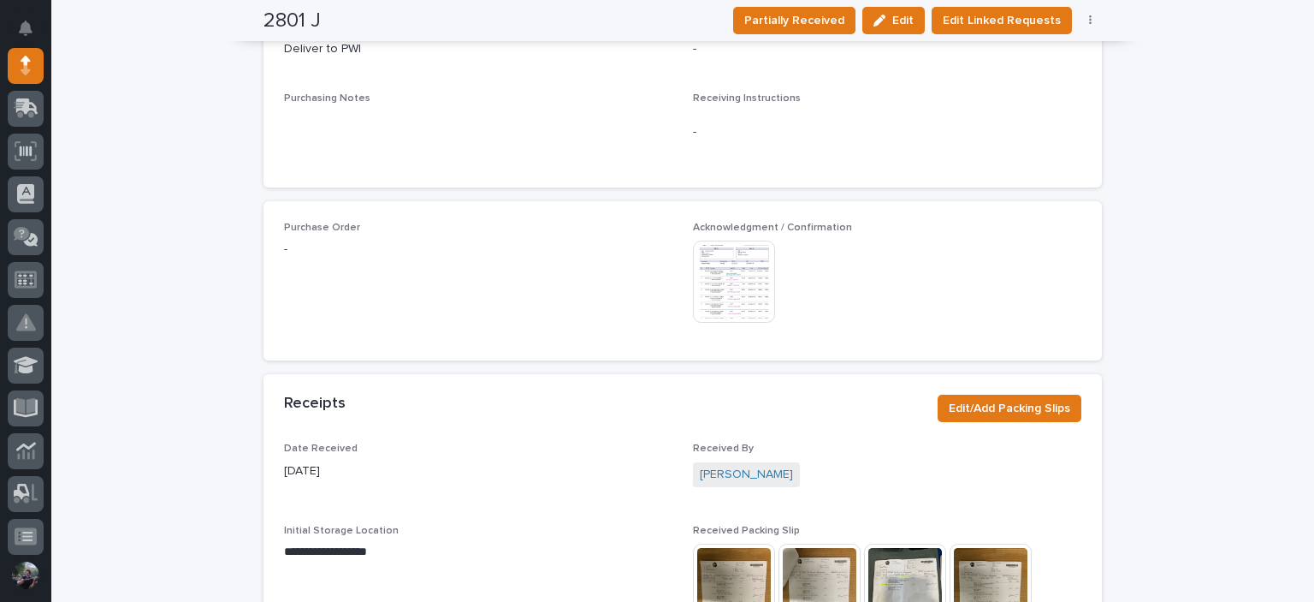
scroll to position [905, 0]
click at [733, 252] on img at bounding box center [734, 282] width 82 height 82
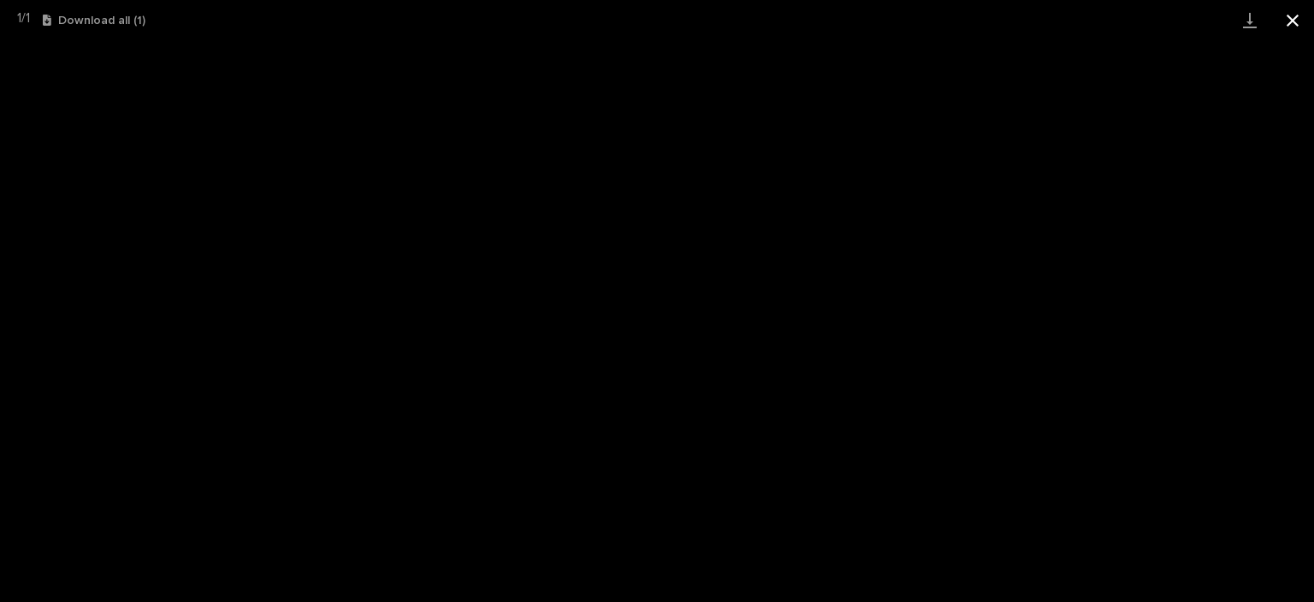
click at [1292, 27] on button "Close gallery" at bounding box center [1293, 20] width 43 height 40
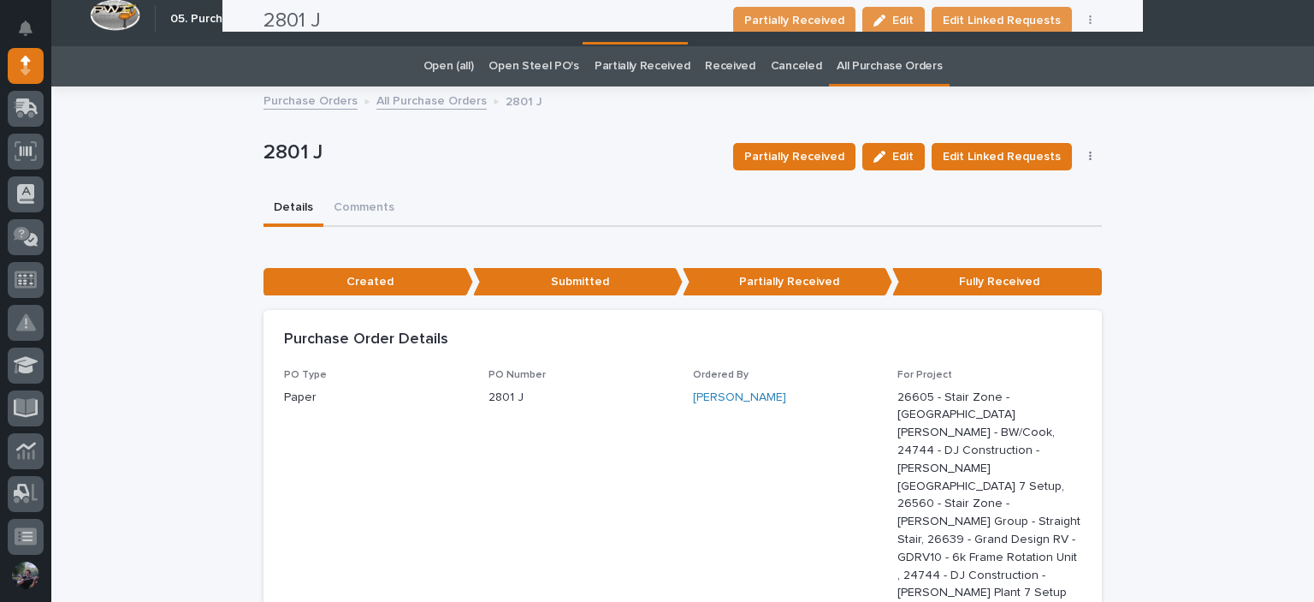
scroll to position [0, 0]
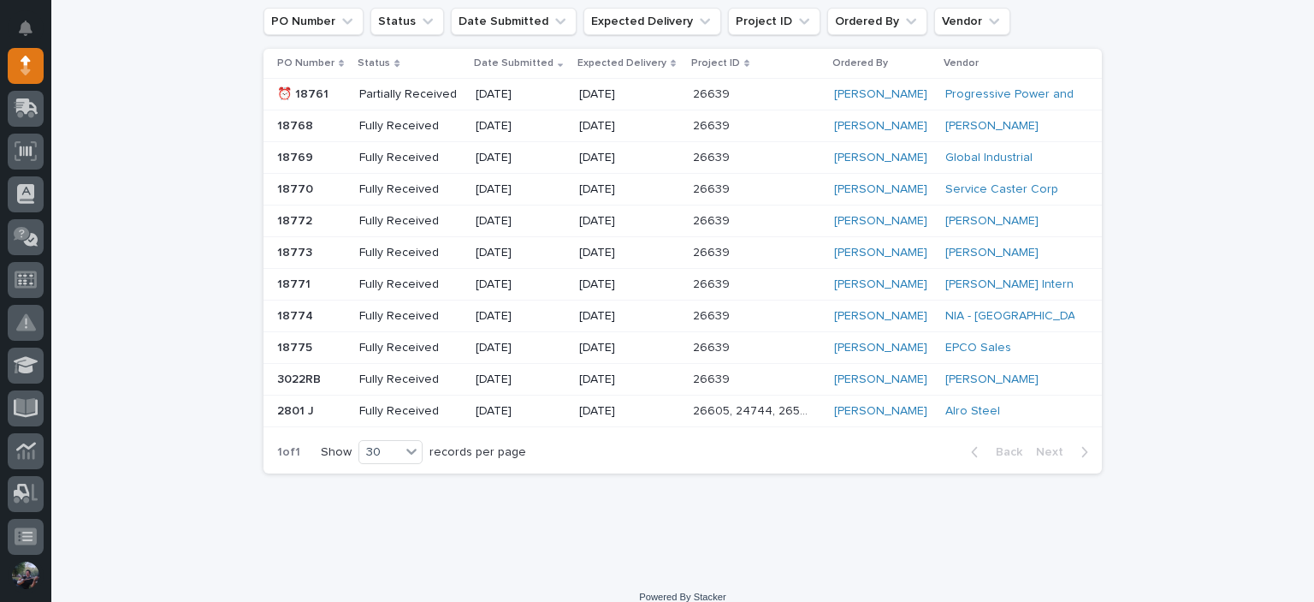
scroll to position [188, 0]
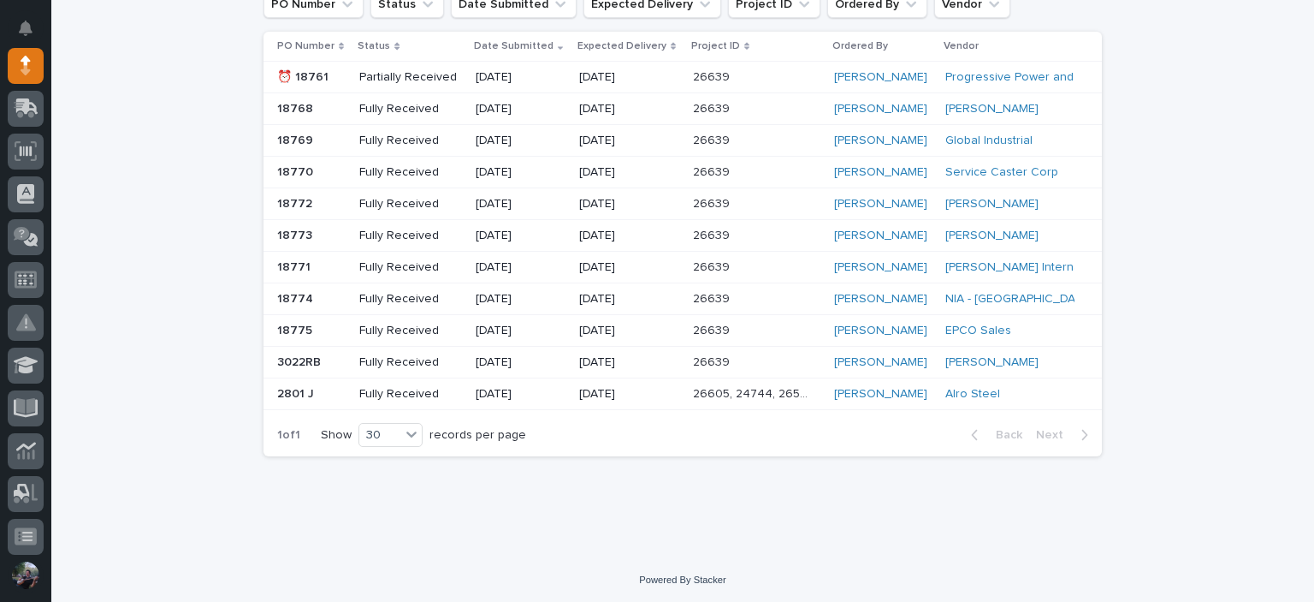
click at [180, 104] on div "Loading... Saving… Loading... Saving… All Purchase Orders 26639 Add New PO Numb…" at bounding box center [682, 231] width 1263 height 647
click at [104, 208] on div "Loading... Saving… Loading... Saving… All Purchase Orders 26639 Add New PO Numb…" at bounding box center [682, 231] width 1263 height 647
click at [199, 246] on div "Loading... Saving… Loading... Saving… All Purchase Orders 26639 Add New PO Numb…" at bounding box center [682, 231] width 1263 height 647
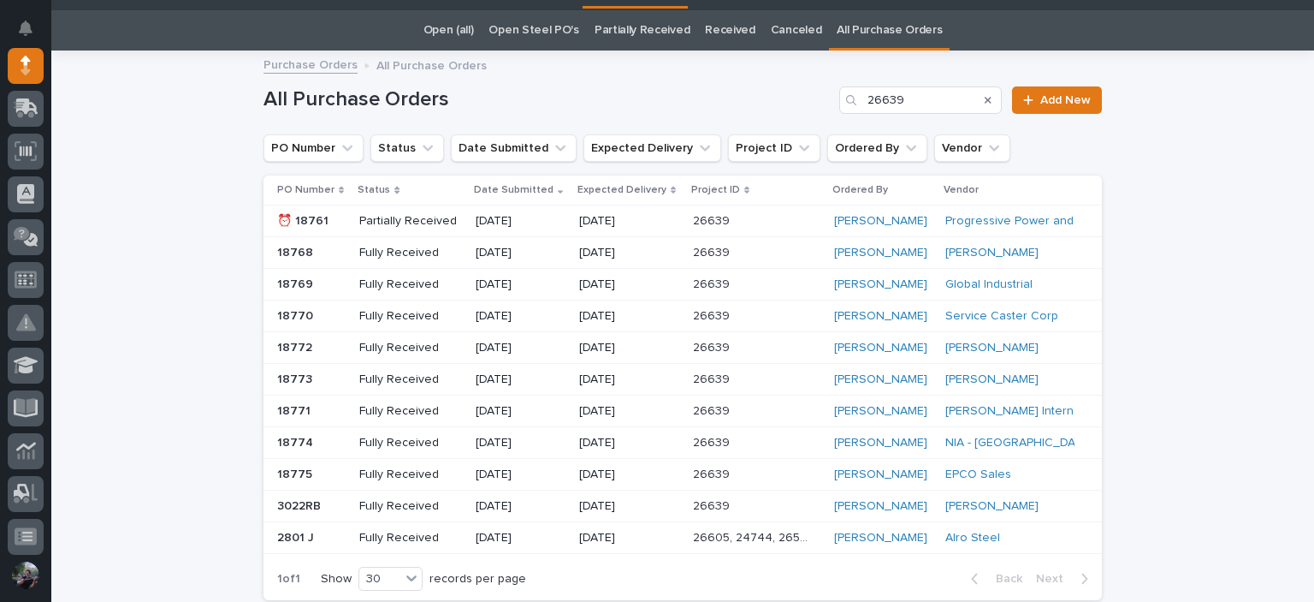
scroll to position [0, 0]
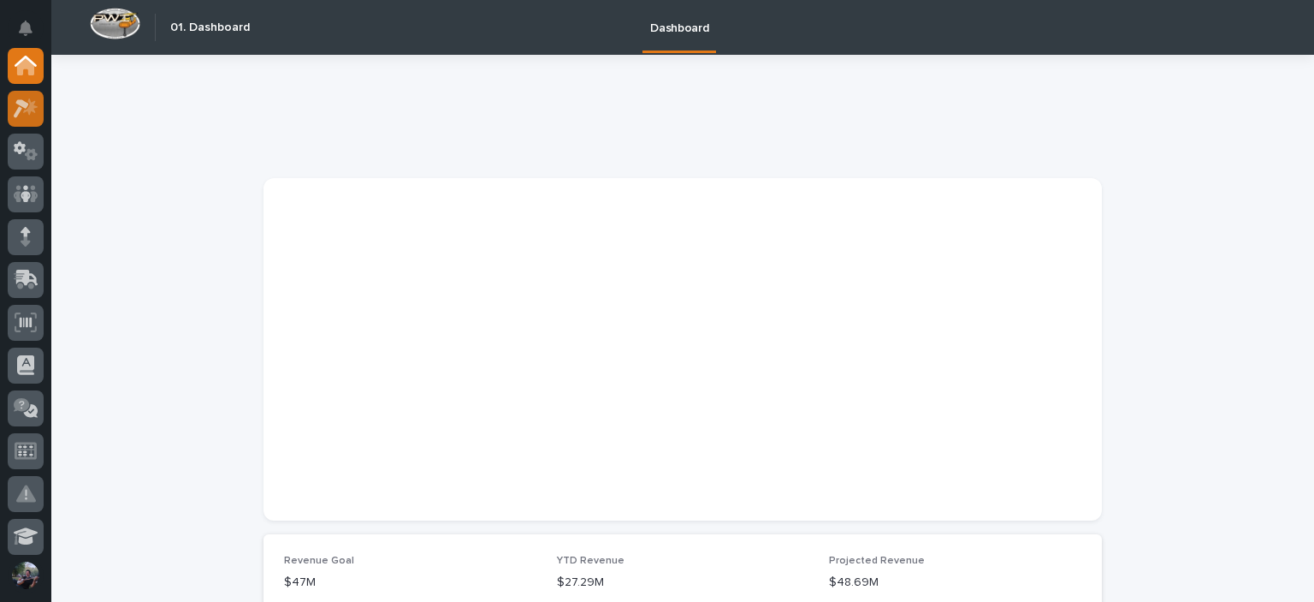
click at [17, 102] on icon at bounding box center [21, 108] width 15 height 19
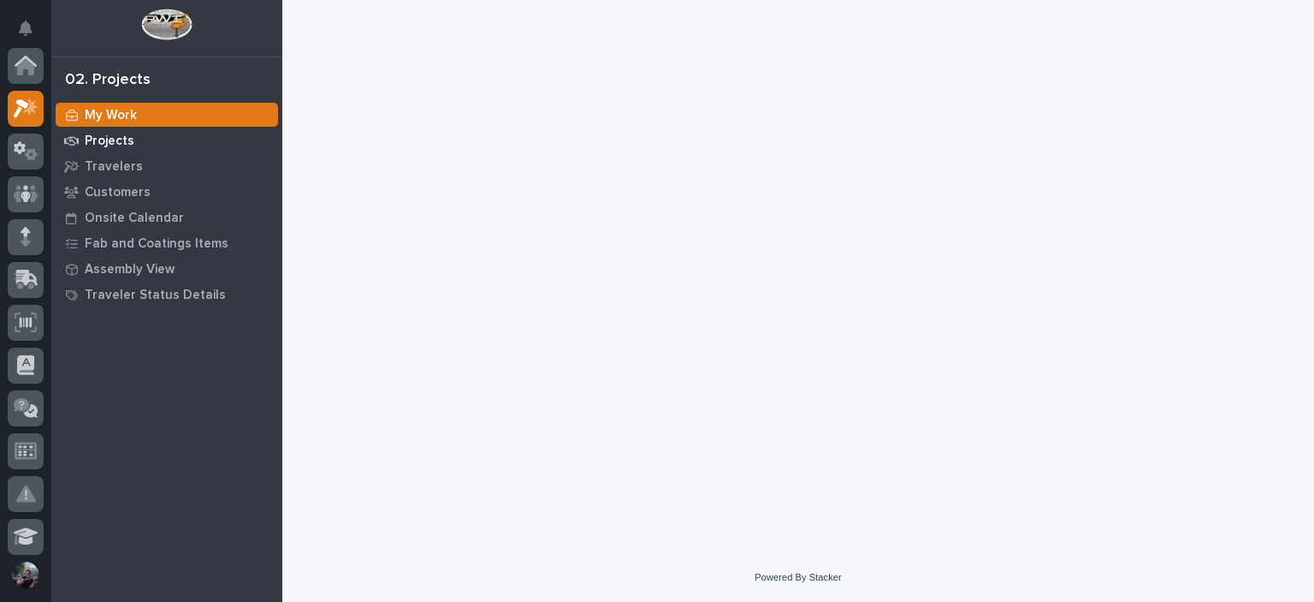
scroll to position [43, 0]
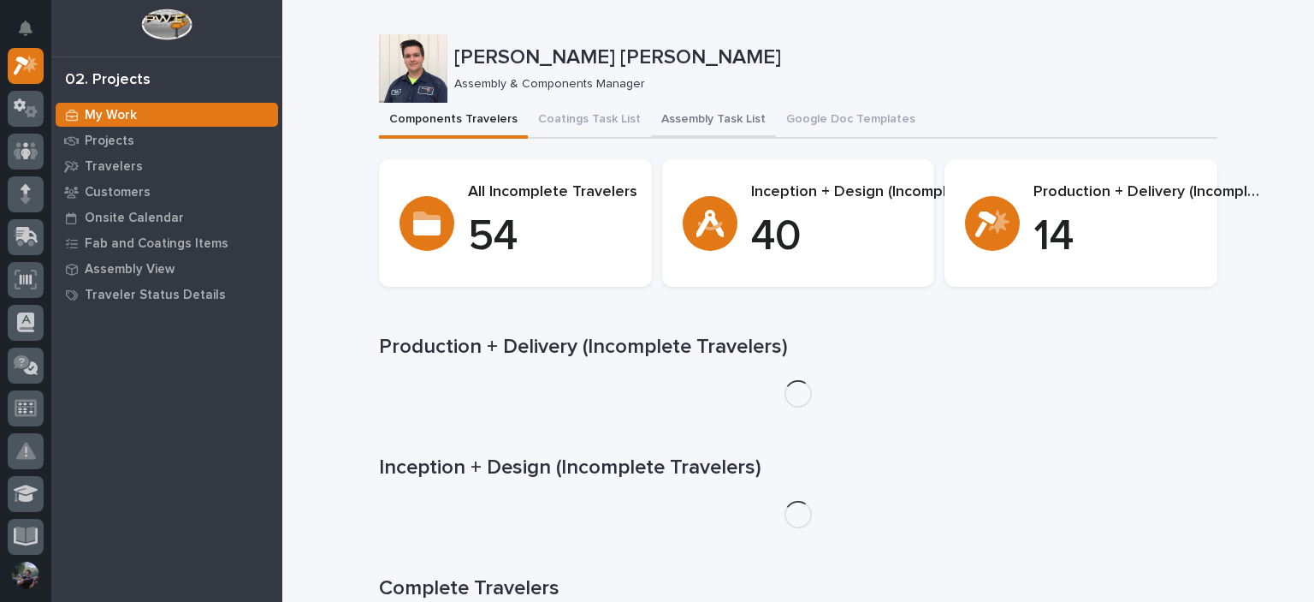
click at [693, 110] on button "Assembly Task List" at bounding box center [713, 121] width 125 height 36
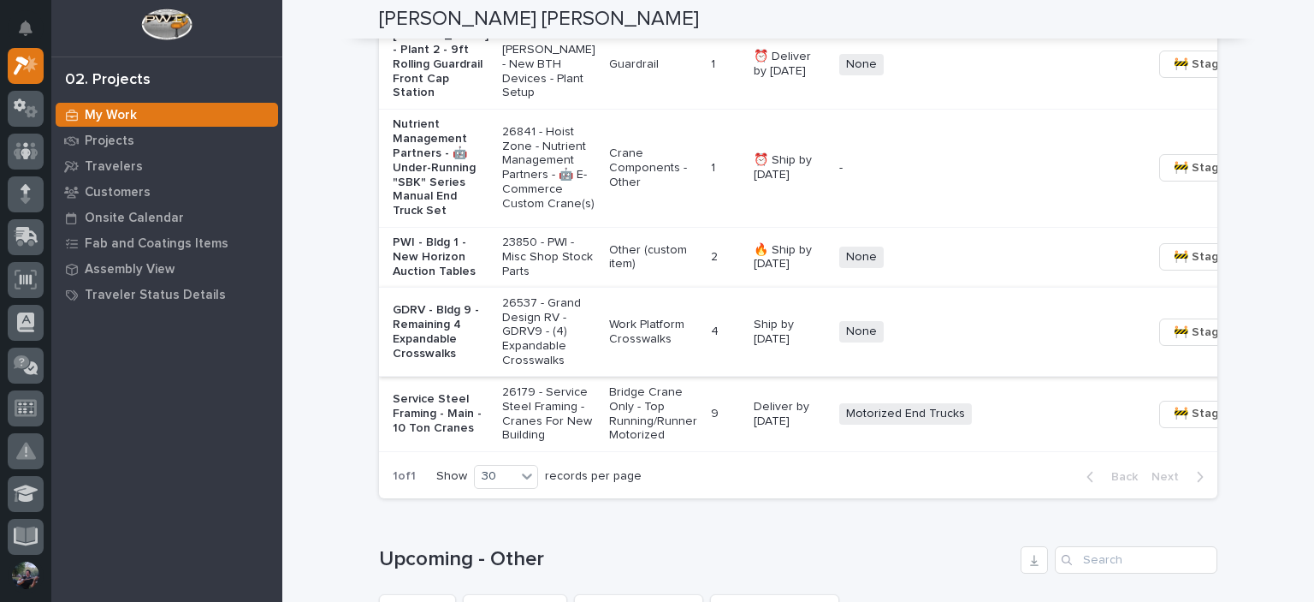
scroll to position [2110, 0]
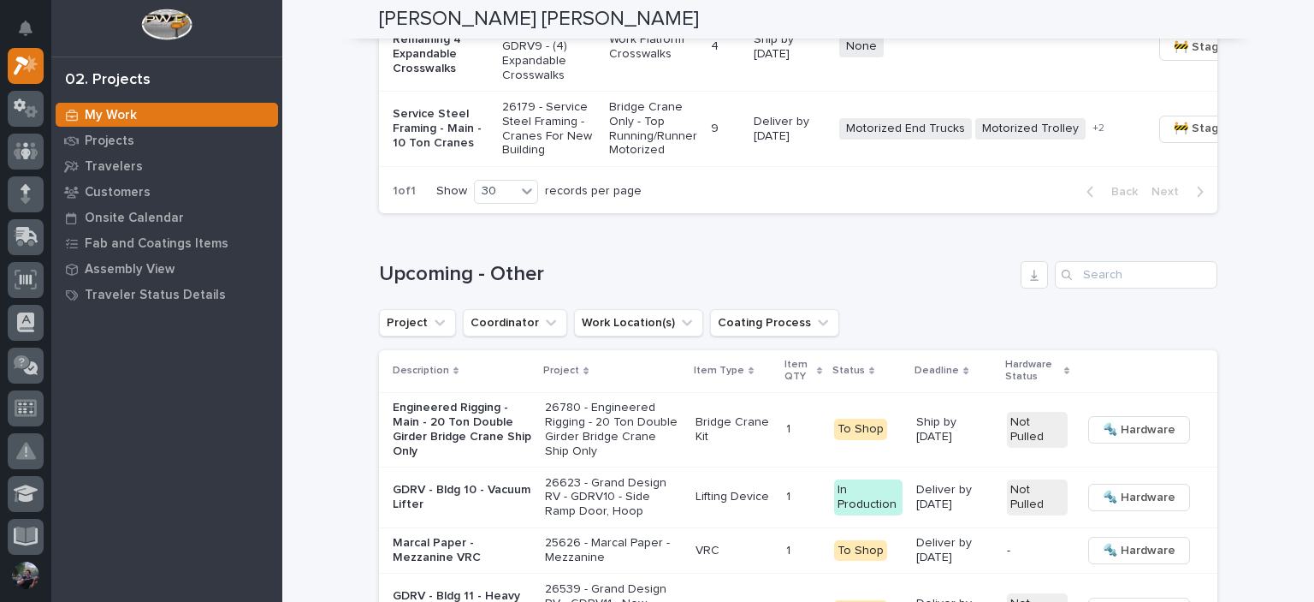
click at [609, 62] on p "Work Platform Crosswalks" at bounding box center [653, 47] width 88 height 29
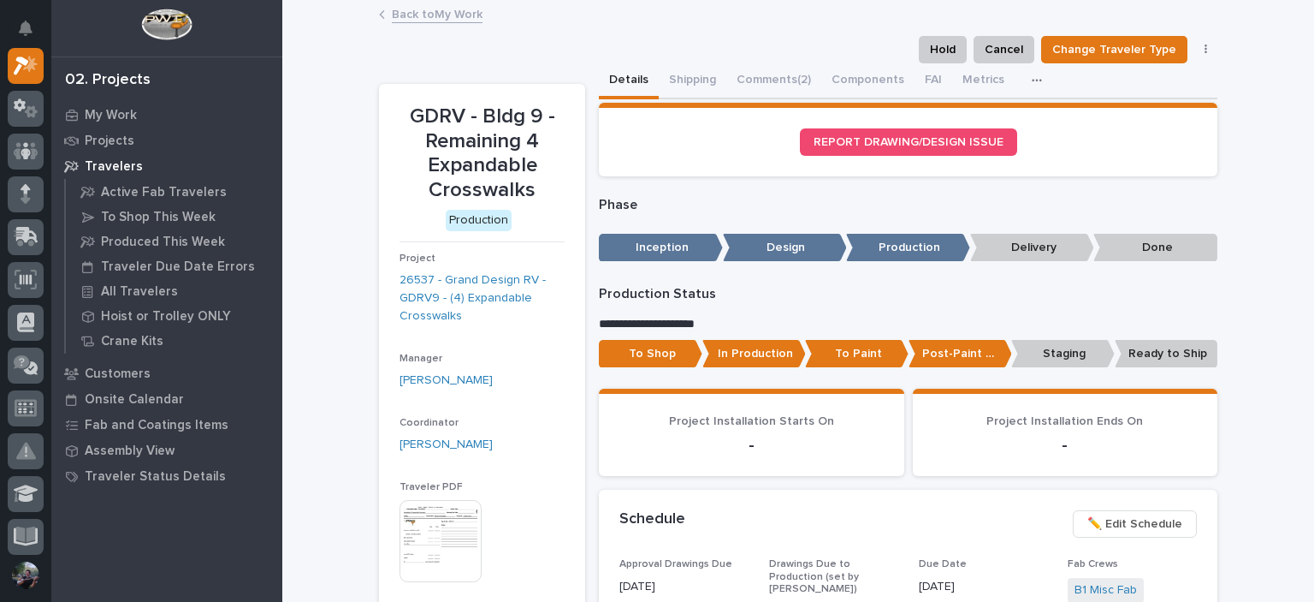
click at [471, 20] on link "Back to My Work" at bounding box center [437, 13] width 91 height 20
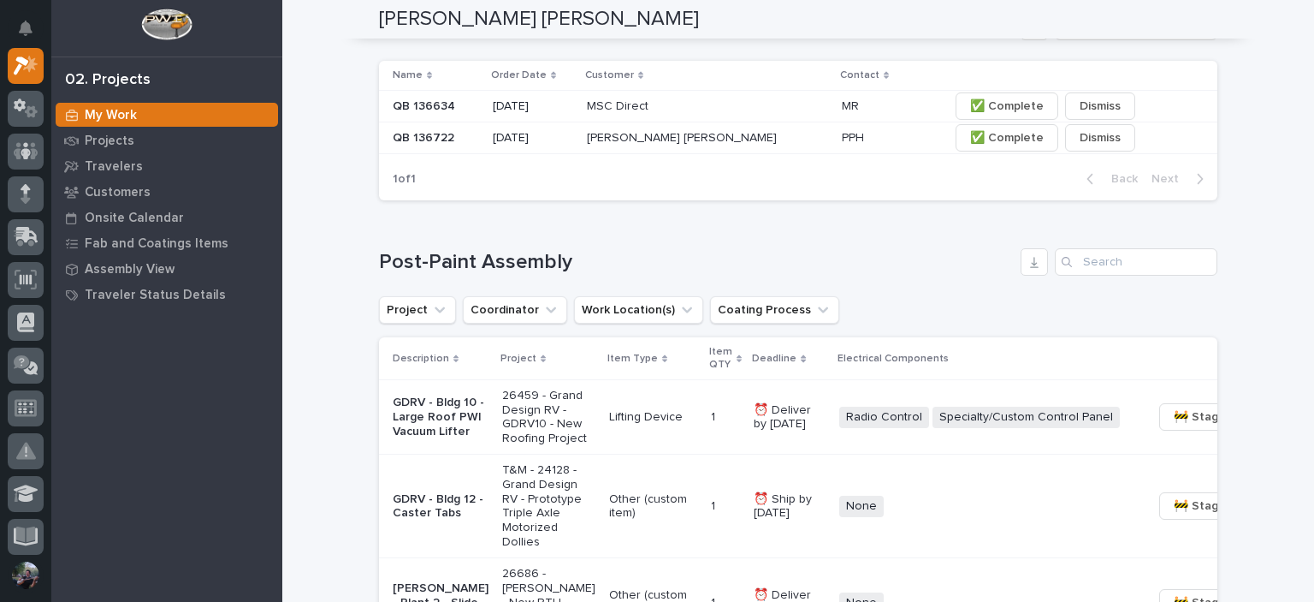
scroll to position [970, 0]
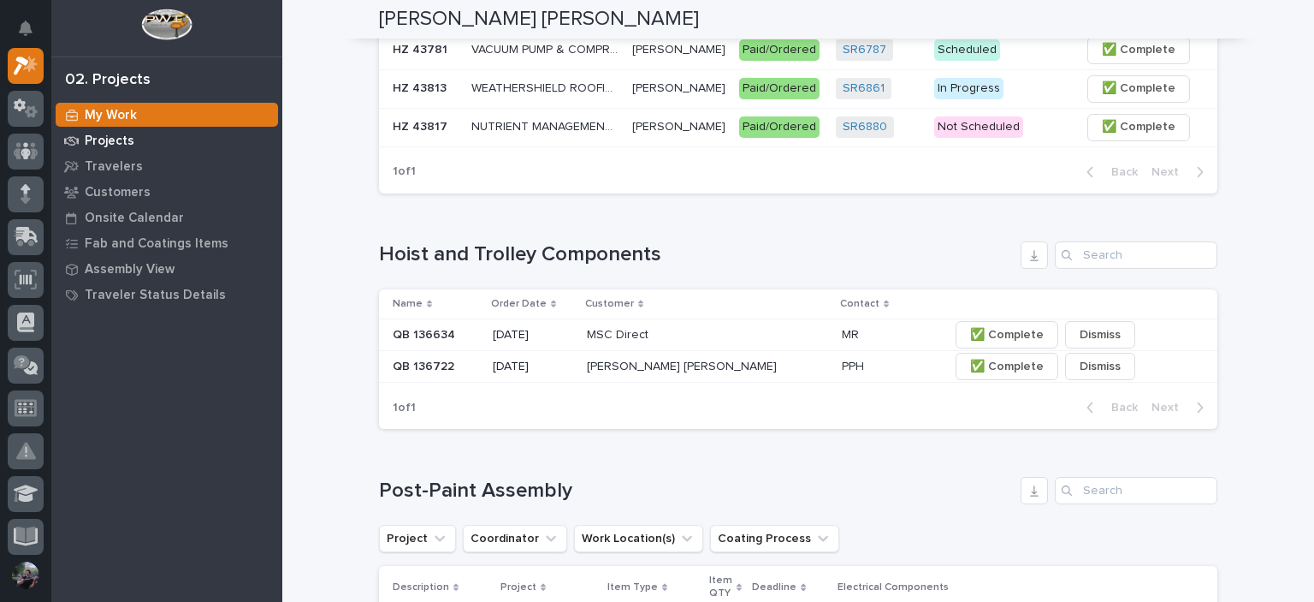
click at [142, 146] on div "Projects" at bounding box center [167, 140] width 222 height 24
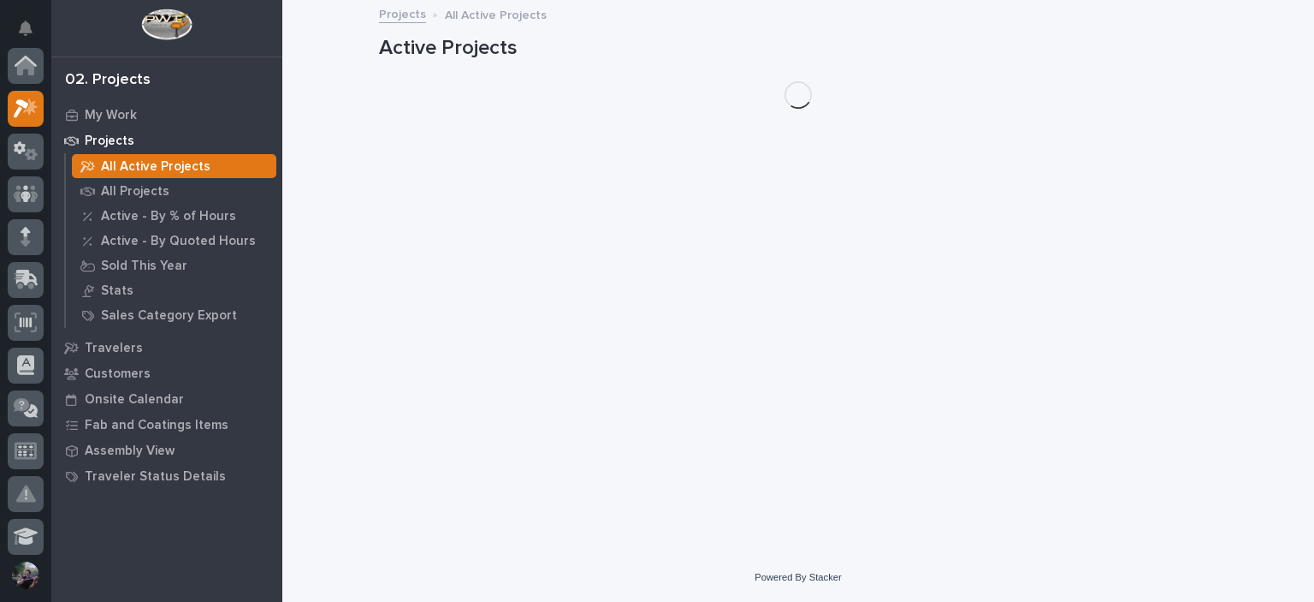
scroll to position [43, 0]
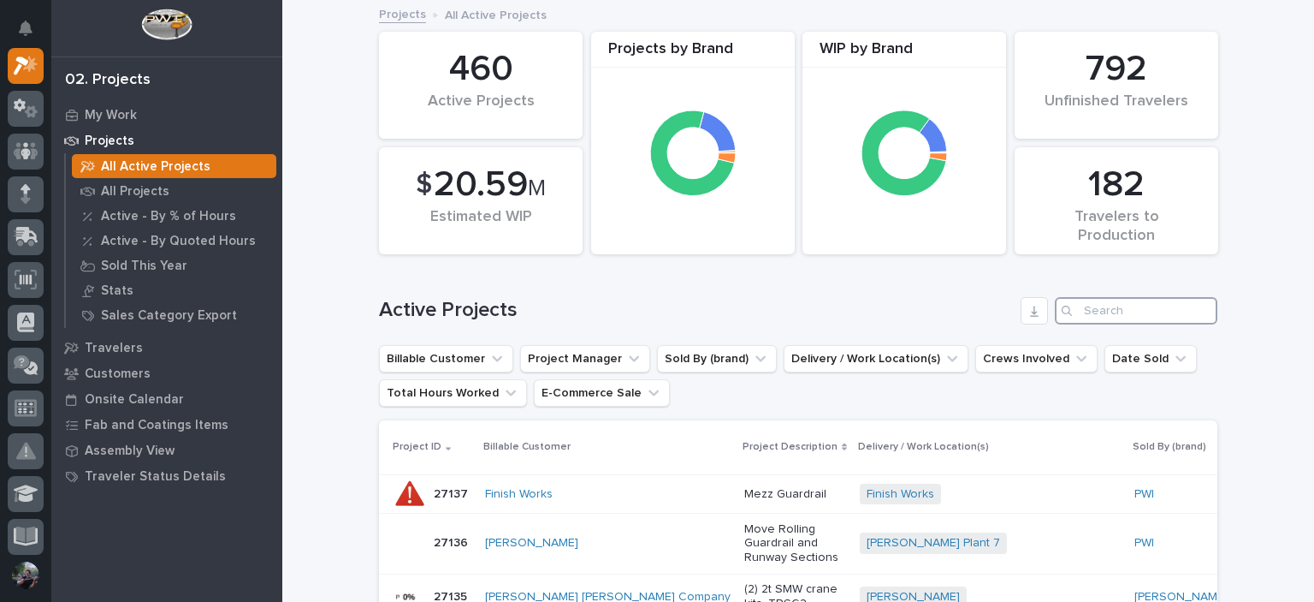
click at [1140, 323] on input "Search" at bounding box center [1136, 310] width 163 height 27
click at [1130, 310] on input "Search" at bounding box center [1136, 310] width 163 height 27
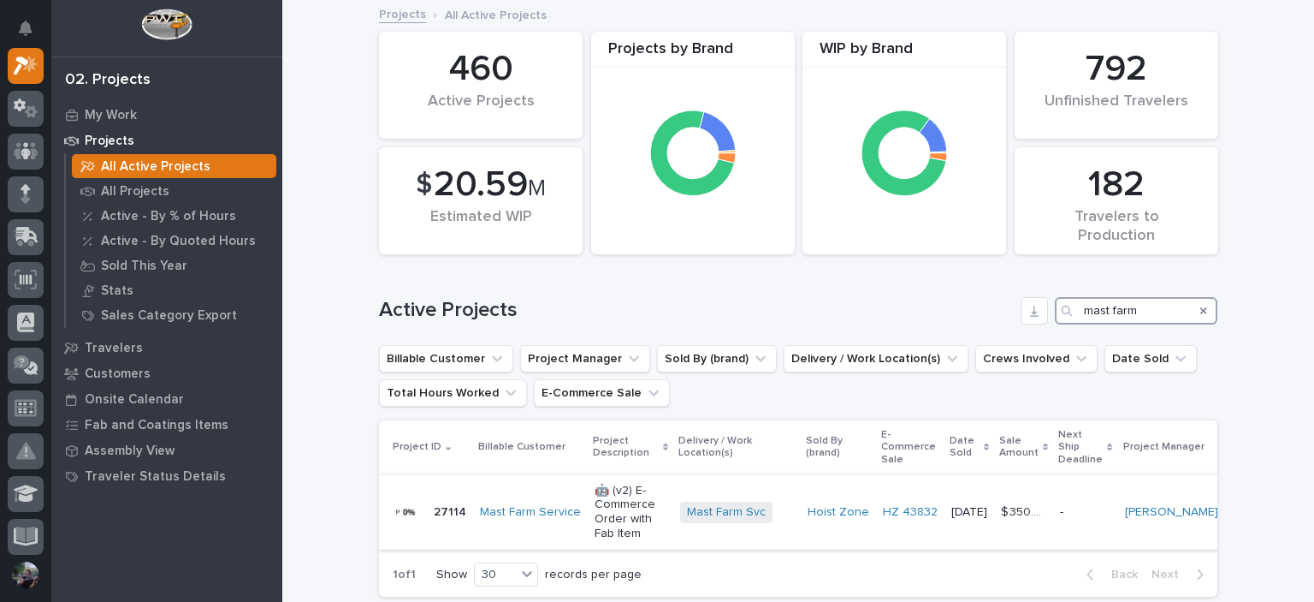
type input "mast farm"
click at [619, 525] on p "🤖 (v2) E-Commerce Order with Fab Item" at bounding box center [631, 512] width 72 height 57
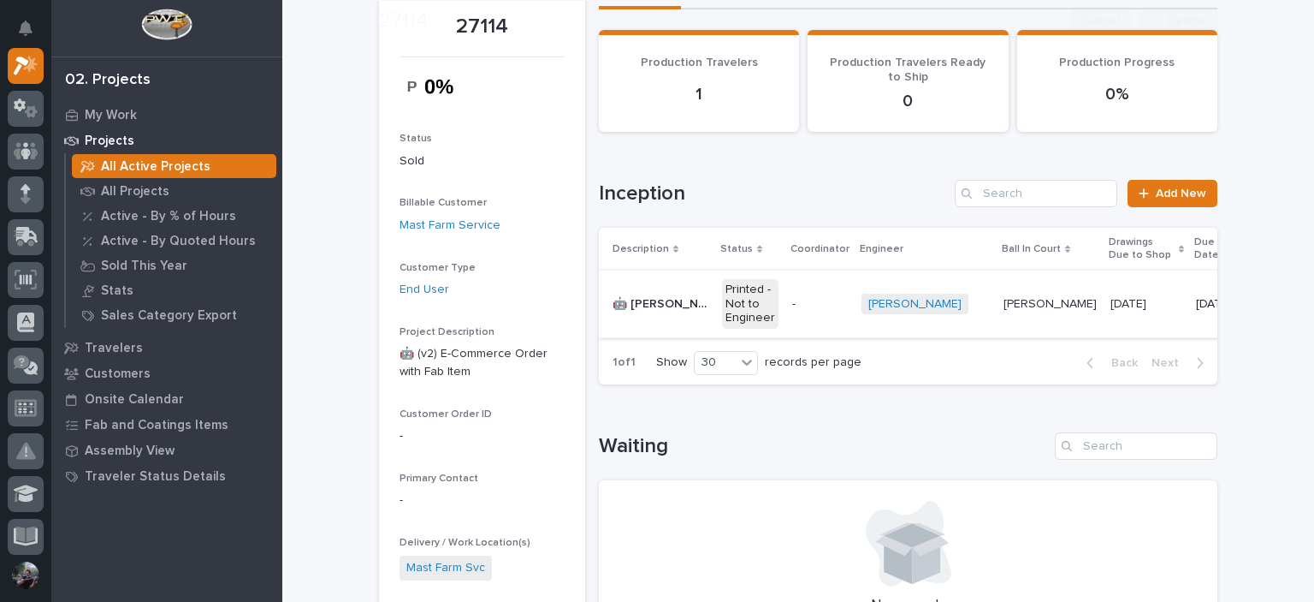
scroll to position [114, 0]
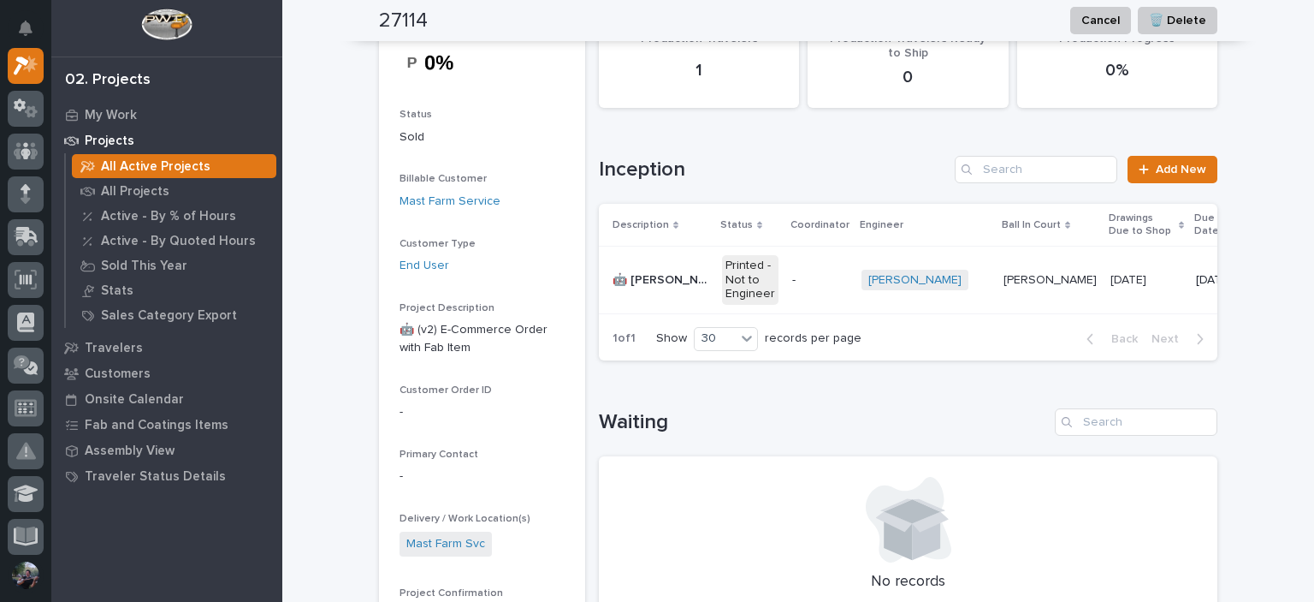
click at [642, 284] on p "🤖 Starke Top Runner Crane Kit" at bounding box center [662, 279] width 99 height 18
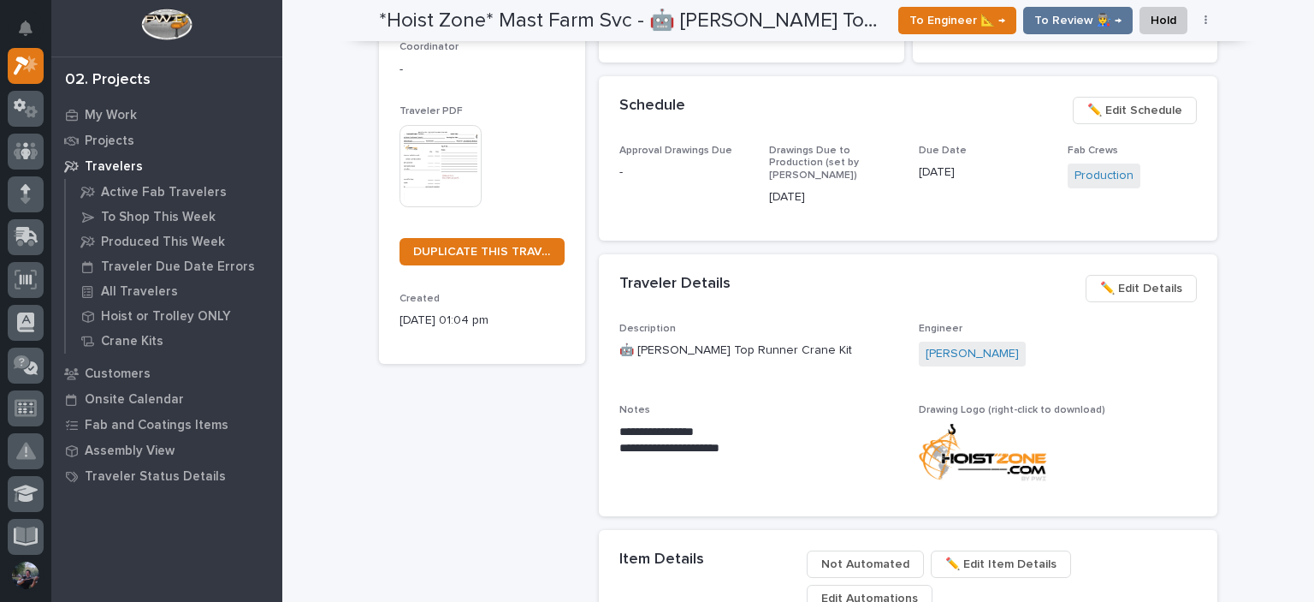
scroll to position [397, 0]
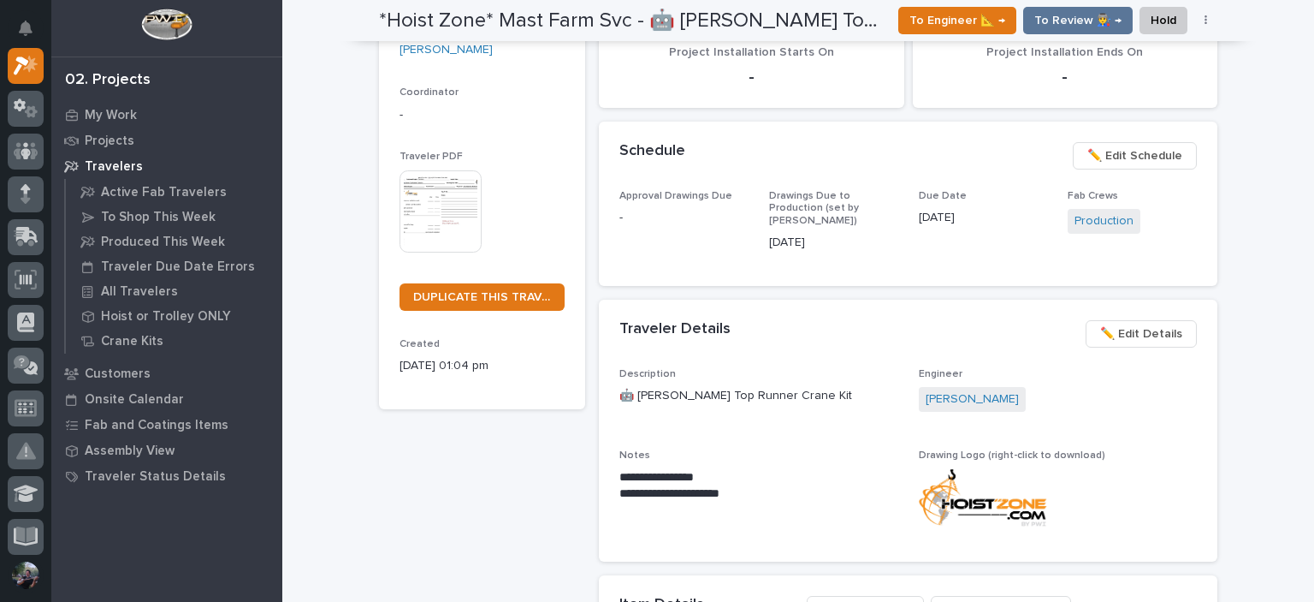
click at [873, 300] on div "Traveler Details ••• ✏️ Edit Details" at bounding box center [908, 334] width 619 height 68
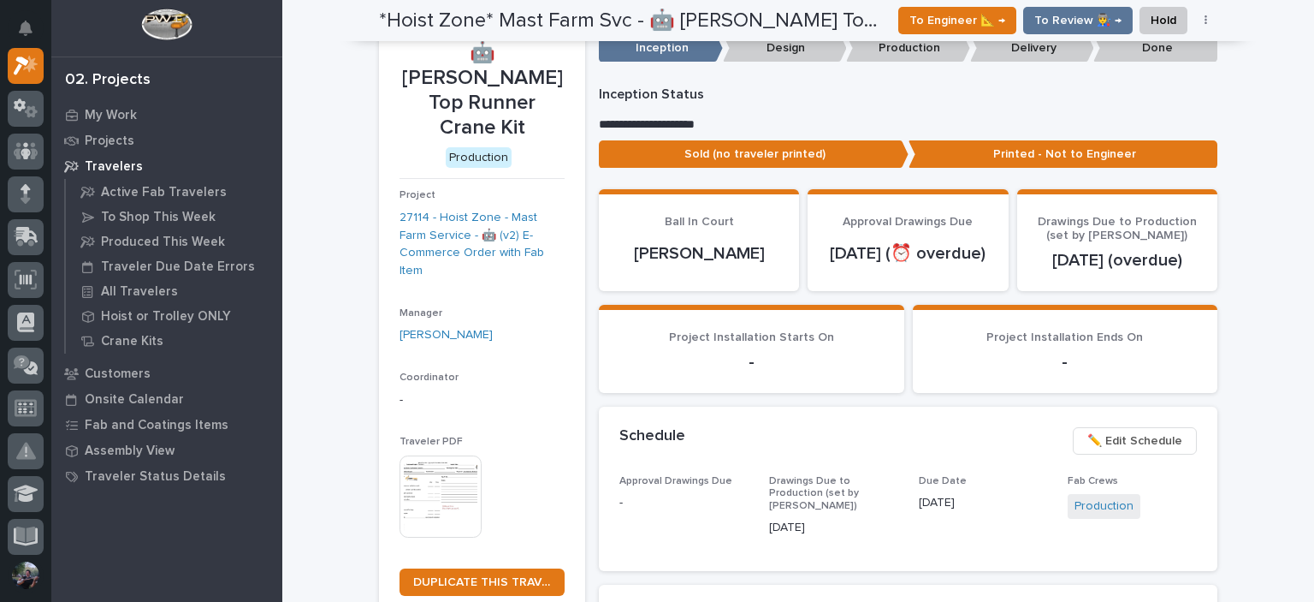
scroll to position [0, 0]
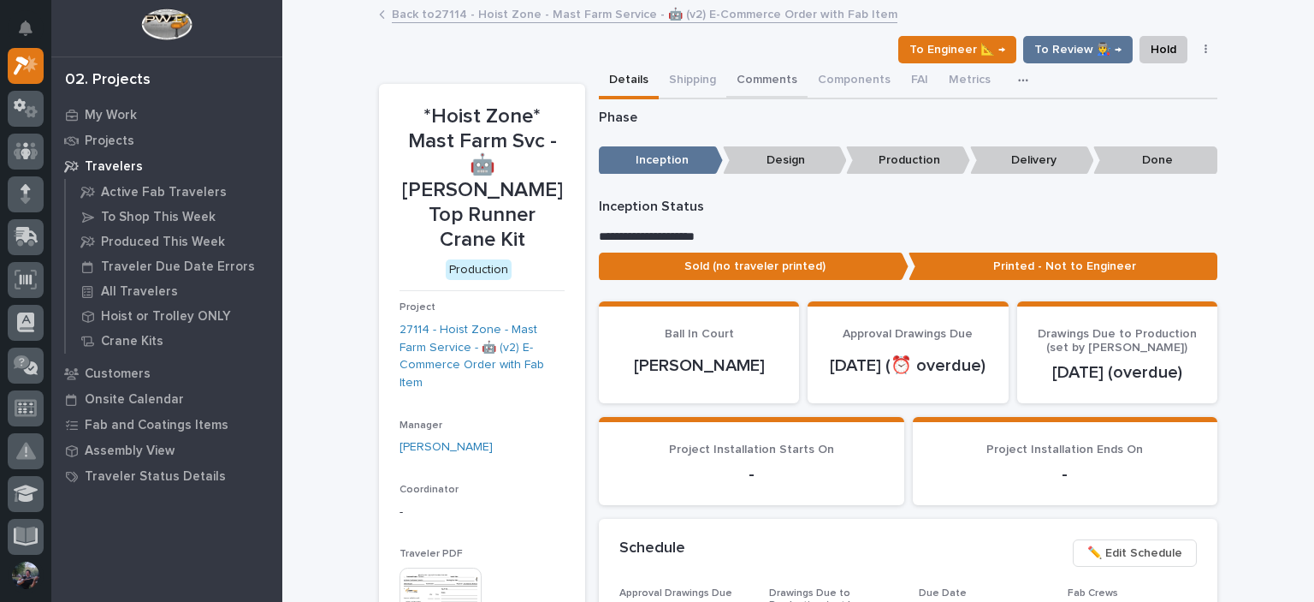
click at [782, 80] on button "Comments" at bounding box center [767, 81] width 81 height 36
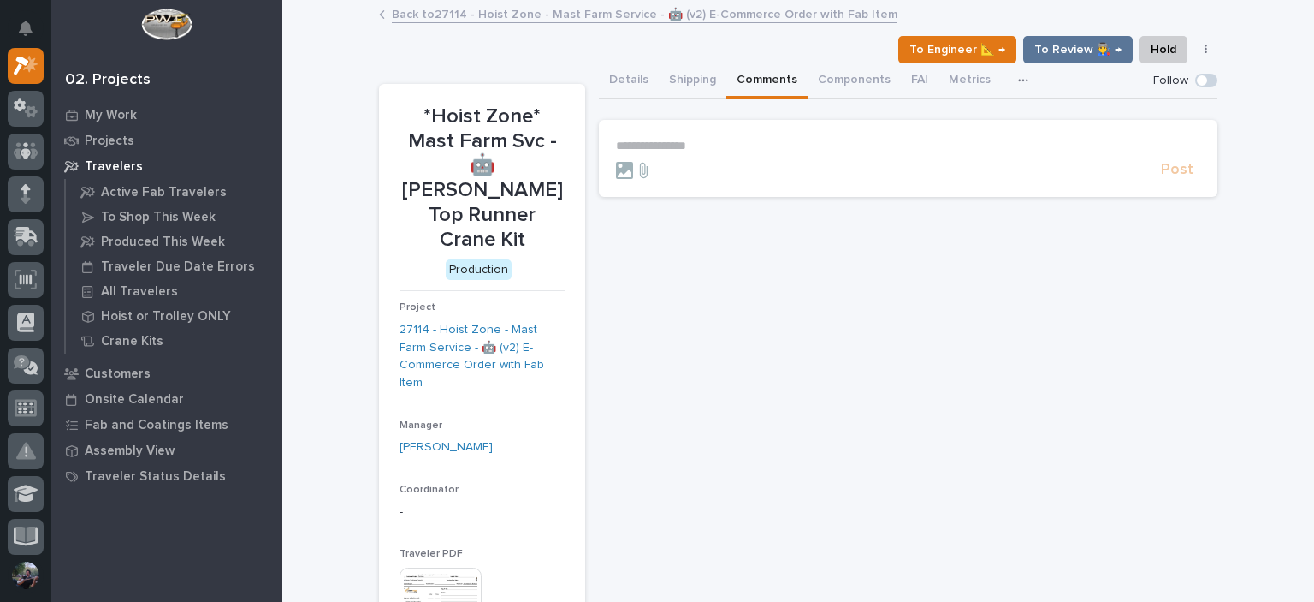
click at [749, 139] on p "**********" at bounding box center [908, 146] width 584 height 15
click at [995, 139] on p "**********" at bounding box center [908, 147] width 584 height 17
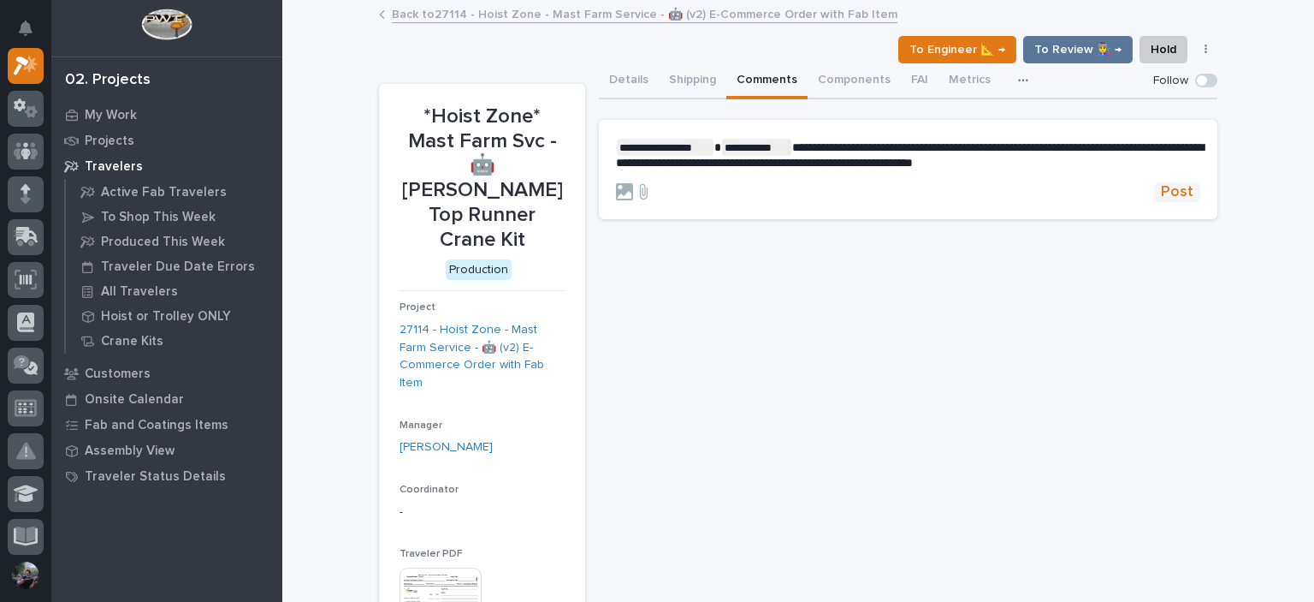
click at [1164, 190] on span "Post" at bounding box center [1177, 192] width 33 height 20
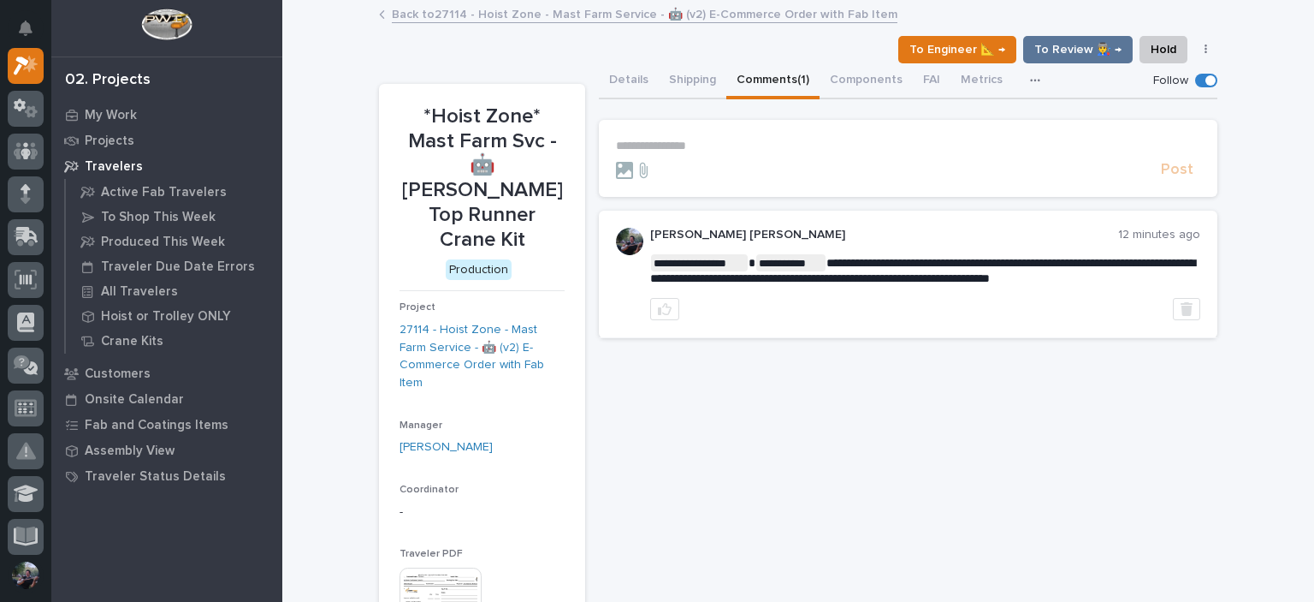
click at [421, 8] on link "Back to 27114 - Hoist Zone - Mast Farm Service - 🤖 (v2) E-Commerce Order with F…" at bounding box center [645, 13] width 506 height 20
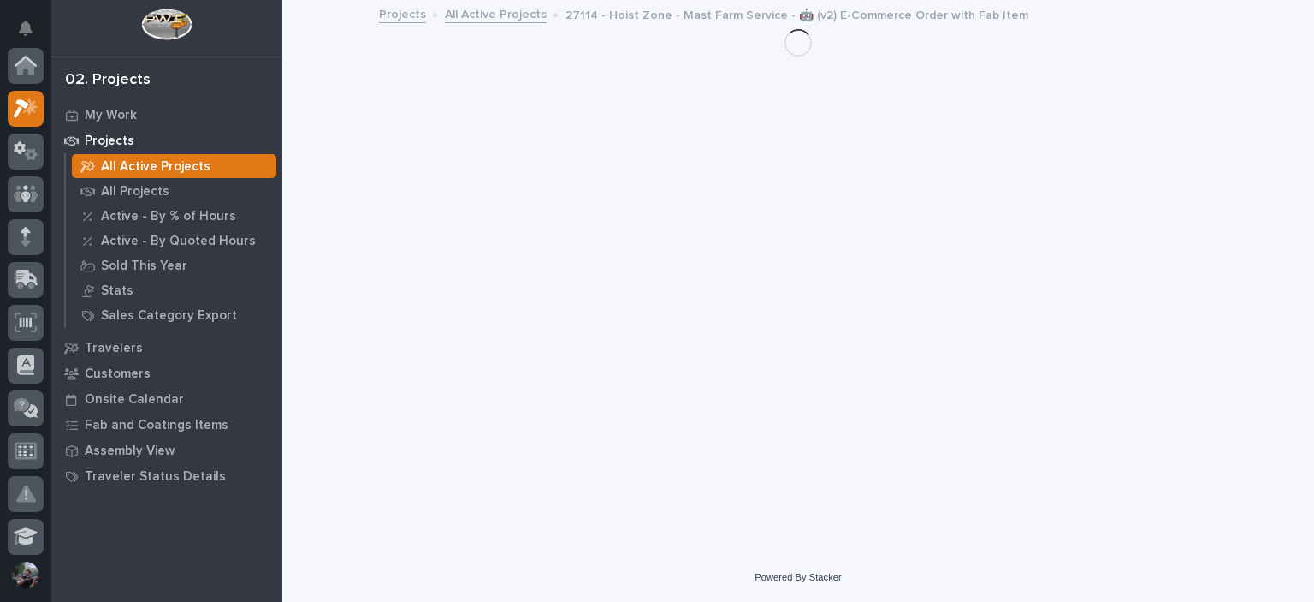
scroll to position [43, 0]
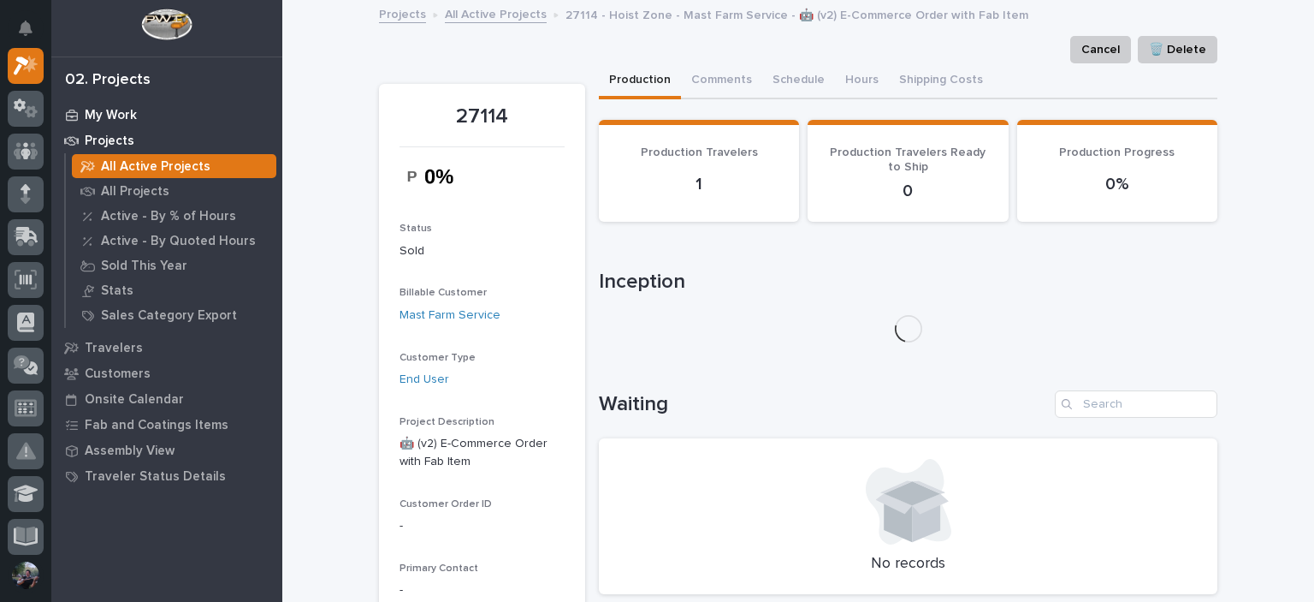
click at [112, 104] on div "My Work" at bounding box center [167, 115] width 222 height 24
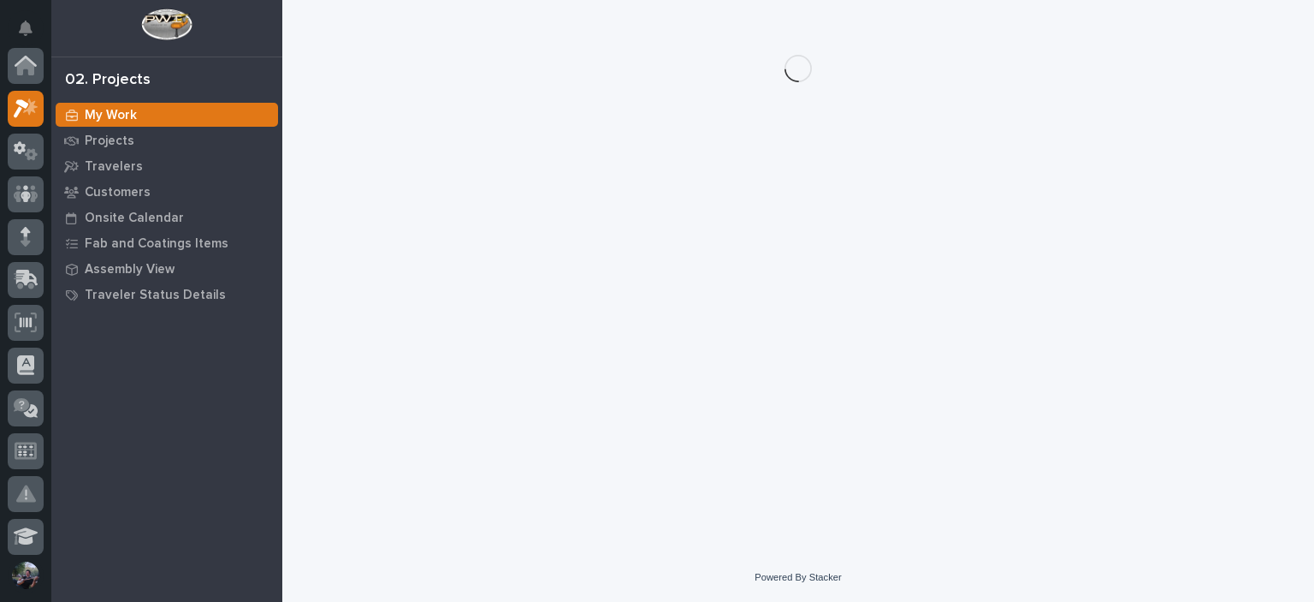
scroll to position [43, 0]
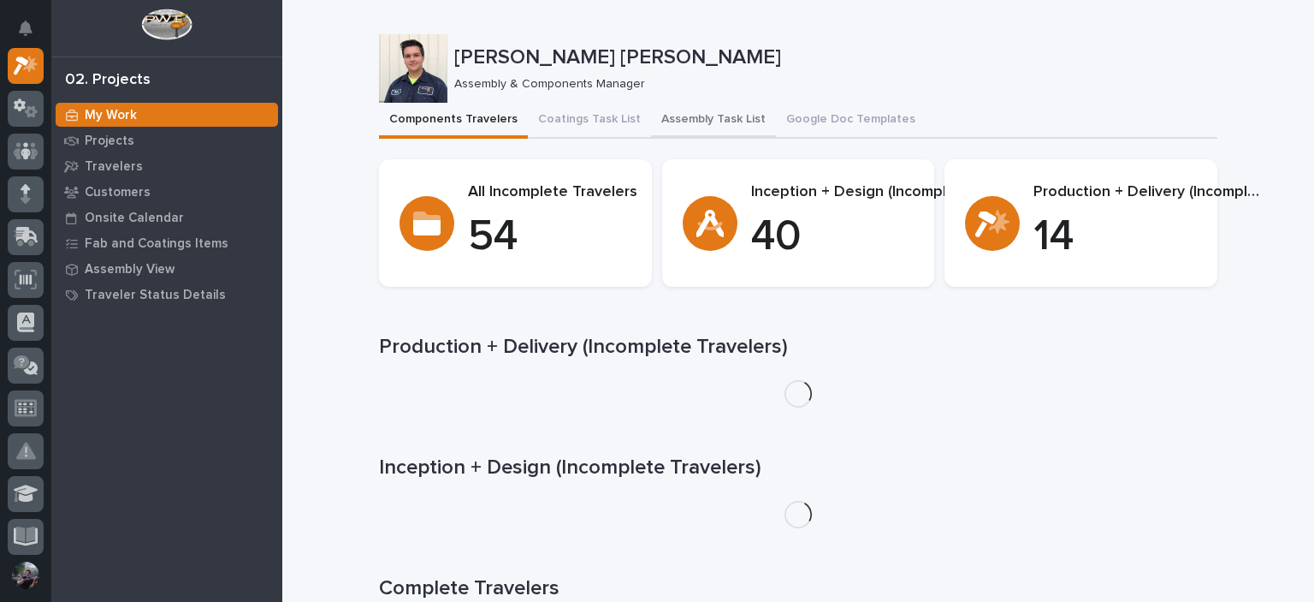
click at [651, 116] on button "Assembly Task List" at bounding box center [713, 121] width 125 height 36
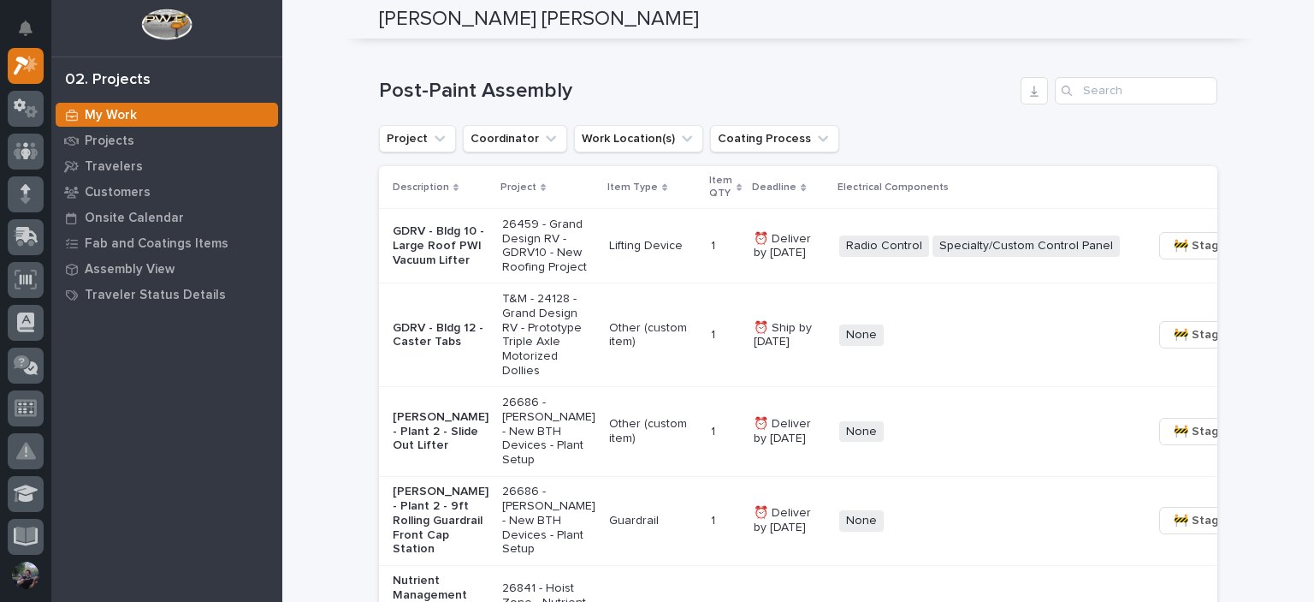
scroll to position [1083, 0]
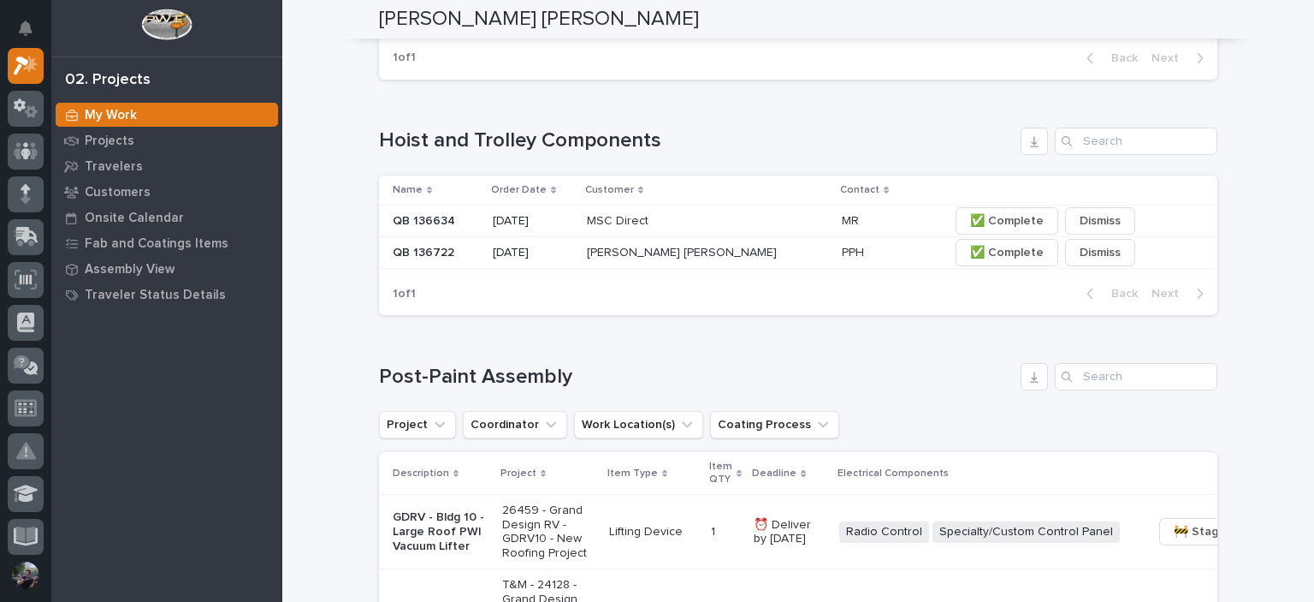
click at [498, 153] on h1 "Hoist and Trolley Components" at bounding box center [696, 140] width 635 height 25
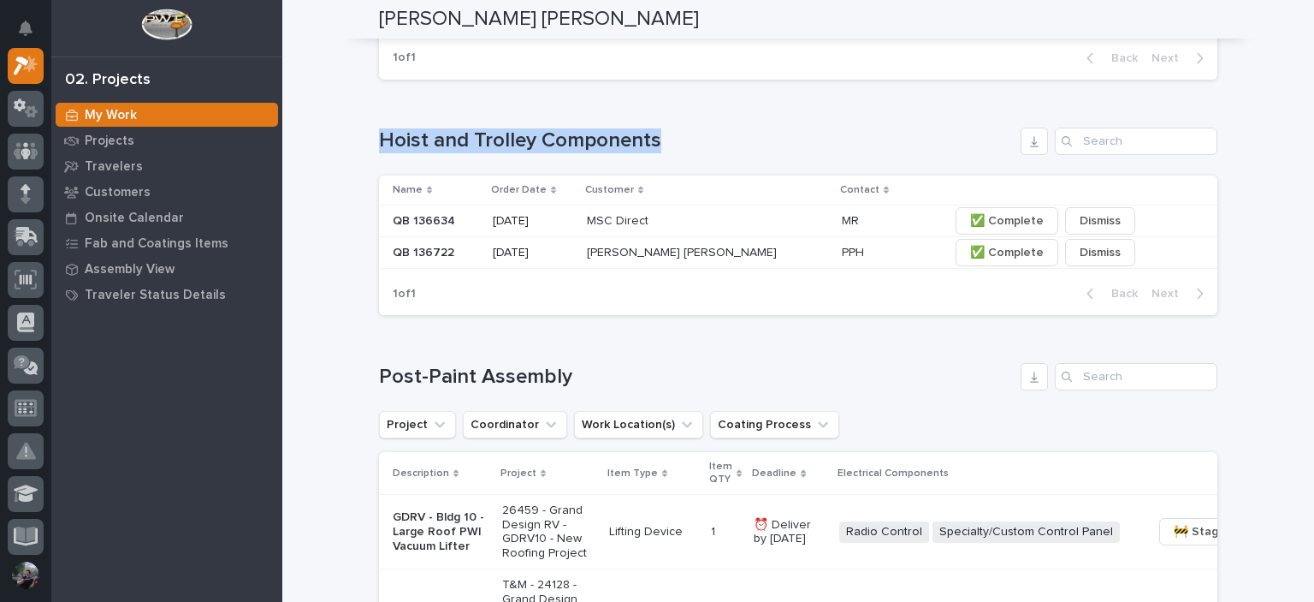
click at [498, 153] on h1 "Hoist and Trolley Components" at bounding box center [696, 140] width 635 height 25
click at [515, 214] on div "Loading... Saving… Hoist and Trolley Components Name Order Date Customer Contac…" at bounding box center [798, 211] width 839 height 236
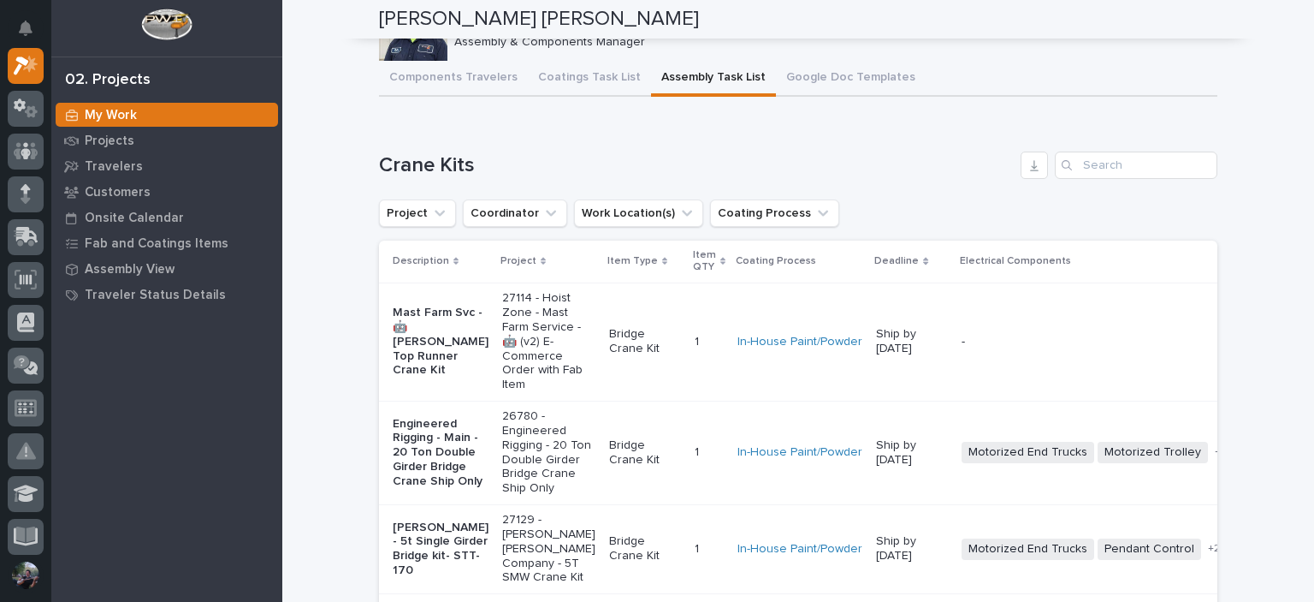
scroll to position [0, 0]
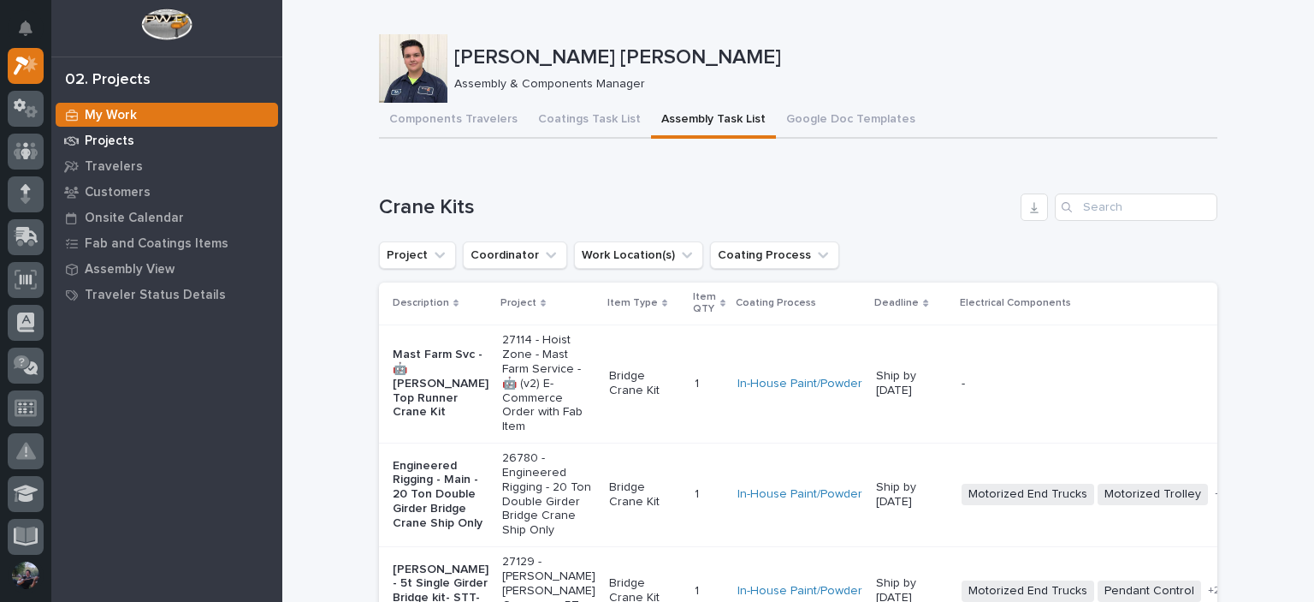
click at [275, 133] on div "Projects" at bounding box center [167, 140] width 222 height 24
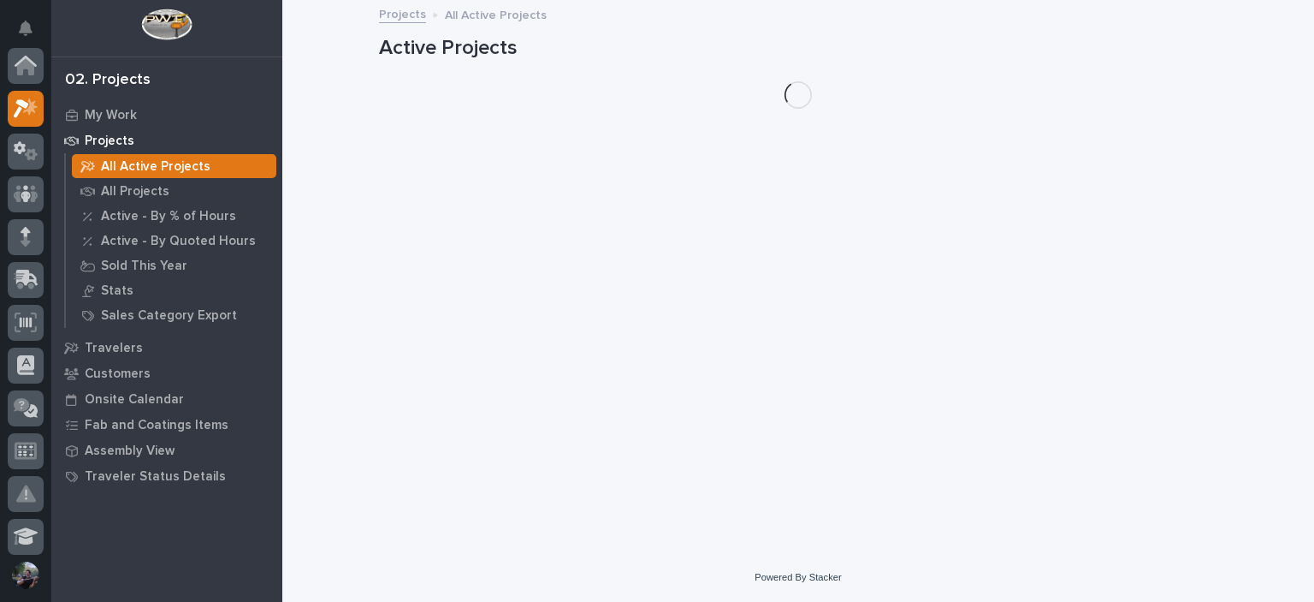
scroll to position [43, 0]
click at [160, 110] on div "My Work" at bounding box center [167, 115] width 222 height 24
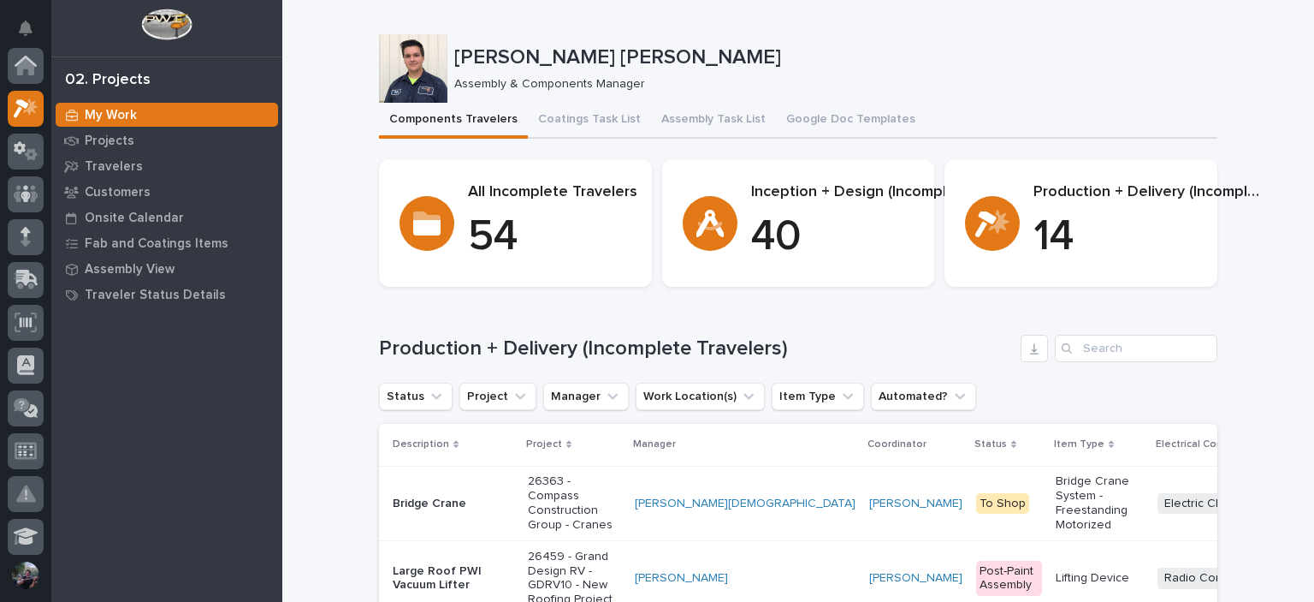
scroll to position [43, 0]
click at [678, 124] on button "Assembly Task List" at bounding box center [713, 121] width 125 height 36
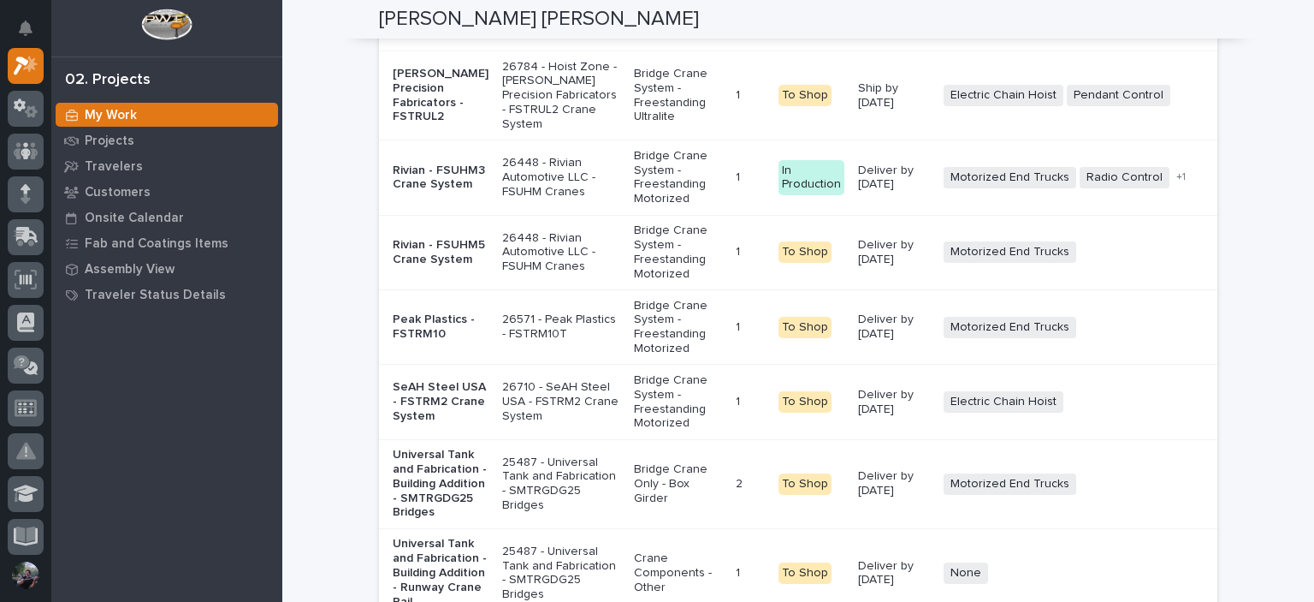
scroll to position [4393, 0]
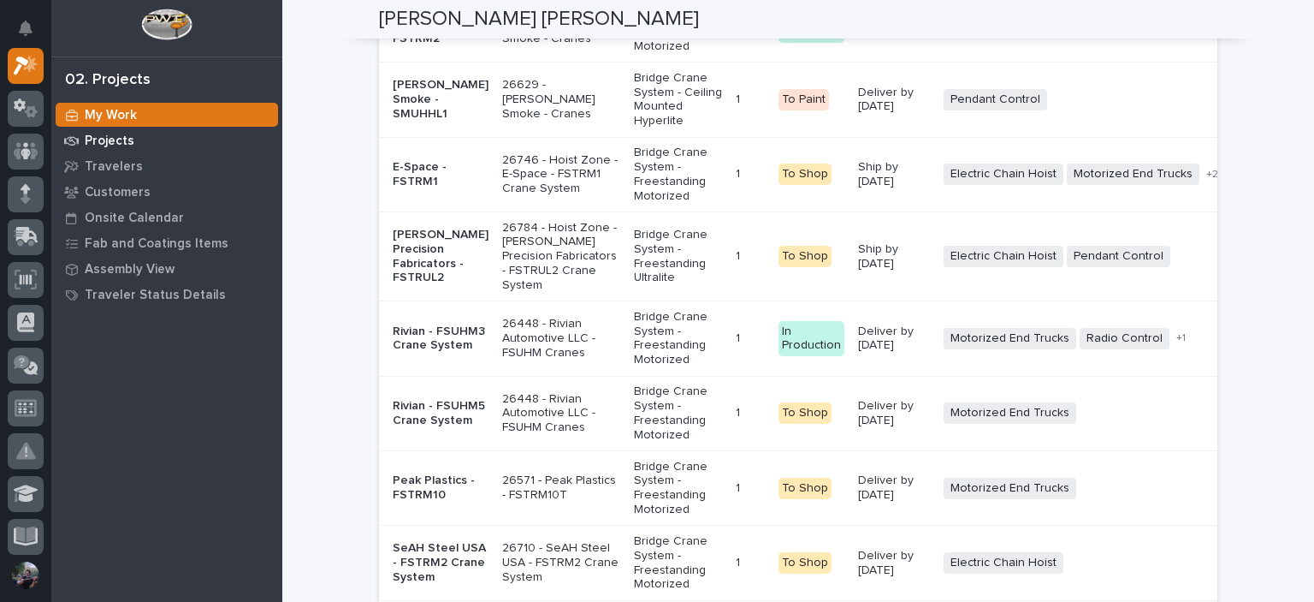
click at [70, 136] on icon at bounding box center [71, 141] width 15 height 12
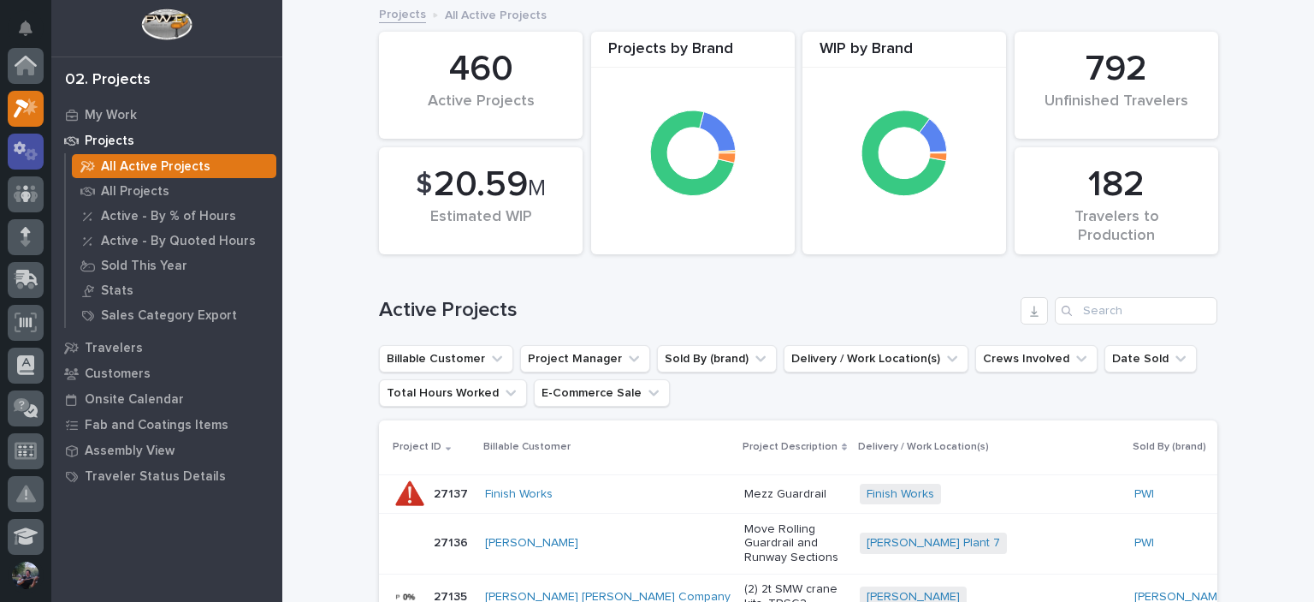
scroll to position [43, 0]
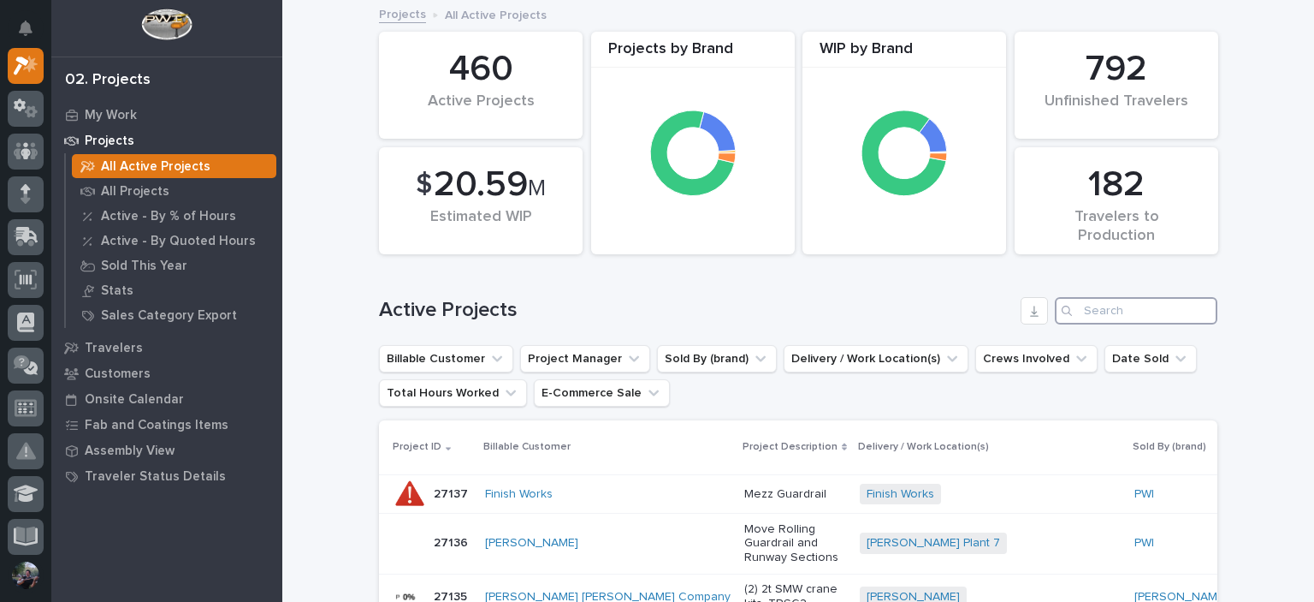
click at [1129, 303] on input "Search" at bounding box center [1136, 310] width 163 height 27
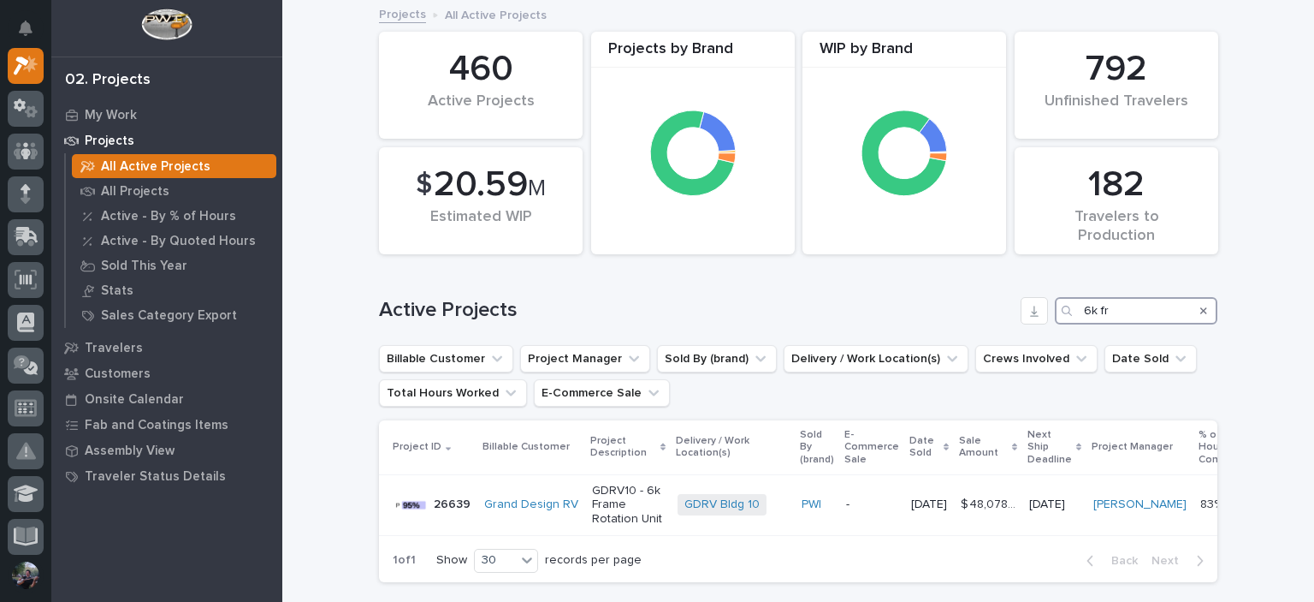
type input "6k fr"
click at [590, 538] on div "Project ID Billable Customer Project Description Delivery / Work Location(s) So…" at bounding box center [798, 479] width 839 height 119
click at [623, 502] on p "GDRV10 - 6k Frame Rotation Unit" at bounding box center [628, 505] width 72 height 43
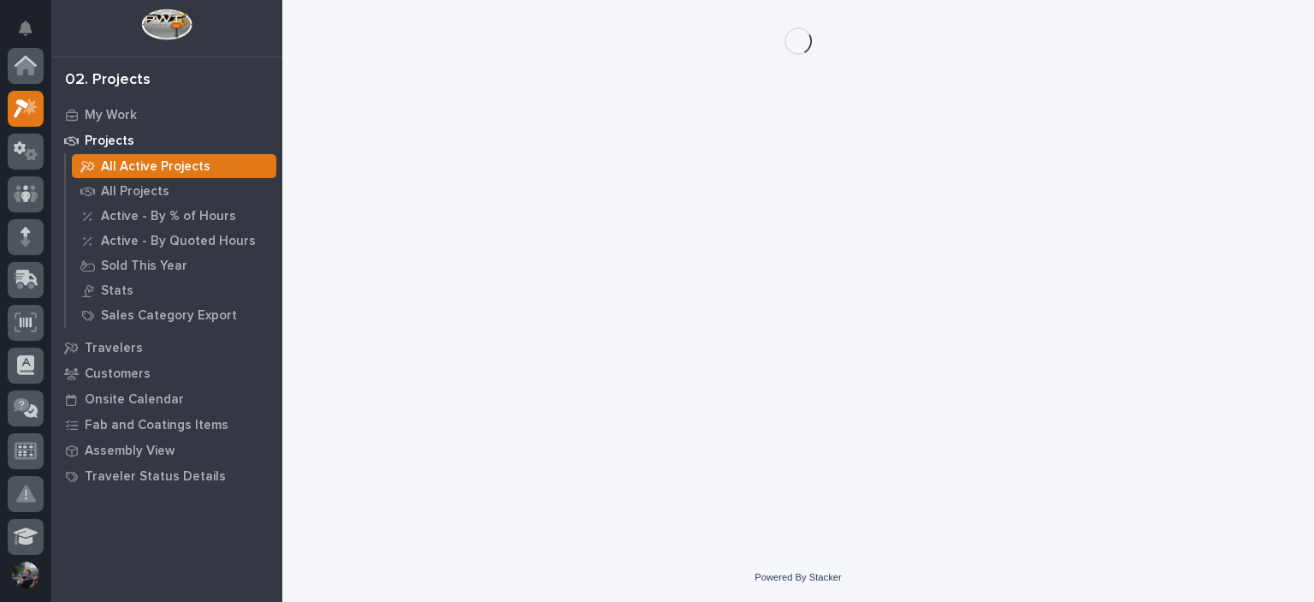
scroll to position [43, 0]
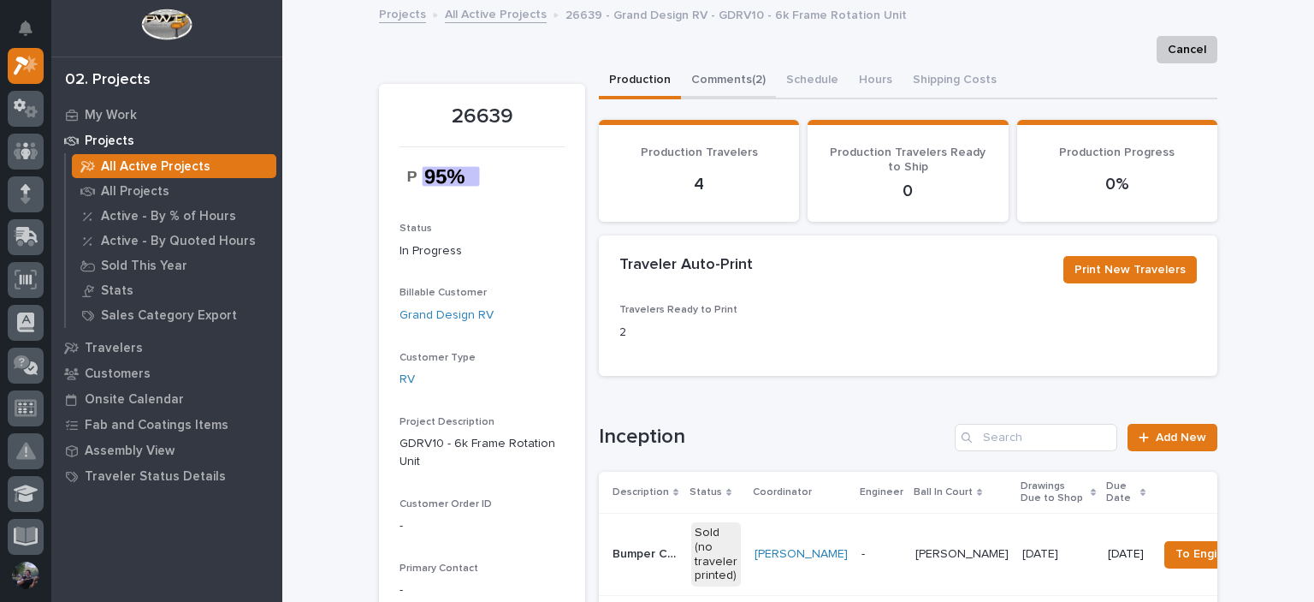
click at [751, 74] on button "Comments (2)" at bounding box center [728, 81] width 95 height 36
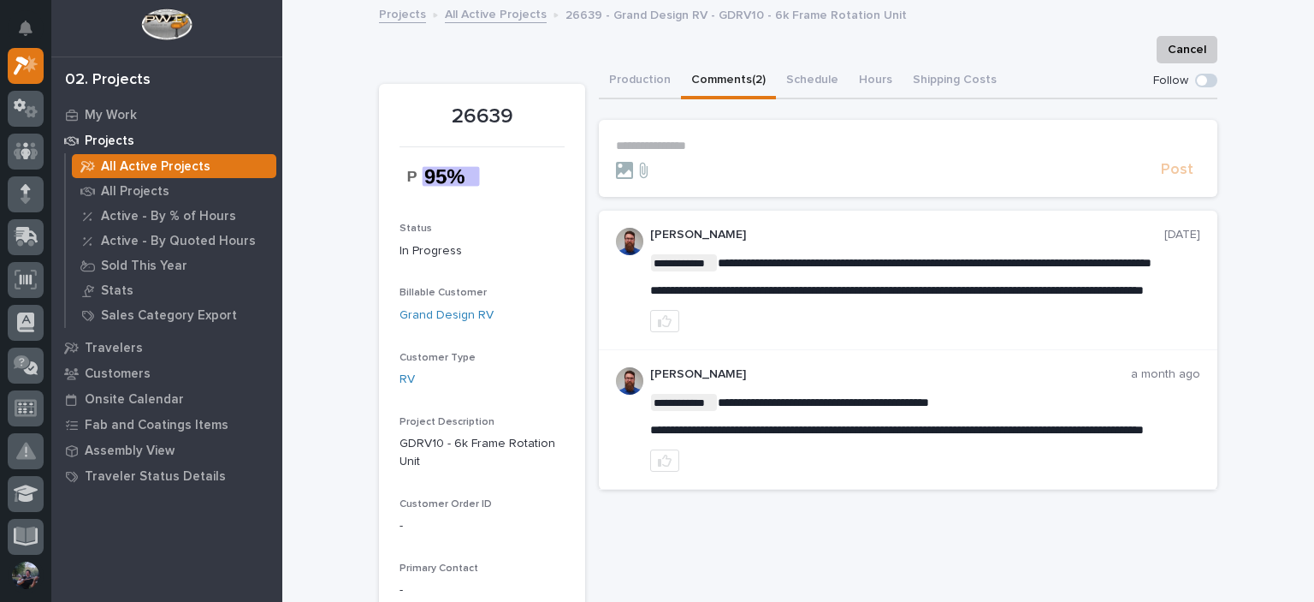
click at [628, 80] on button "Production" at bounding box center [640, 81] width 82 height 36
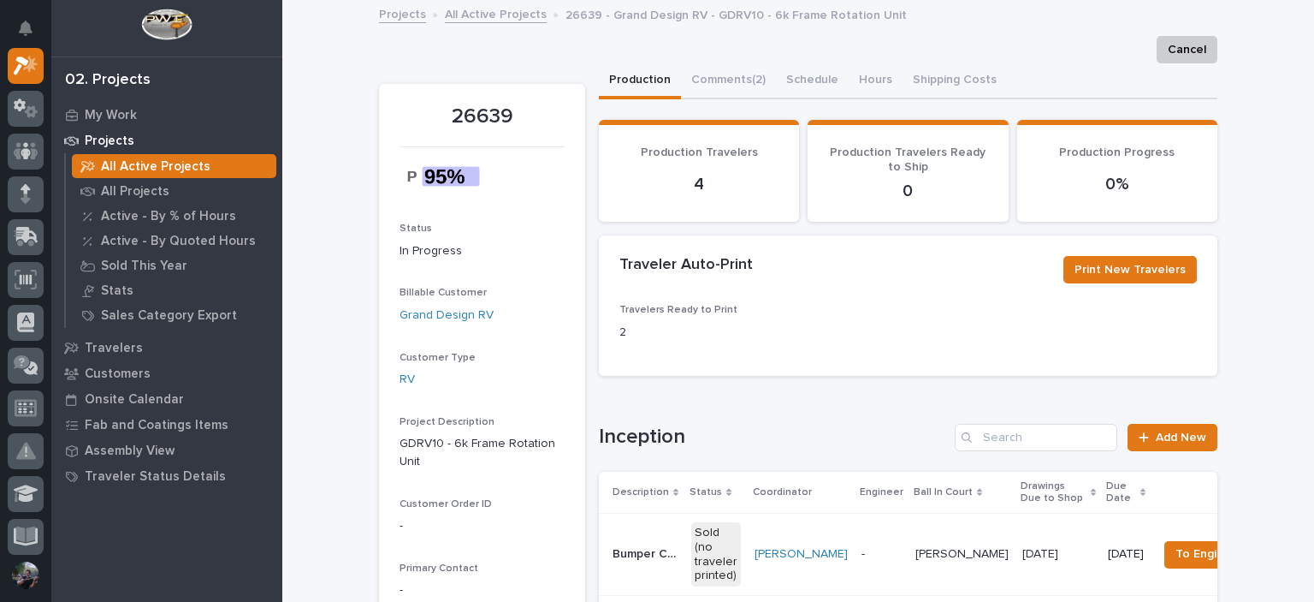
scroll to position [513, 0]
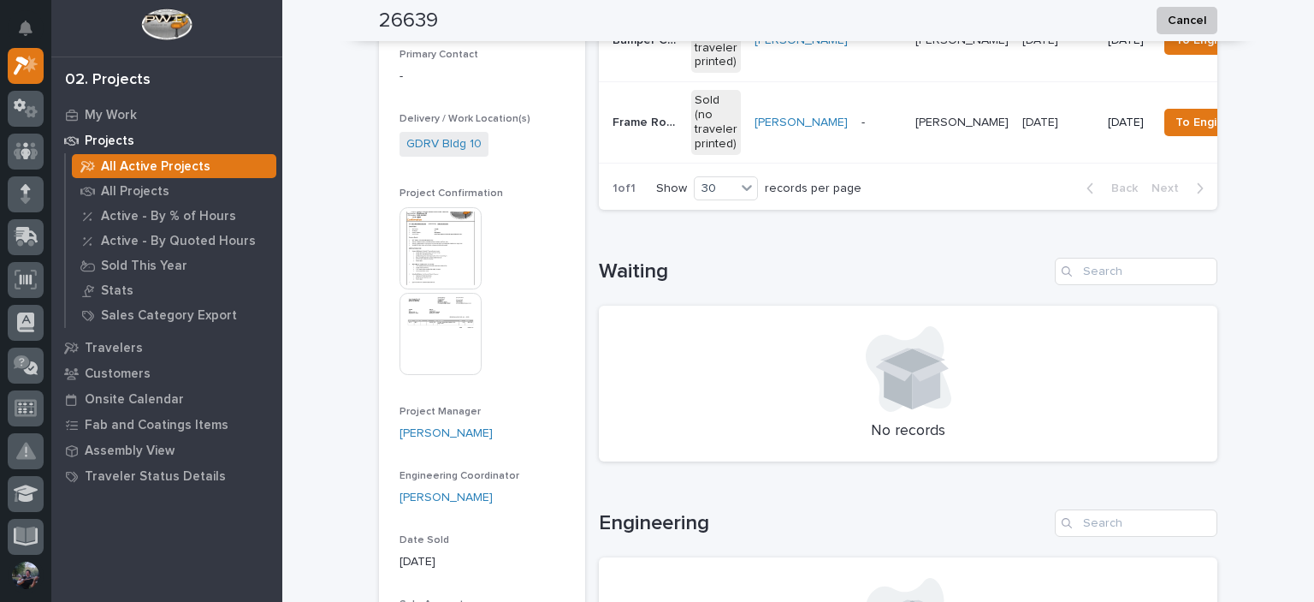
click at [428, 252] on img at bounding box center [441, 248] width 82 height 82
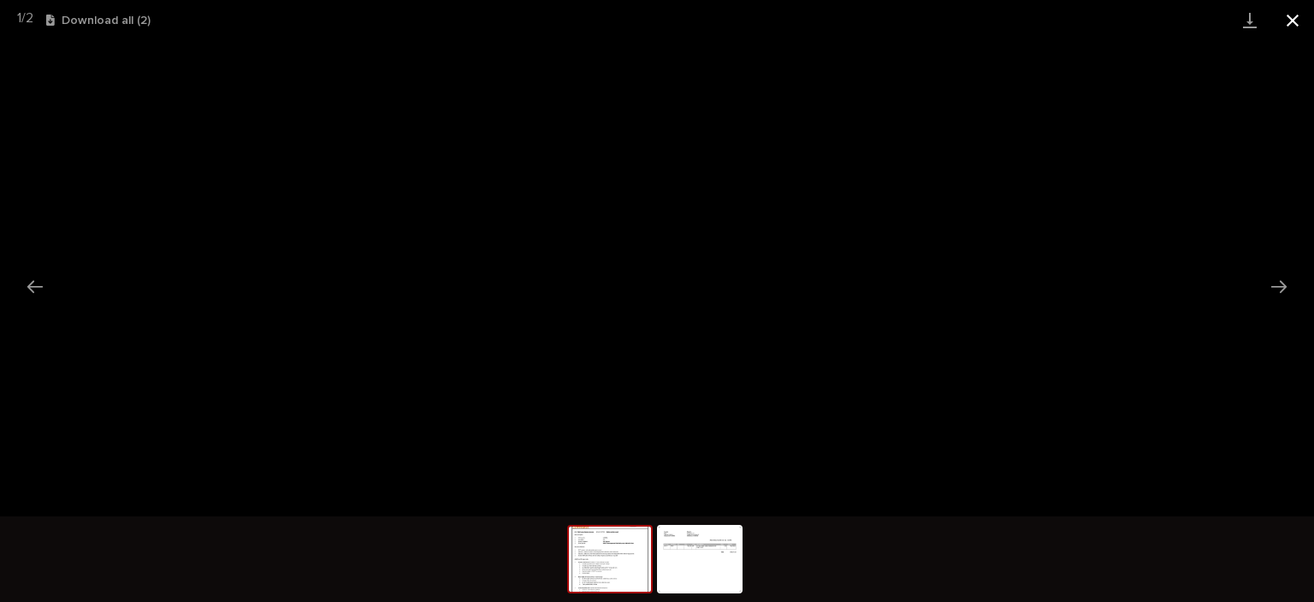
click at [1299, 10] on button "Close gallery" at bounding box center [1293, 20] width 43 height 40
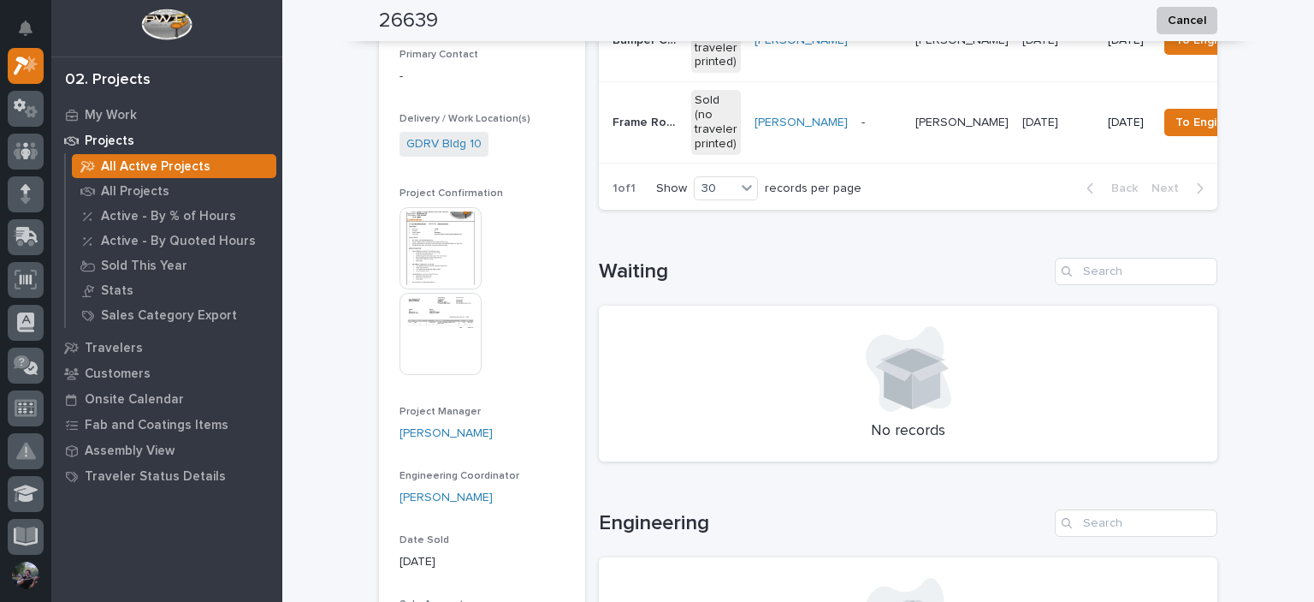
click at [899, 269] on div "Loading... Saving… Waiting No records" at bounding box center [908, 349] width 619 height 252
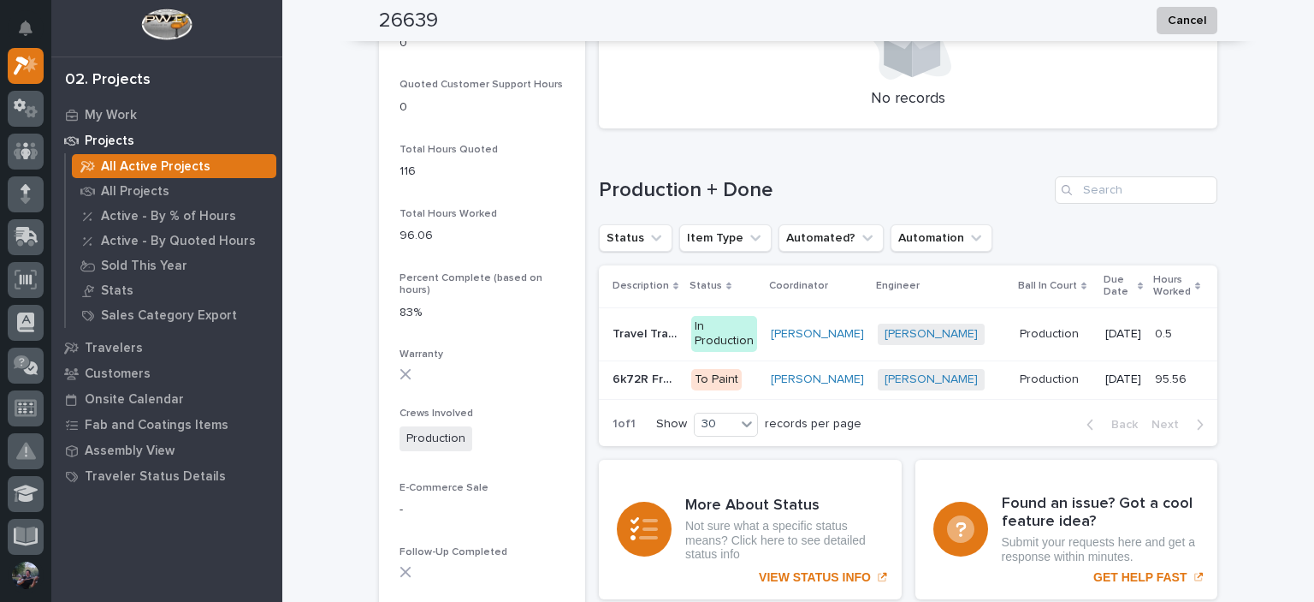
scroll to position [1285, 0]
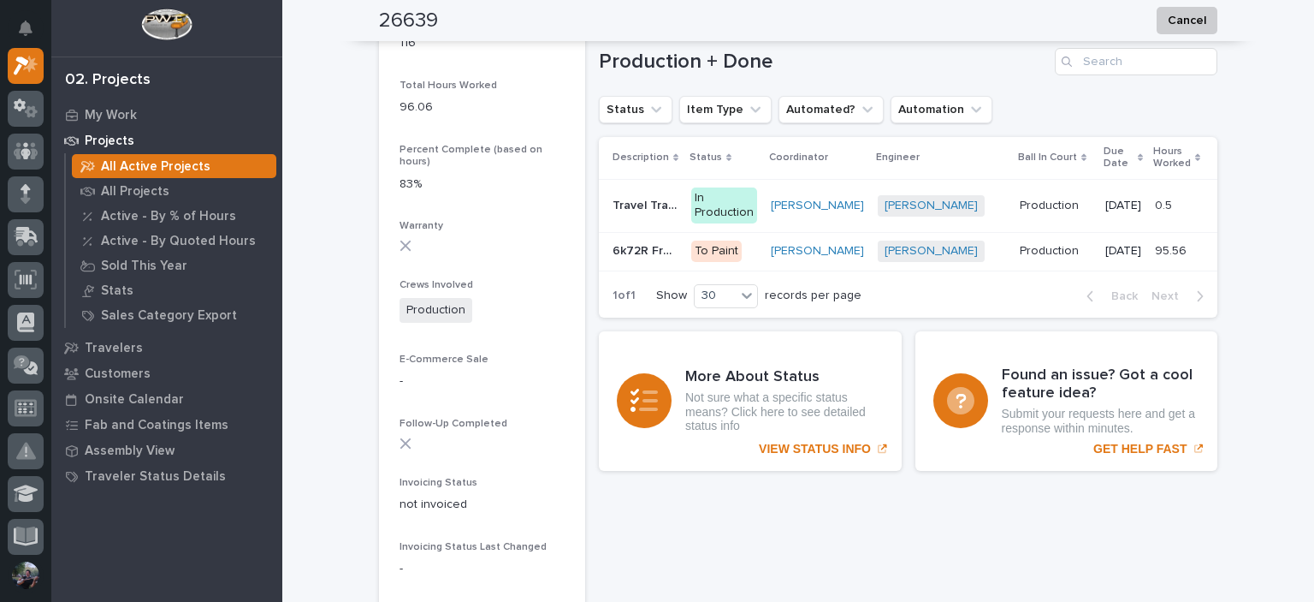
scroll to position [1514, 0]
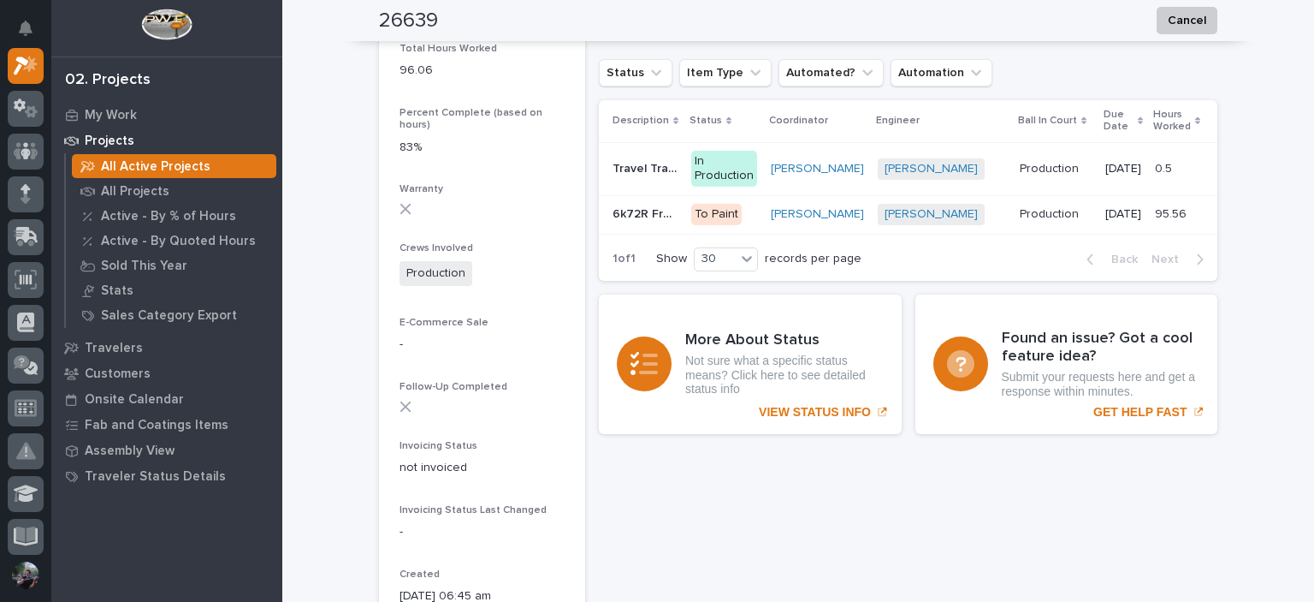
click at [642, 222] on p "6k72R Frame Rotator" at bounding box center [647, 213] width 68 height 18
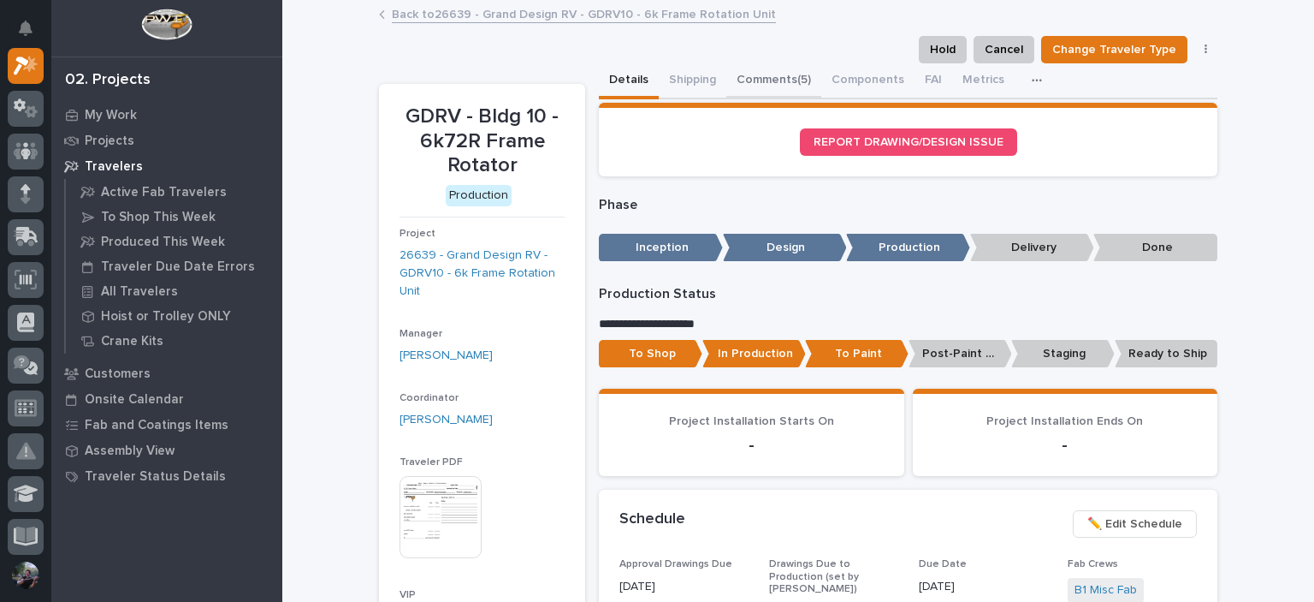
click at [789, 71] on button "Comments (5)" at bounding box center [774, 81] width 95 height 36
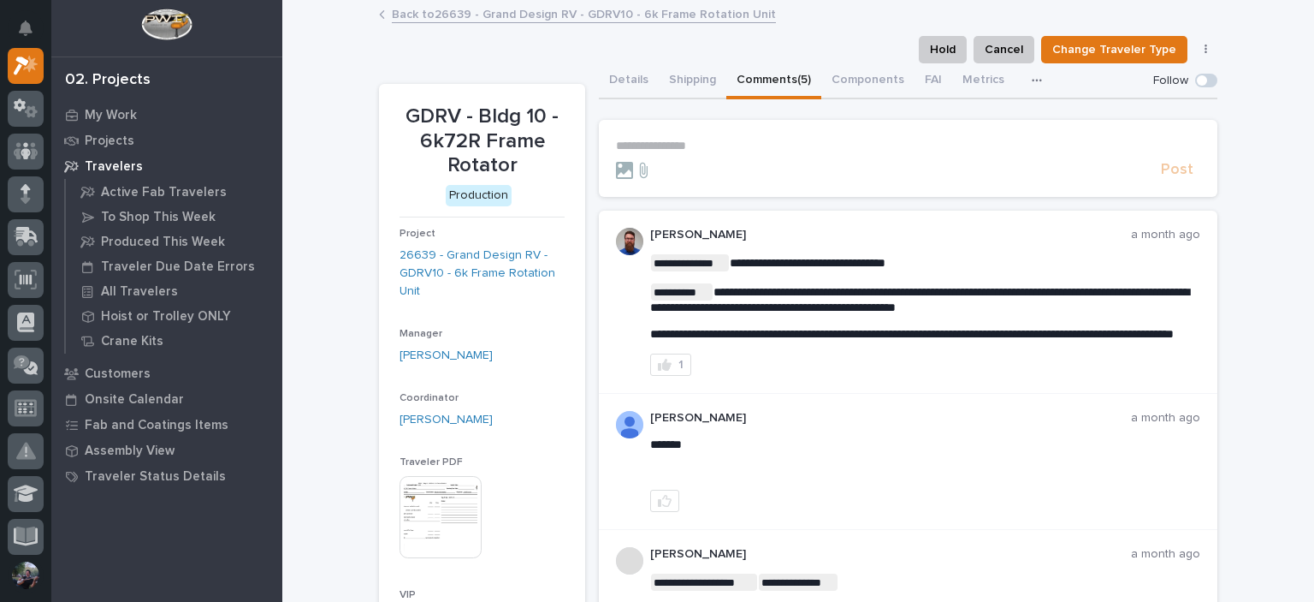
click at [689, 146] on p "**********" at bounding box center [908, 146] width 584 height 15
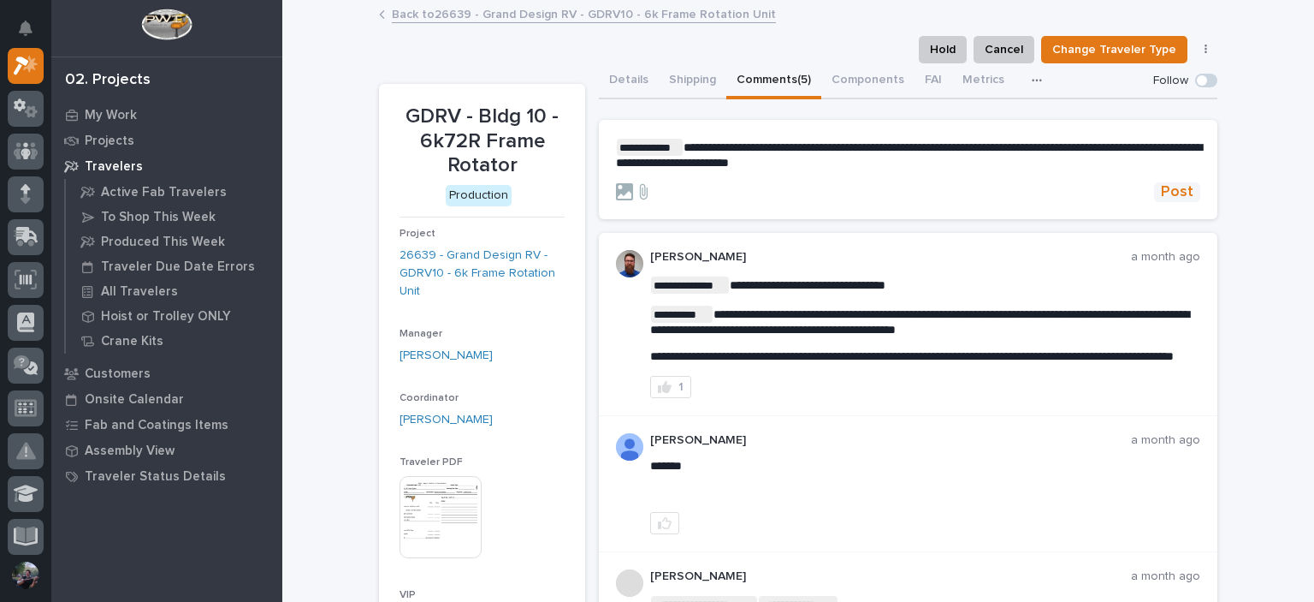
click at [1167, 190] on span "Post" at bounding box center [1177, 192] width 33 height 20
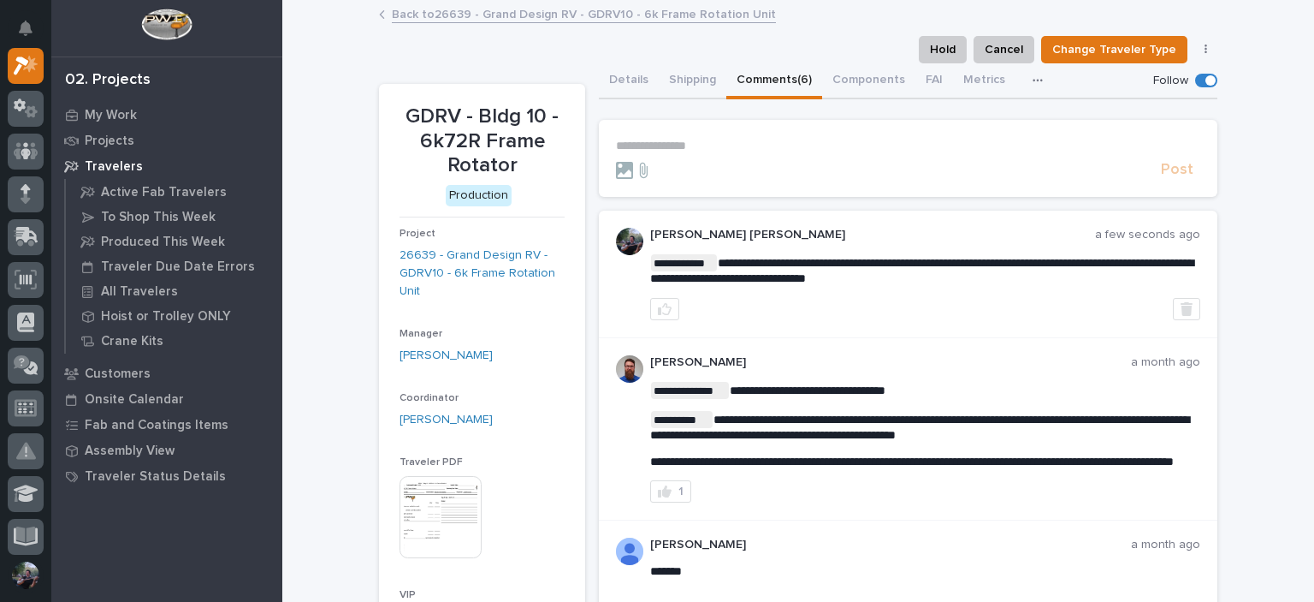
click at [457, 12] on link "Back to 26639 - Grand Design RV - GDRV10 - 6k Frame Rotation Unit" at bounding box center [584, 13] width 384 height 20
